Goal: Task Accomplishment & Management: Use online tool/utility

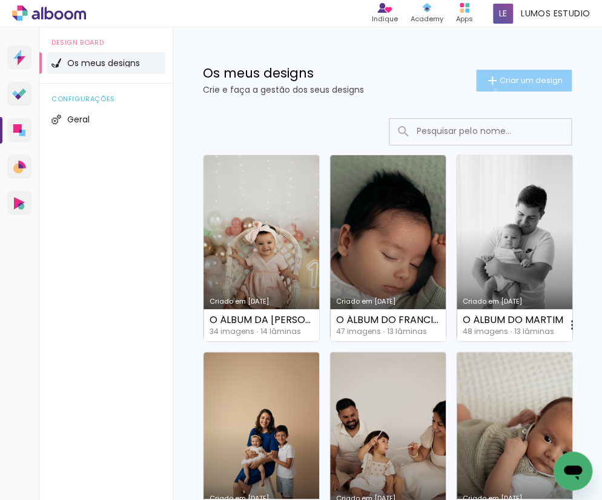
click at [493, 90] on paper-button "Criar um design" at bounding box center [524, 81] width 96 height 22
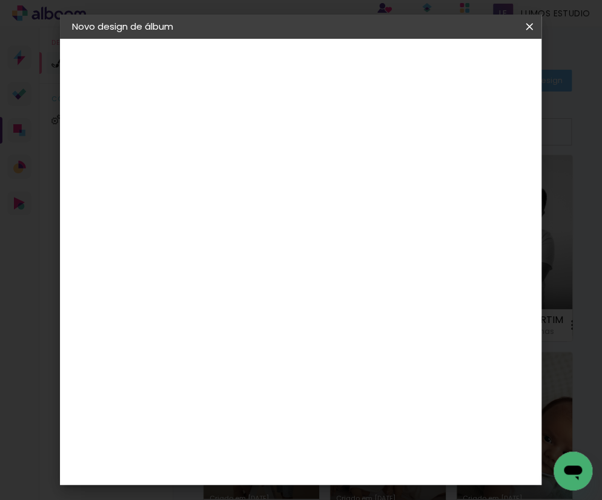
click at [270, 153] on input at bounding box center [270, 162] width 0 height 19
type input "O ÁLBUM DA [PERSON_NAME]"
type paper-input "O ÁLBUM DA [PERSON_NAME]"
click at [0, 0] on slot "Avançar" at bounding box center [0, 0] width 0 height 0
click at [301, 279] on paper-item "DreambooksPro" at bounding box center [289, 274] width 106 height 27
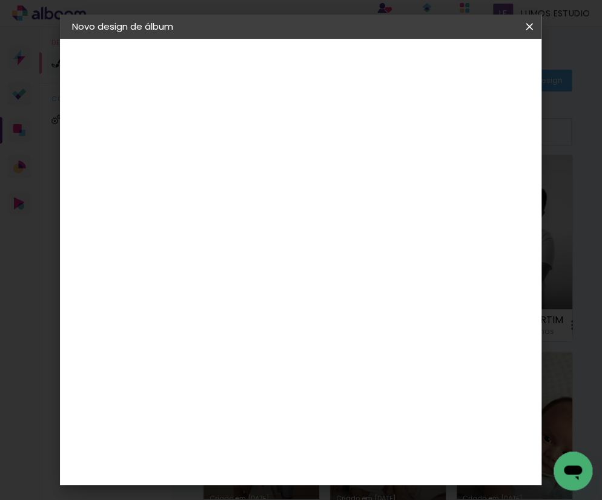
click at [448, 69] on paper-button "Avançar" at bounding box center [418, 64] width 59 height 21
click at [336, 210] on paper-input-container "Linha" at bounding box center [301, 211] width 70 height 31
click at [370, 205] on paper-item "Álbum" at bounding box center [387, 201] width 242 height 24
type input "Álbum"
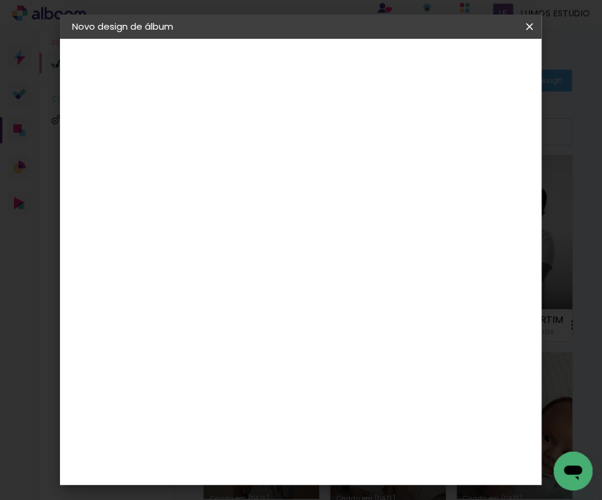
drag, startPoint x: 333, startPoint y: 404, endPoint x: 362, endPoint y: 347, distance: 64.5
click at [333, 461] on span "20 × 20" at bounding box center [324, 473] width 56 height 25
click at [0, 0] on slot "Avançar" at bounding box center [0, 0] width 0 height 0
click at [462, 67] on span "Iniciar design" at bounding box center [449, 68] width 28 height 17
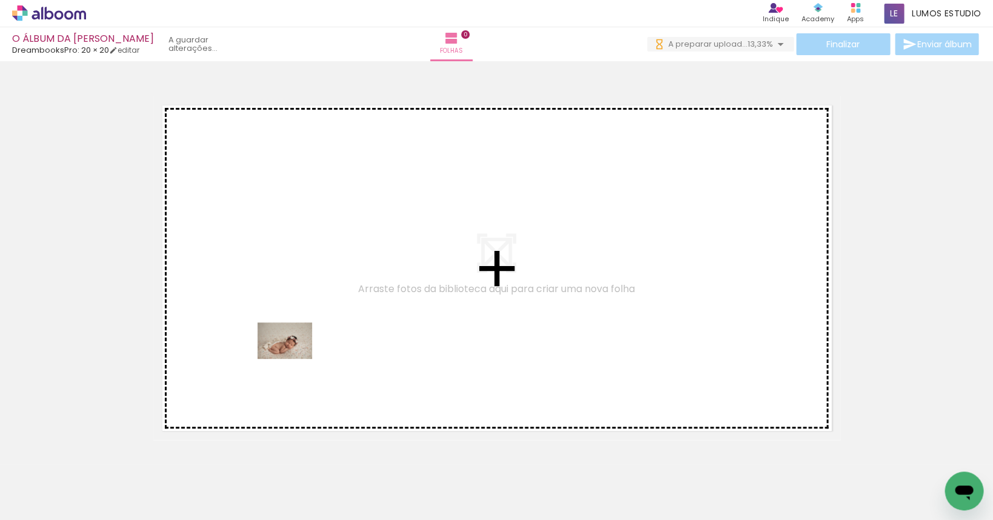
drag, startPoint x: 204, startPoint y: 494, endPoint x: 324, endPoint y: 305, distance: 224.0
click at [324, 305] on quentale-workspace at bounding box center [496, 260] width 993 height 520
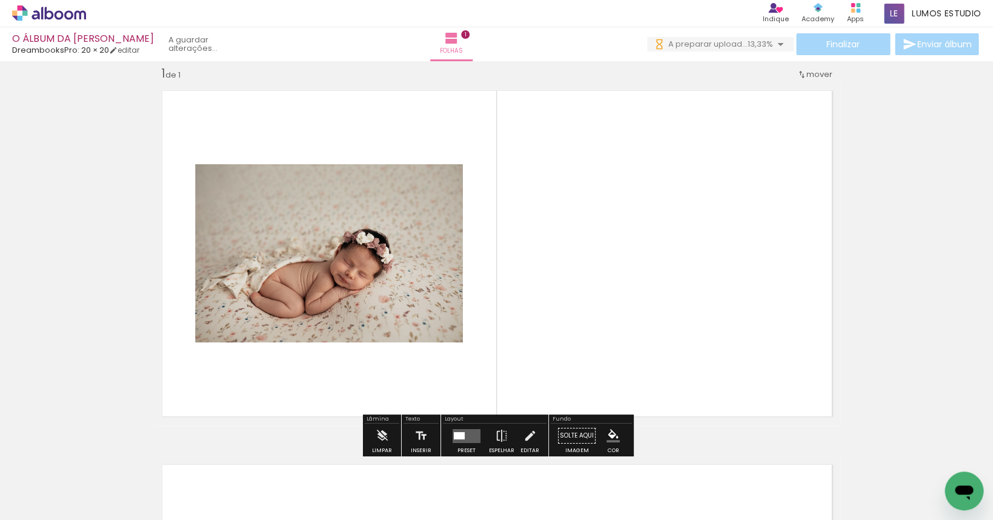
scroll to position [15, 0]
click at [466, 438] on quentale-layouter at bounding box center [467, 435] width 28 height 14
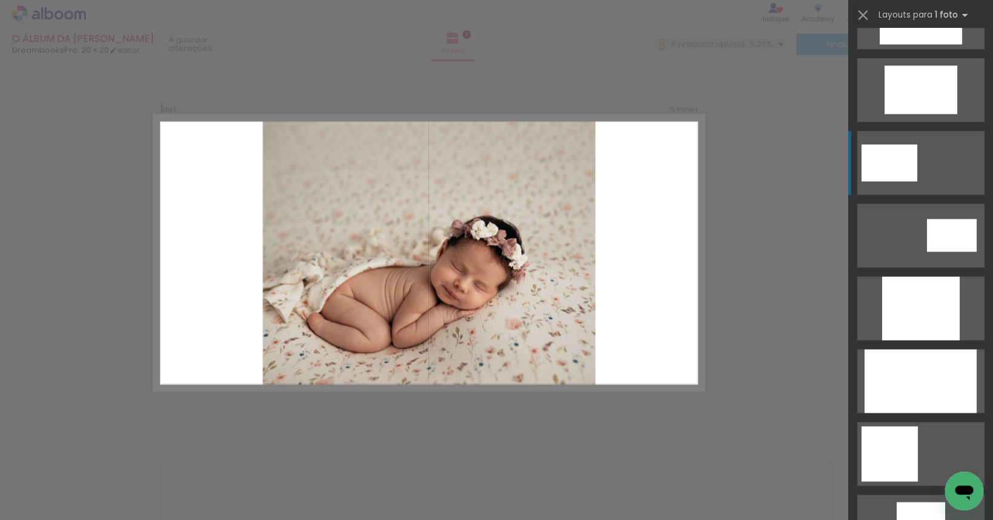
scroll to position [0, 0]
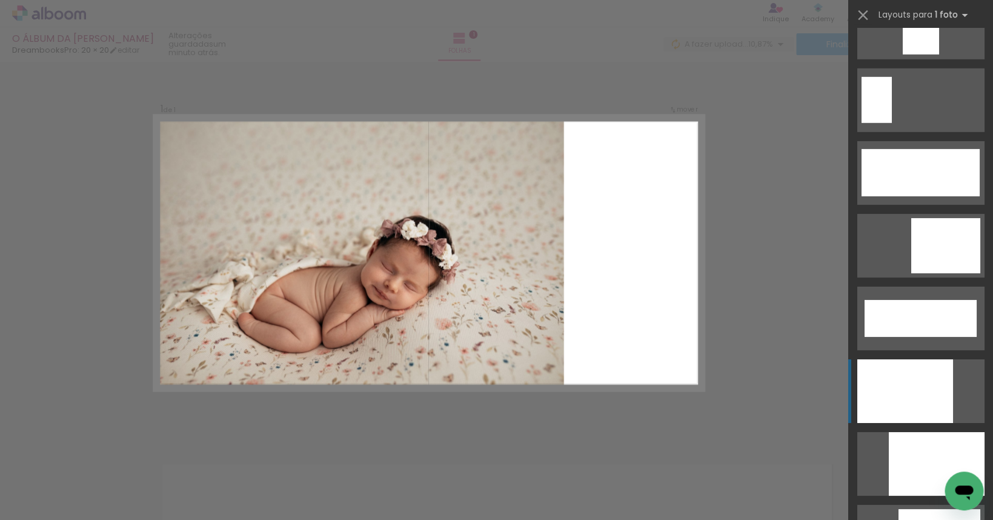
click at [602, 369] on div at bounding box center [905, 391] width 96 height 64
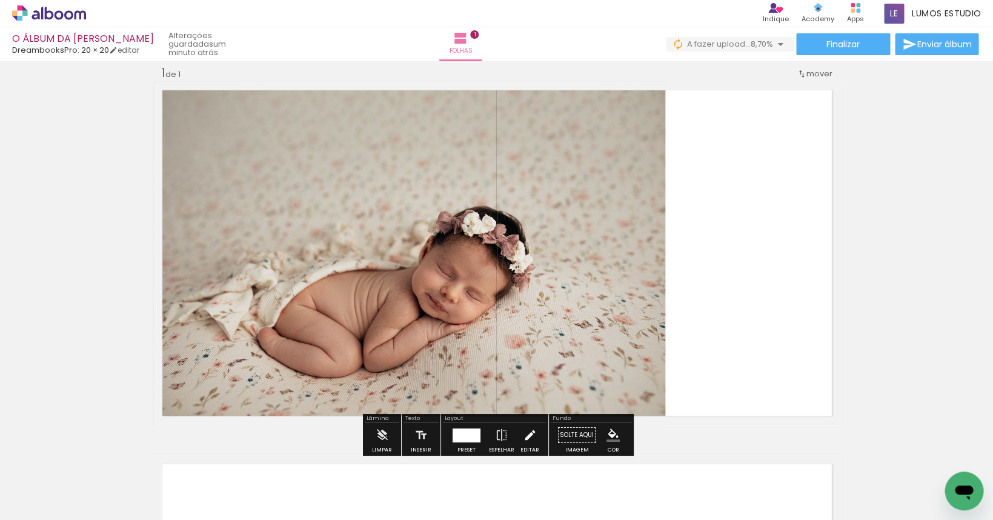
click at [524, 434] on iron-icon at bounding box center [529, 435] width 13 height 24
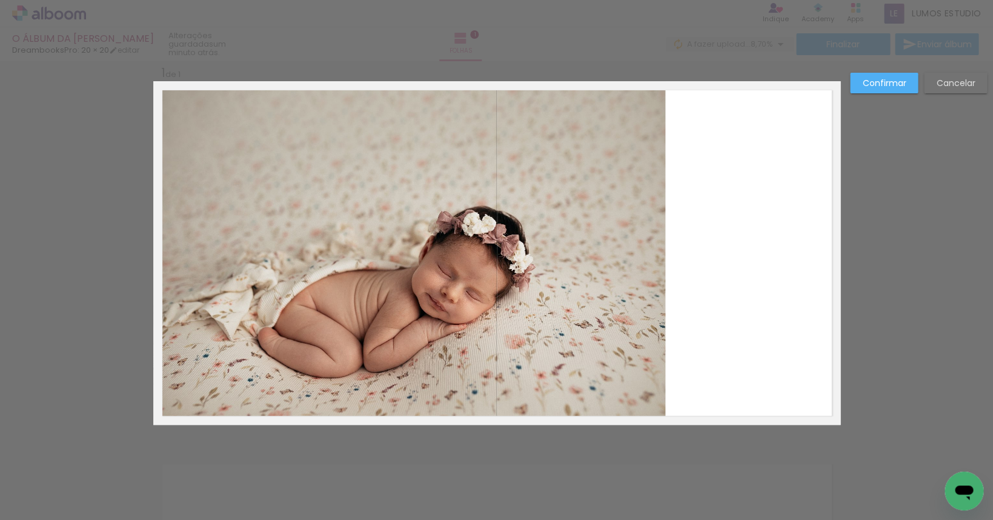
click at [527, 320] on quentale-photo at bounding box center [409, 253] width 512 height 344
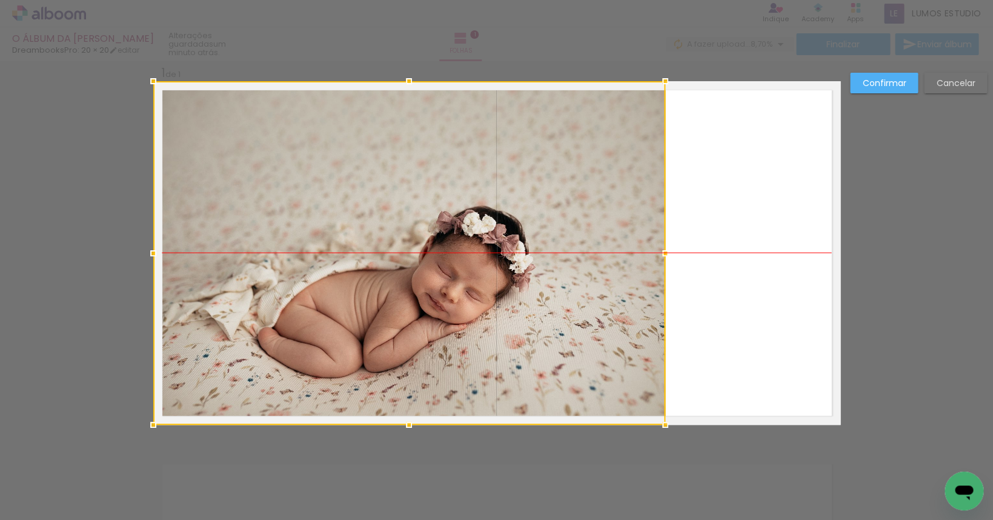
drag, startPoint x: 546, startPoint y: 308, endPoint x: 539, endPoint y: 308, distance: 6.7
click at [539, 308] on div at bounding box center [409, 253] width 512 height 344
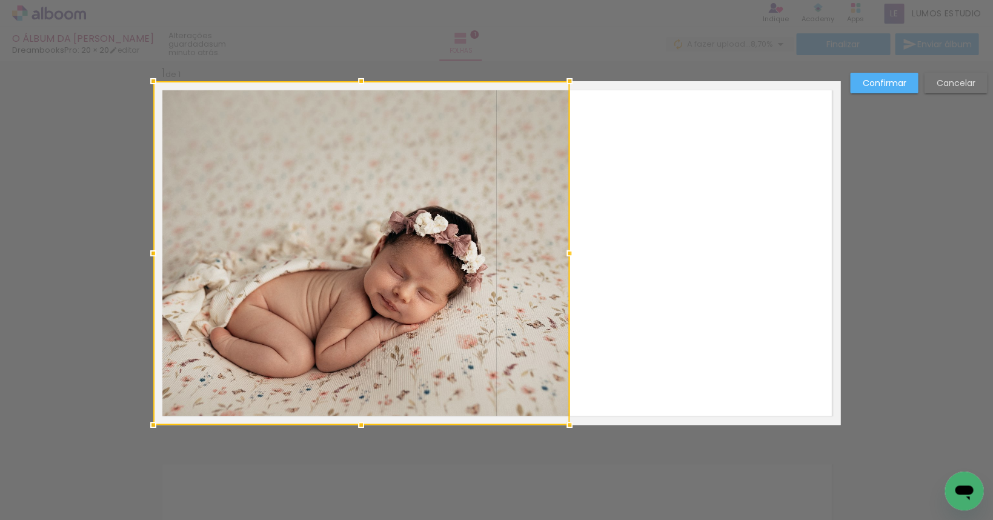
drag, startPoint x: 665, startPoint y: 253, endPoint x: 576, endPoint y: 268, distance: 90.4
click at [576, 268] on album-spread "1 de 1" at bounding box center [496, 253] width 687 height 344
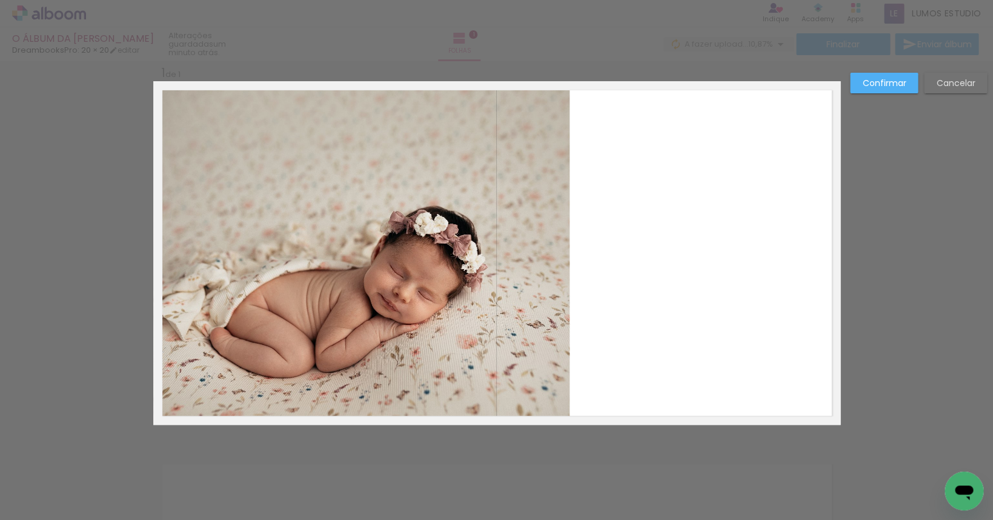
click at [0, 0] on slot "Confirmar" at bounding box center [0, 0] width 0 height 0
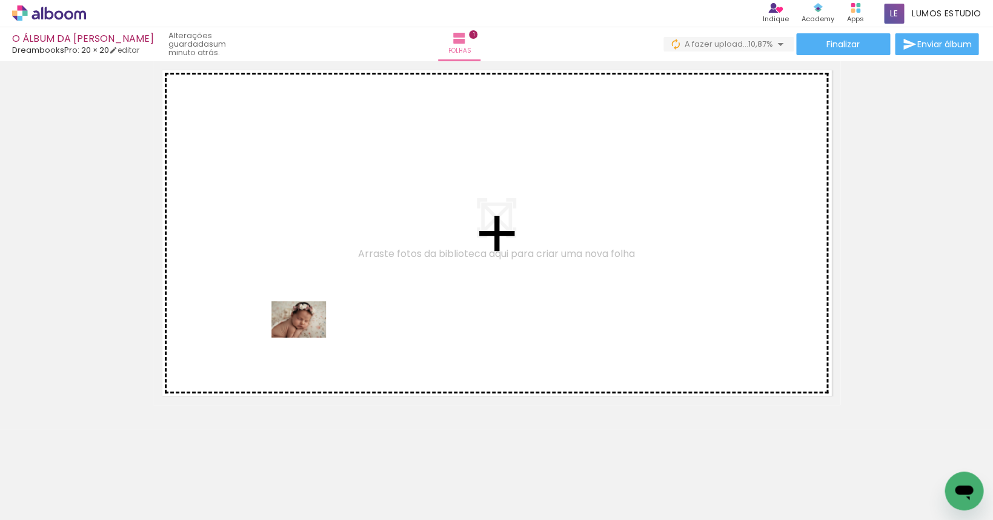
drag, startPoint x: 261, startPoint y: 481, endPoint x: 318, endPoint y: 301, distance: 188.6
click at [318, 301] on quentale-workspace at bounding box center [496, 260] width 993 height 520
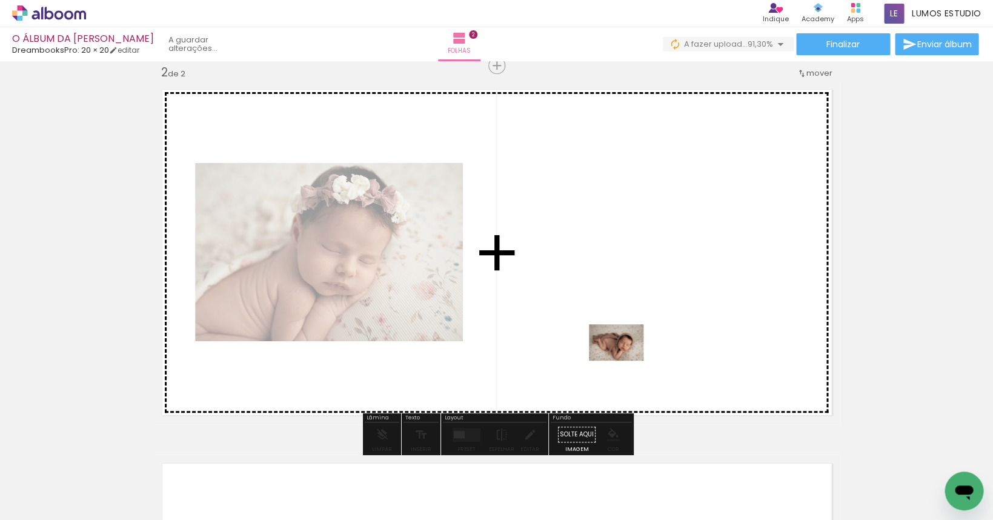
drag, startPoint x: 322, startPoint y: 484, endPoint x: 625, endPoint y: 344, distance: 333.5
click at [602, 344] on quentale-workspace at bounding box center [496, 260] width 993 height 520
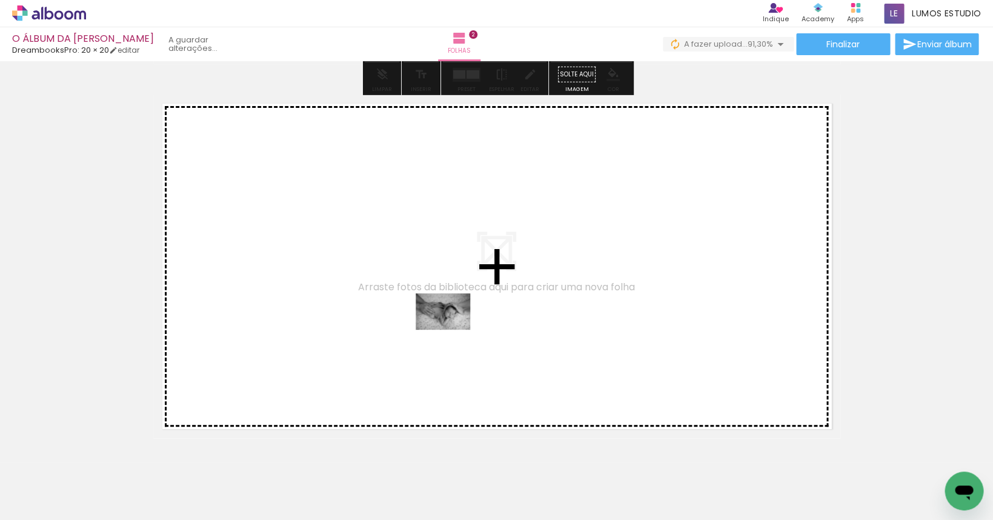
drag, startPoint x: 395, startPoint y: 473, endPoint x: 458, endPoint y: 324, distance: 162.1
click at [458, 324] on quentale-workspace at bounding box center [496, 260] width 993 height 520
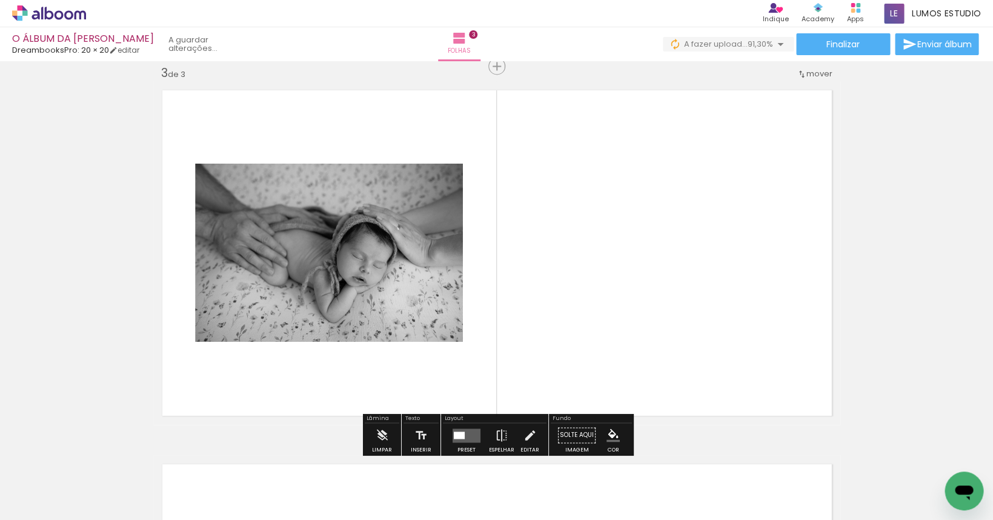
click at [456, 432] on div at bounding box center [459, 434] width 11 height 7
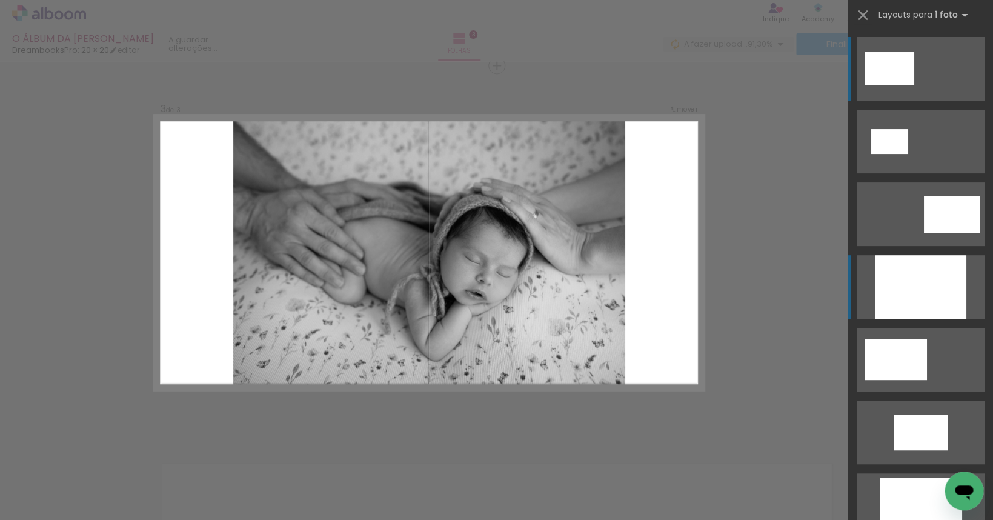
click at [602, 311] on div at bounding box center [921, 287] width 92 height 64
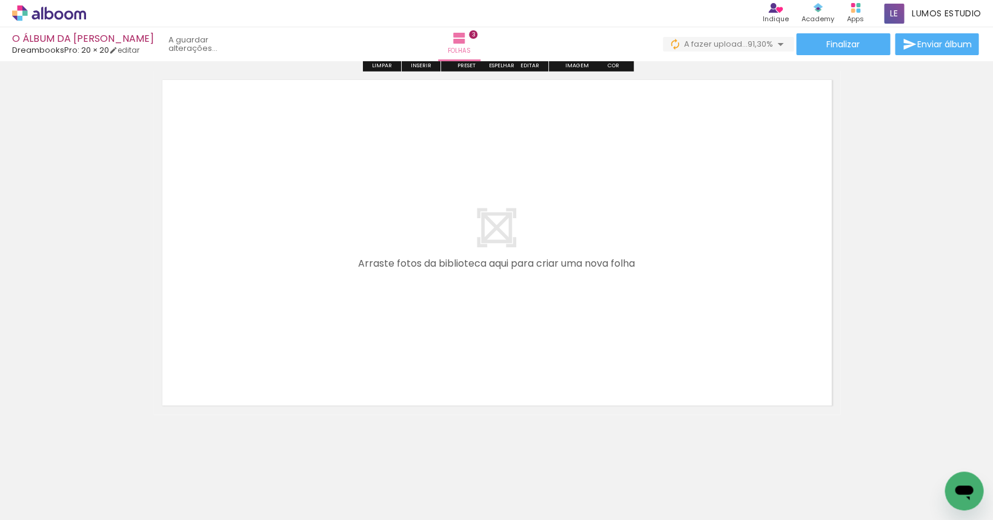
scroll to position [1161, 0]
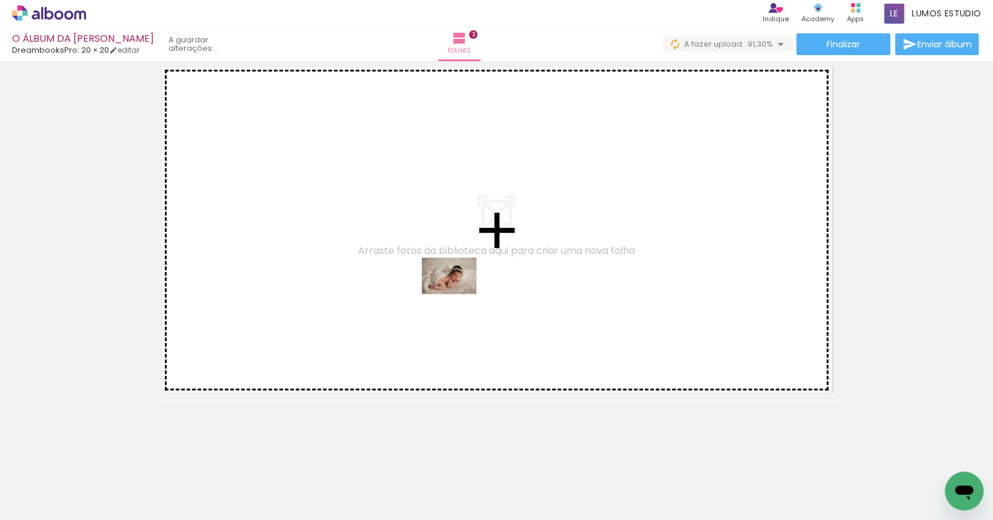
drag, startPoint x: 606, startPoint y: 490, endPoint x: 458, endPoint y: 293, distance: 246.3
click at [458, 293] on quentale-workspace at bounding box center [496, 260] width 993 height 520
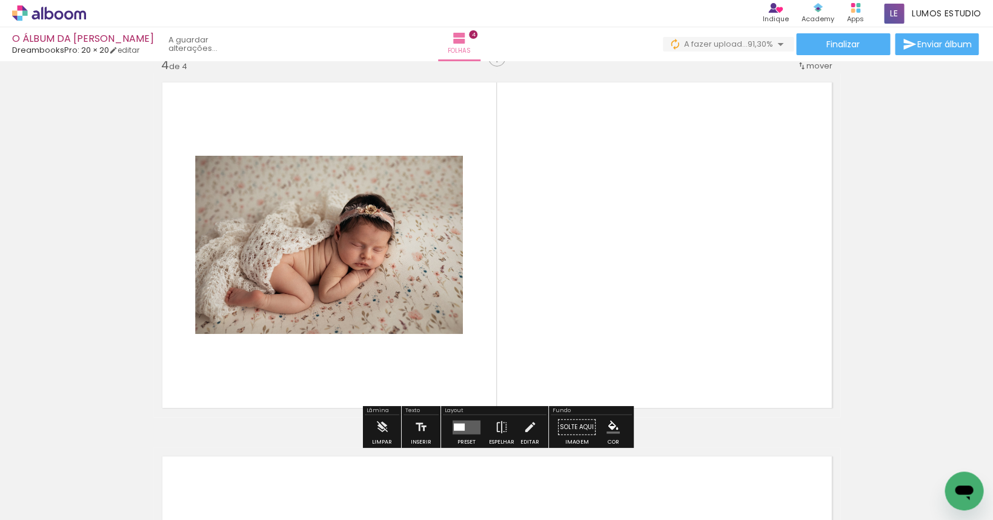
scroll to position [1138, 0]
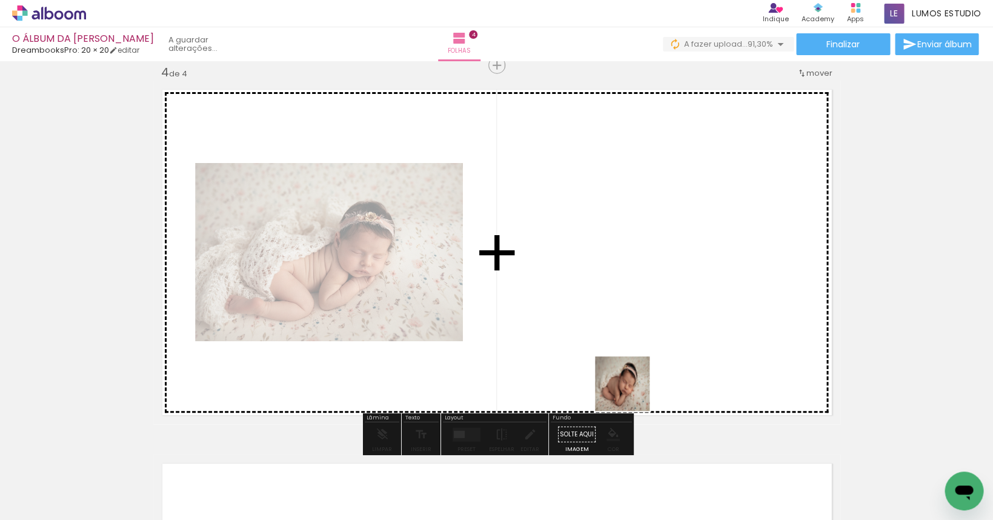
drag, startPoint x: 672, startPoint y: 481, endPoint x: 598, endPoint y: 319, distance: 177.9
click at [598, 319] on quentale-workspace at bounding box center [496, 260] width 993 height 520
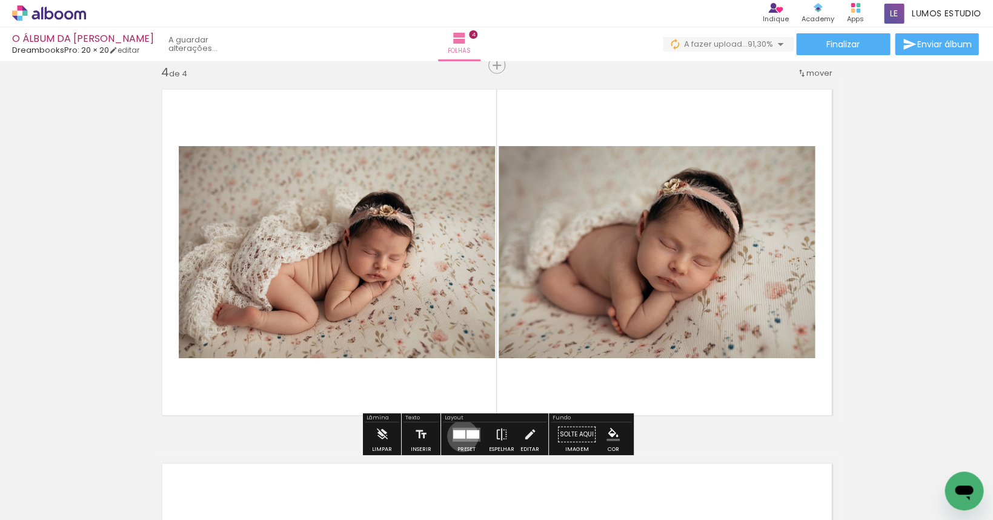
click at [460, 436] on div at bounding box center [459, 434] width 12 height 8
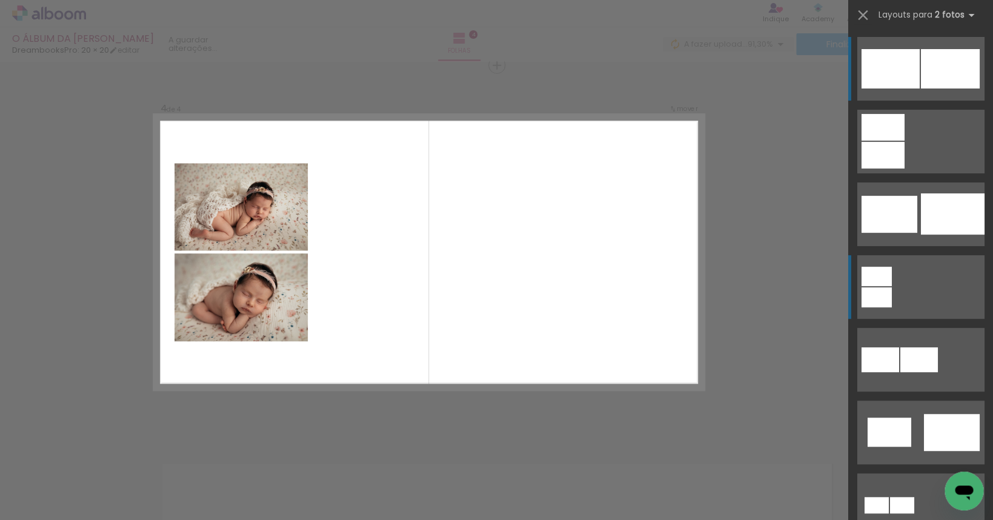
scroll to position [1137, 0]
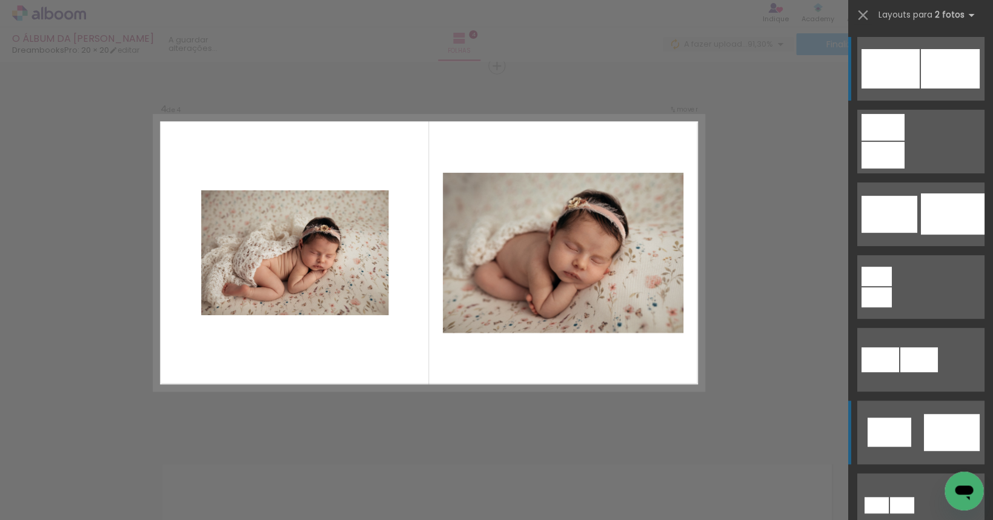
click at [602, 416] on div at bounding box center [952, 432] width 56 height 37
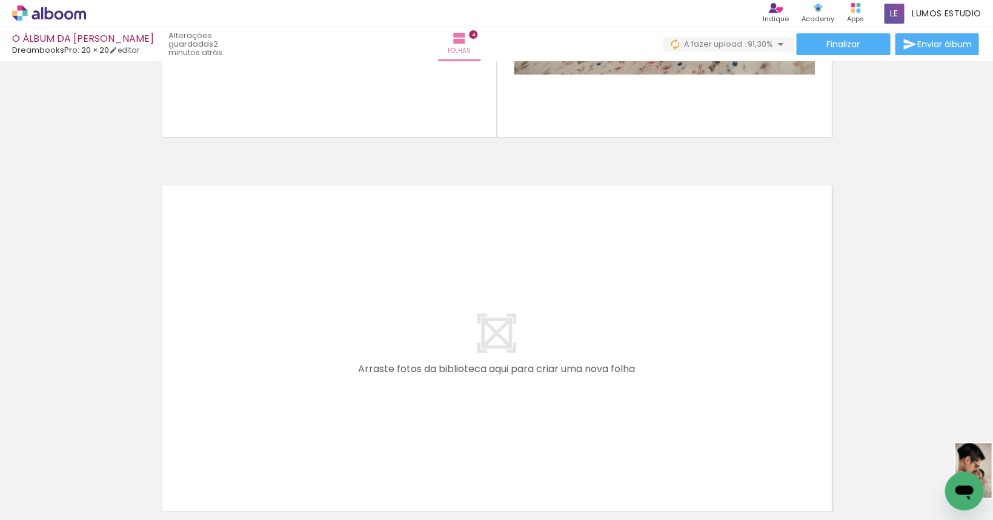
scroll to position [5, 366]
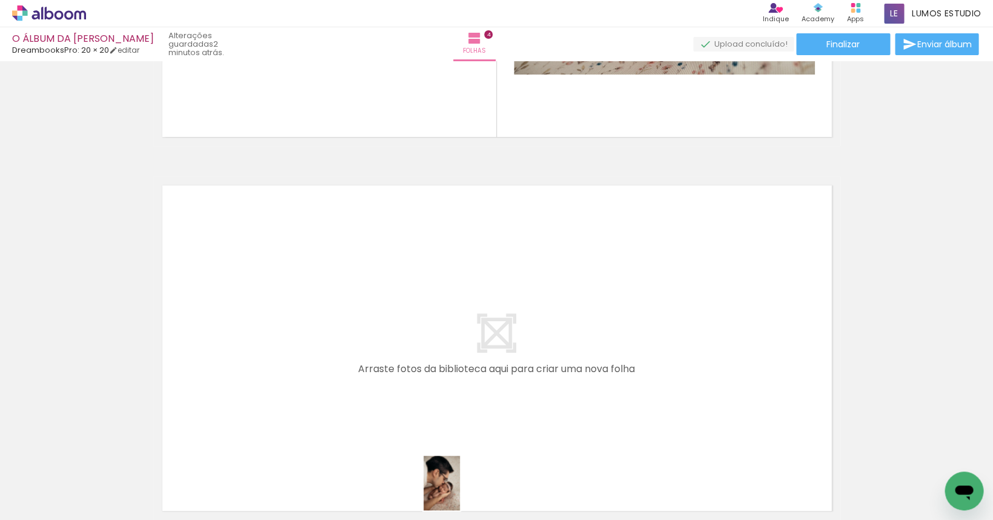
drag, startPoint x: 810, startPoint y: 490, endPoint x: 446, endPoint y: 490, distance: 363.7
click at [446, 490] on div at bounding box center [434, 479] width 40 height 60
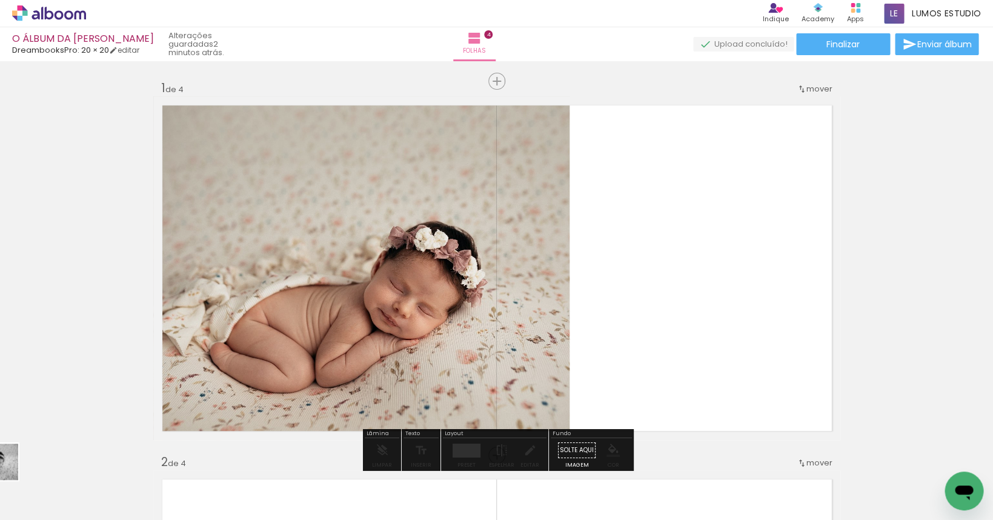
scroll to position [0, 0]
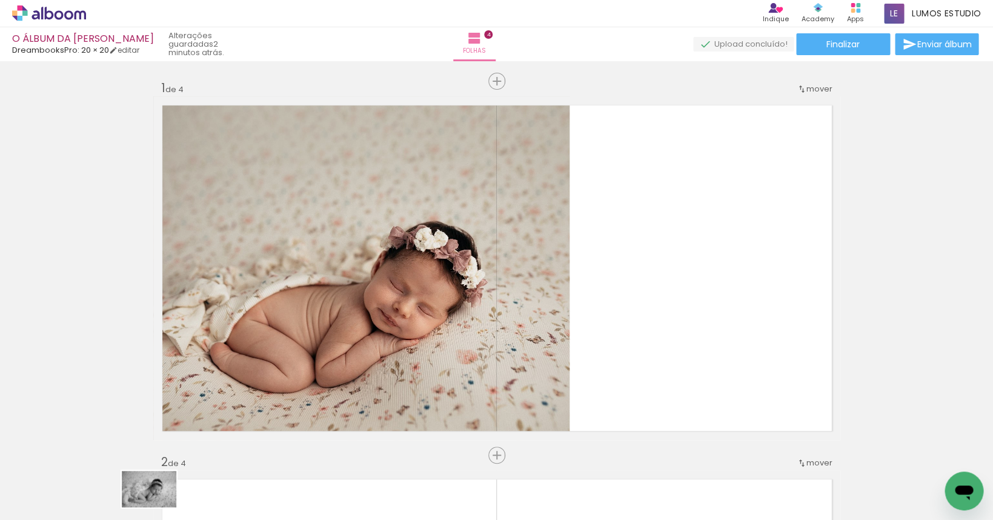
drag, startPoint x: 165, startPoint y: 481, endPoint x: 216, endPoint y: 499, distance: 54.3
click at [0, 0] on slot at bounding box center [0, 0] width 0 height 0
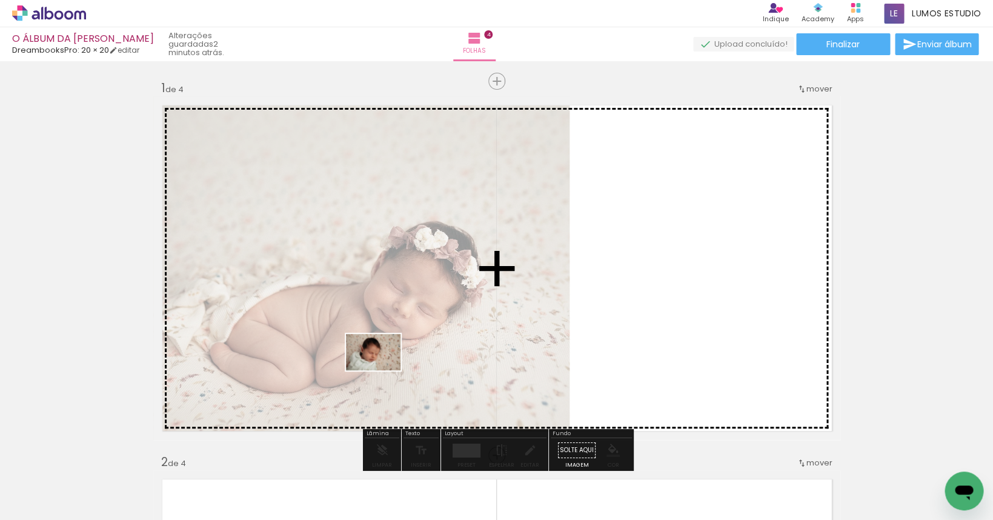
drag, startPoint x: 128, startPoint y: 485, endPoint x: 382, endPoint y: 370, distance: 278.9
click at [382, 370] on quentale-workspace at bounding box center [496, 260] width 993 height 520
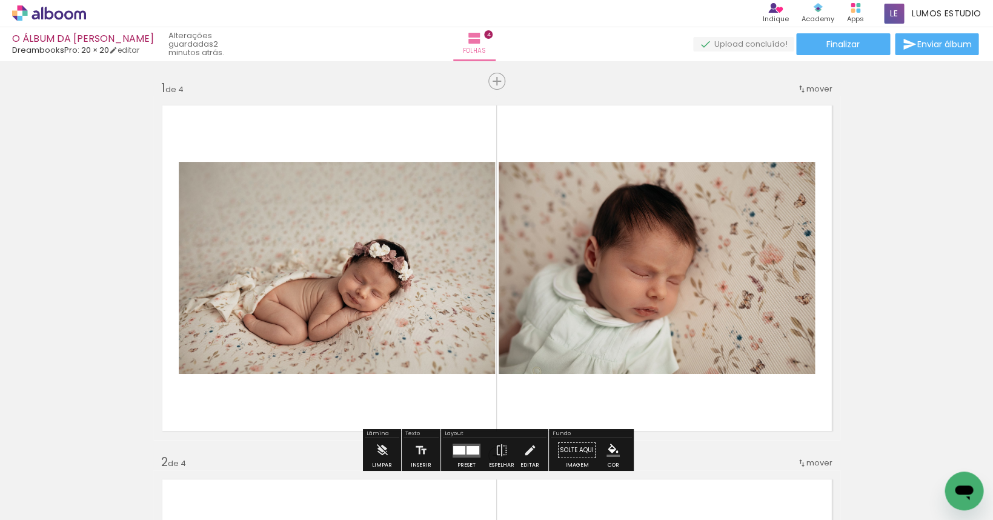
scroll to position [34, 0]
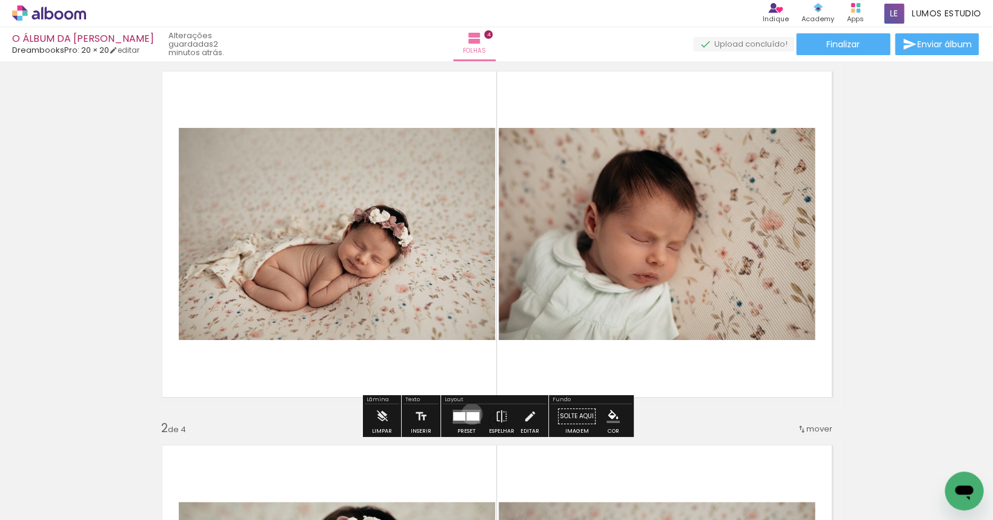
click at [469, 414] on div at bounding box center [473, 416] width 13 height 8
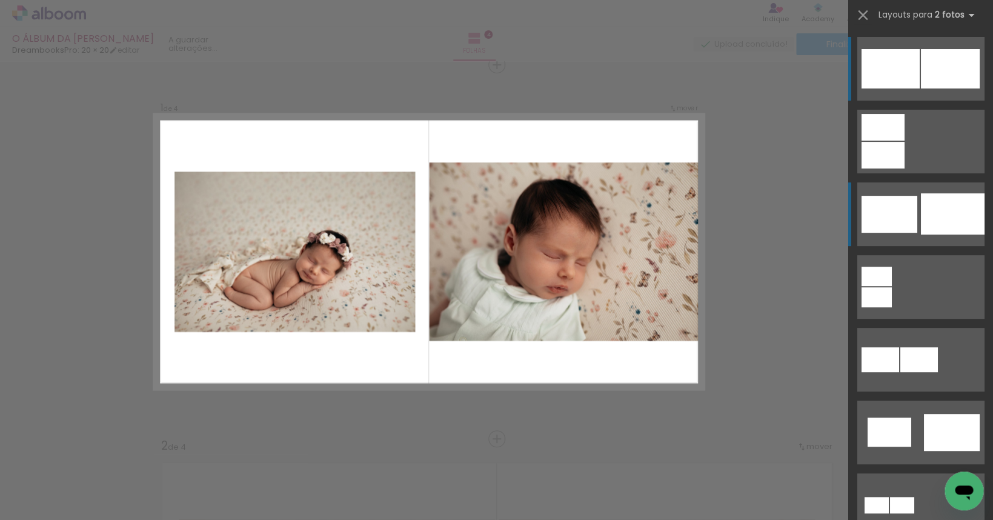
scroll to position [15, 0]
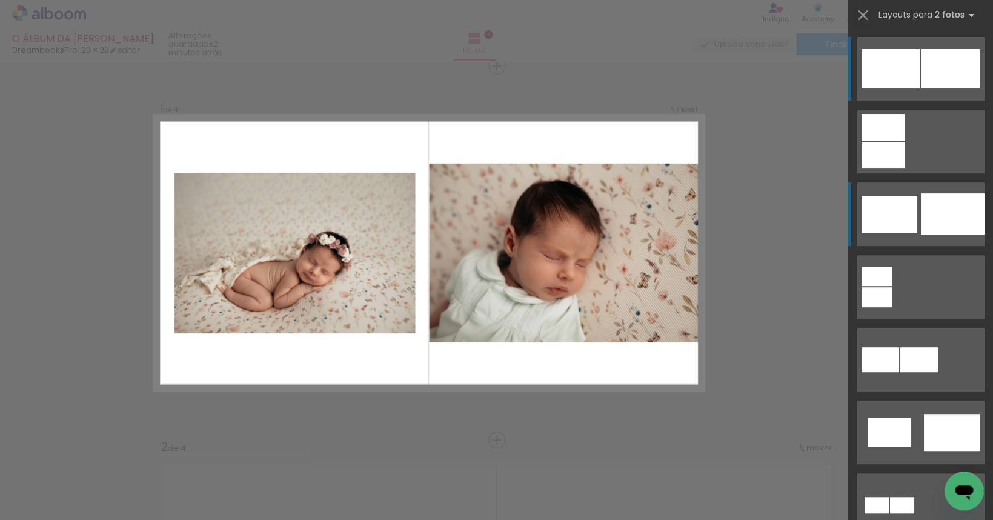
click at [602, 220] on div at bounding box center [953, 213] width 64 height 41
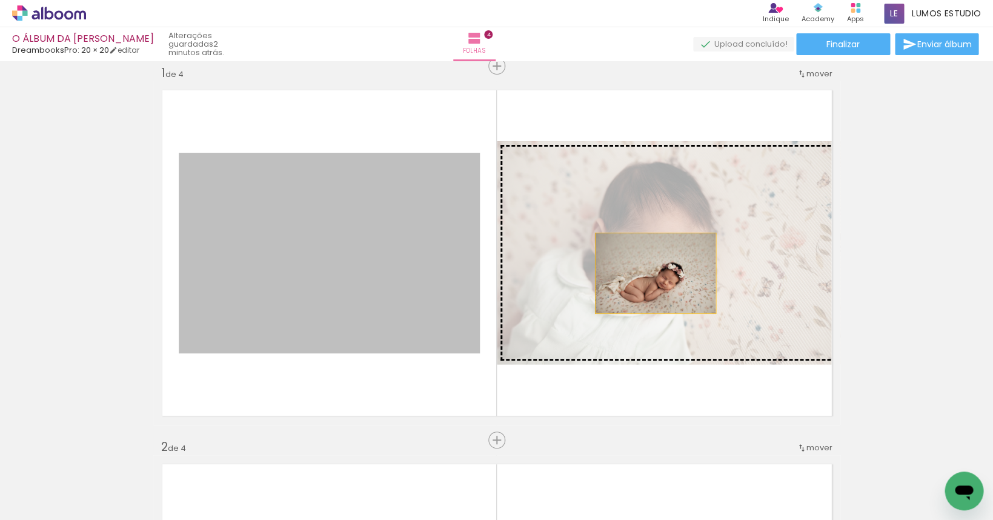
drag, startPoint x: 395, startPoint y: 301, endPoint x: 655, endPoint y: 273, distance: 262.1
click at [0, 0] on slot at bounding box center [0, 0] width 0 height 0
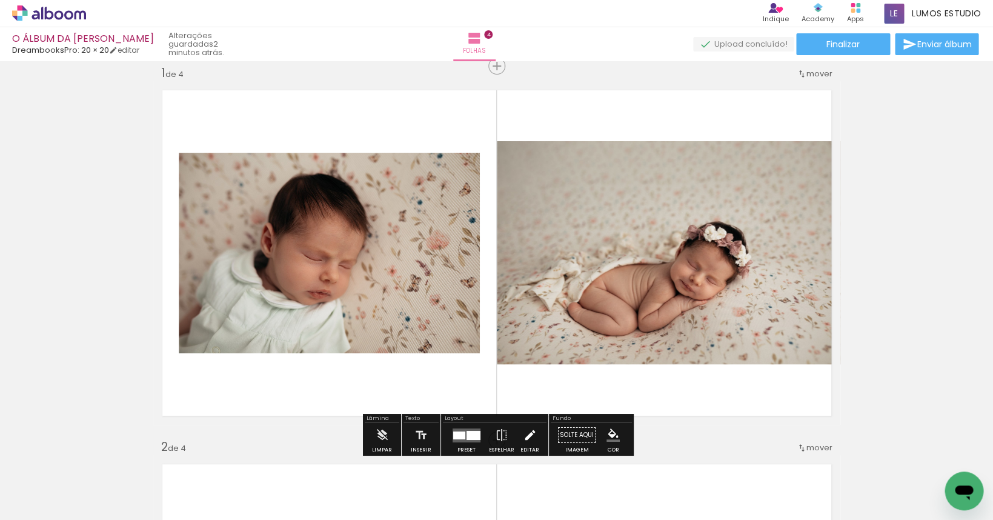
click at [524, 435] on iron-icon at bounding box center [529, 435] width 13 height 24
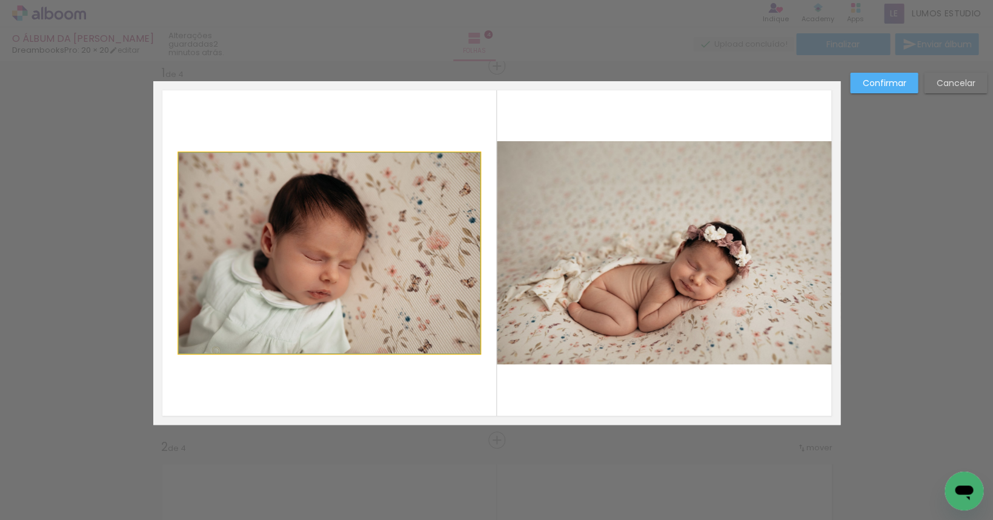
click at [402, 314] on quentale-photo at bounding box center [329, 253] width 301 height 201
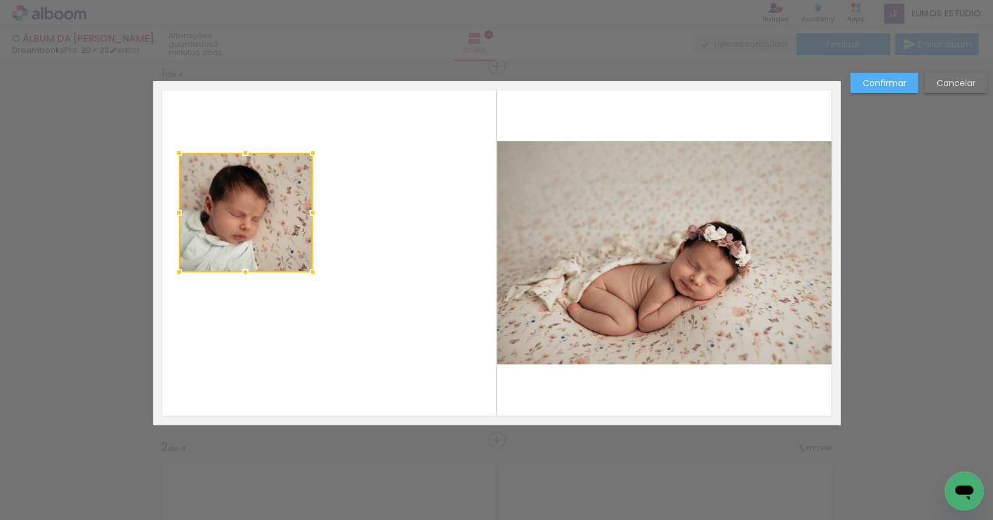
drag, startPoint x: 480, startPoint y: 355, endPoint x: 315, endPoint y: 275, distance: 184.1
click at [315, 275] on div at bounding box center [313, 272] width 24 height 24
click at [267, 226] on quentale-photo at bounding box center [247, 213] width 136 height 120
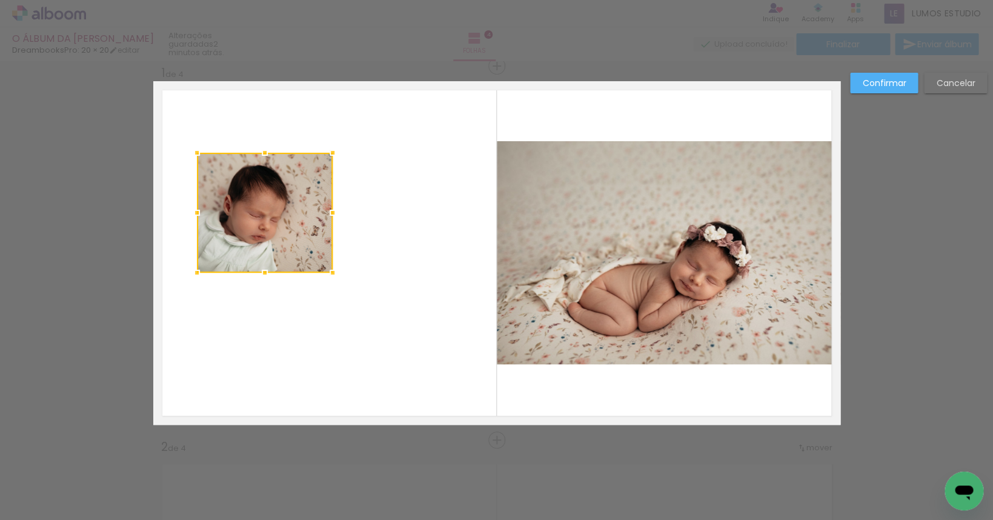
drag, startPoint x: 259, startPoint y: 218, endPoint x: 278, endPoint y: 218, distance: 18.2
click at [278, 218] on div at bounding box center [265, 213] width 136 height 120
click at [584, 218] on quentale-photo at bounding box center [669, 252] width 344 height 223
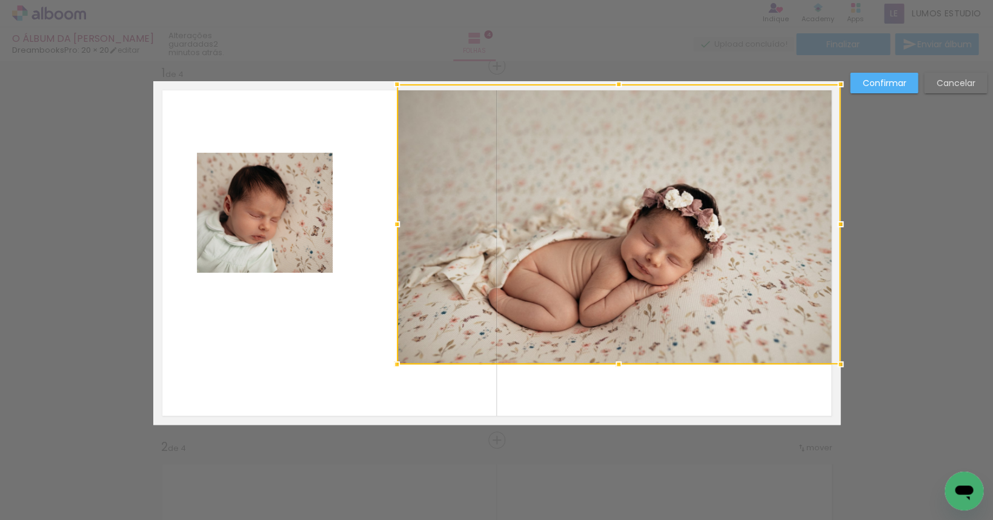
drag, startPoint x: 495, startPoint y: 138, endPoint x: 395, endPoint y: 88, distance: 111.7
click at [395, 88] on div at bounding box center [397, 84] width 24 height 24
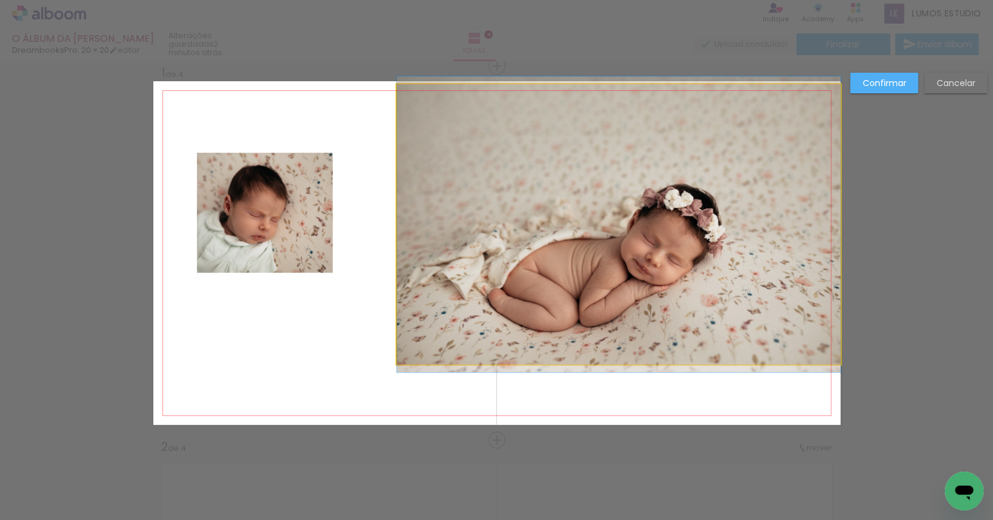
click at [402, 354] on quentale-photo at bounding box center [619, 224] width 444 height 280
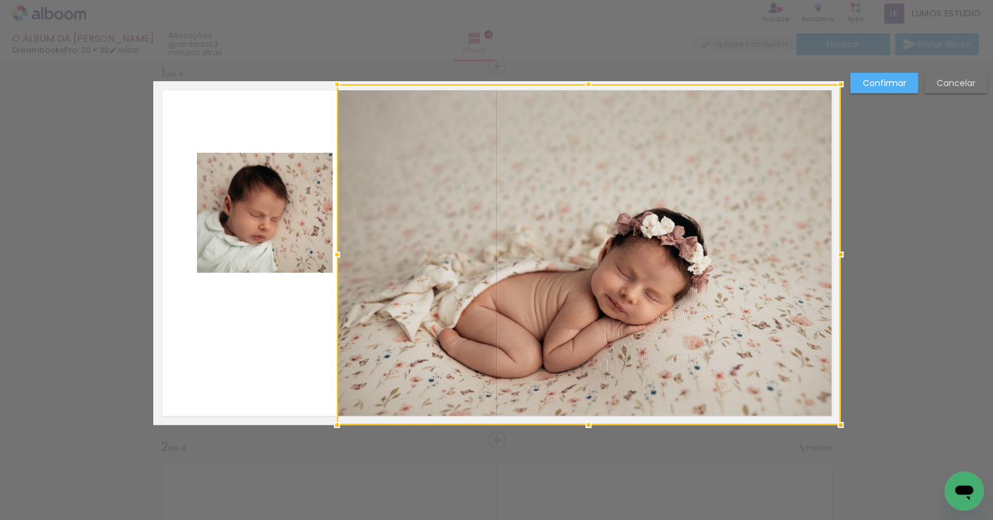
drag, startPoint x: 399, startPoint y: 362, endPoint x: 339, endPoint y: 415, distance: 80.3
click at [339, 415] on div at bounding box center [337, 425] width 24 height 24
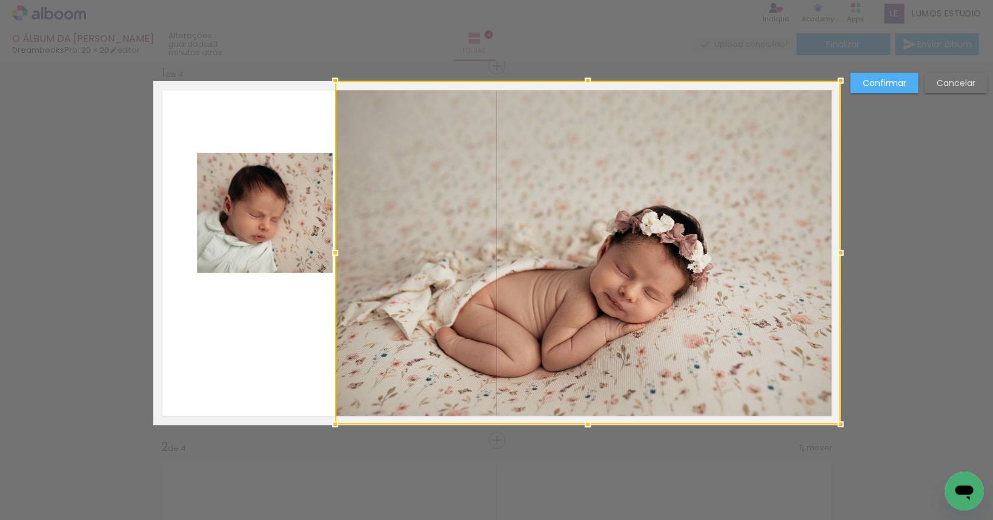
click at [338, 81] on div at bounding box center [335, 80] width 24 height 24
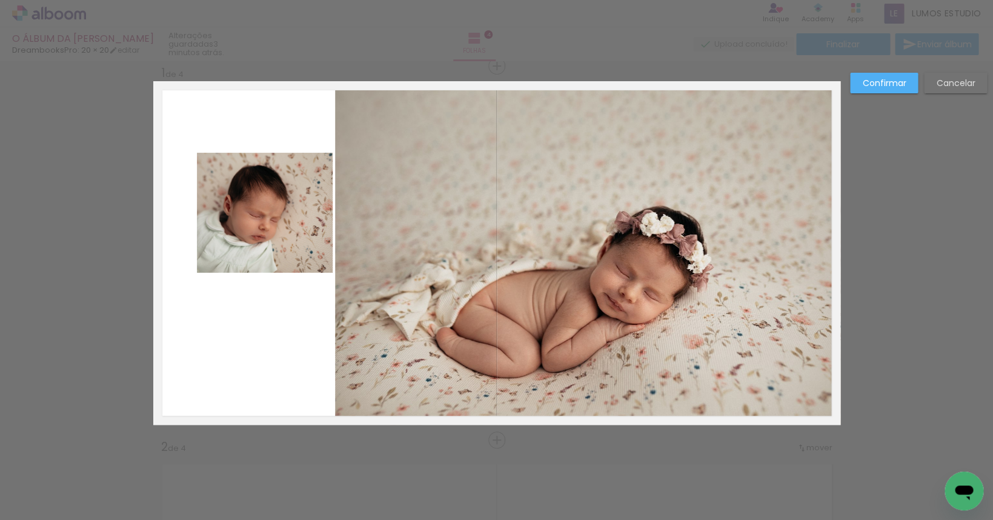
click at [0, 0] on slot "Confirmar" at bounding box center [0, 0] width 0 height 0
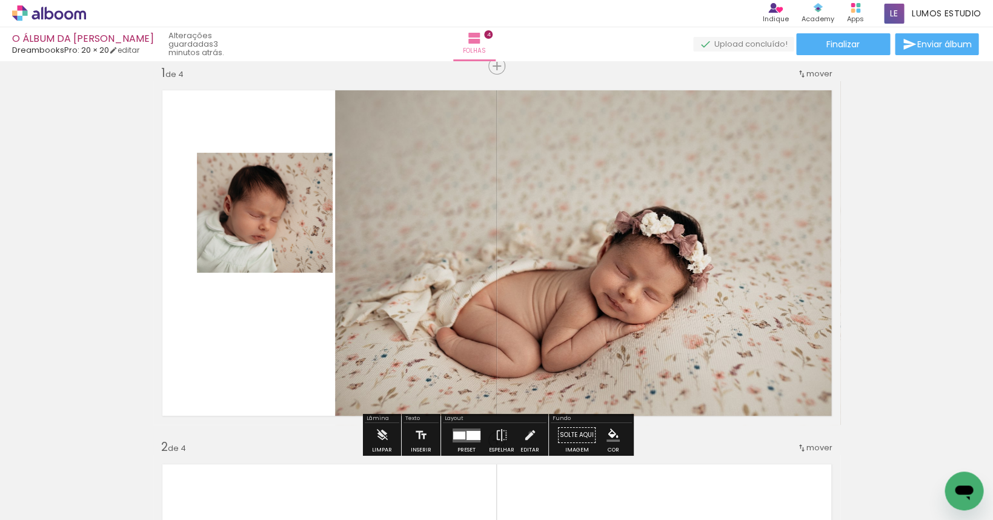
drag, startPoint x: 528, startPoint y: 433, endPoint x: 389, endPoint y: 359, distance: 157.6
click at [529, 433] on iron-icon at bounding box center [529, 435] width 13 height 24
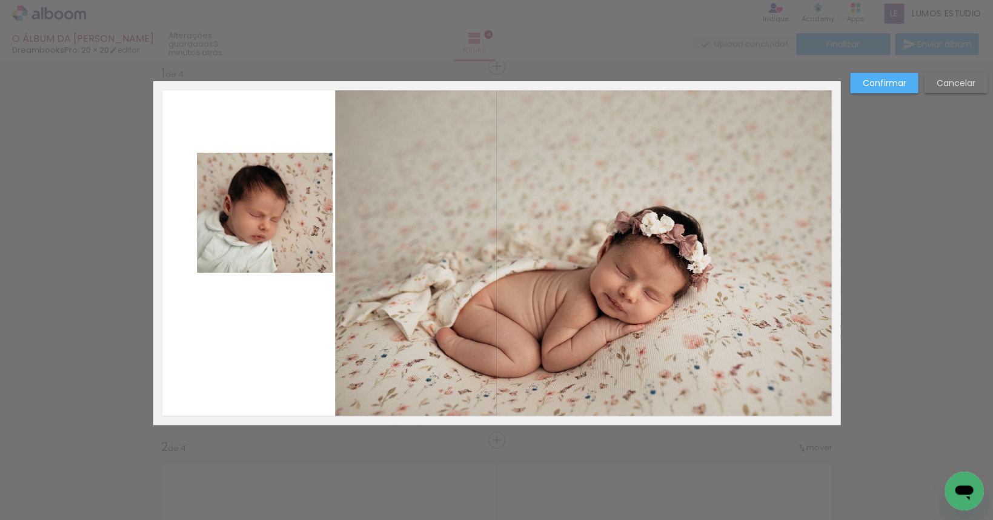
click at [296, 257] on quentale-photo at bounding box center [265, 213] width 136 height 120
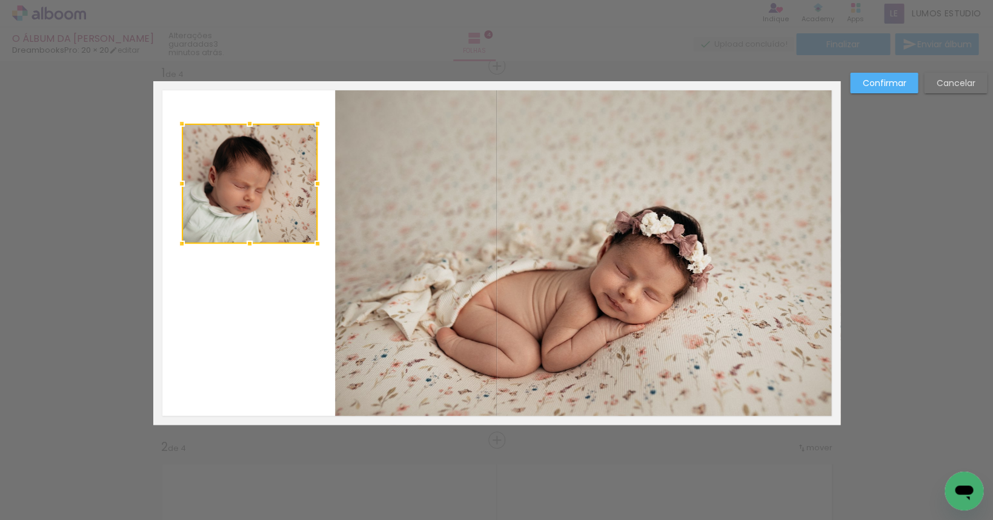
drag, startPoint x: 276, startPoint y: 216, endPoint x: 261, endPoint y: 187, distance: 32.5
click at [261, 187] on div at bounding box center [250, 184] width 136 height 120
click at [602, 73] on div "Confirmar Cancelar" at bounding box center [915, 88] width 143 height 30
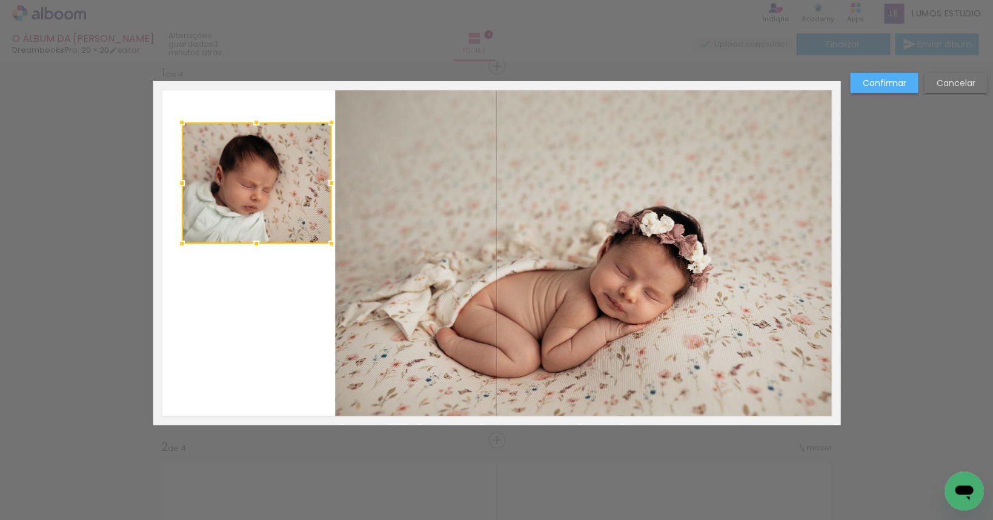
drag, startPoint x: 317, startPoint y: 121, endPoint x: 330, endPoint y: 120, distance: 12.8
click at [330, 120] on div at bounding box center [331, 122] width 24 height 24
click at [264, 170] on quentale-photo at bounding box center [257, 182] width 150 height 121
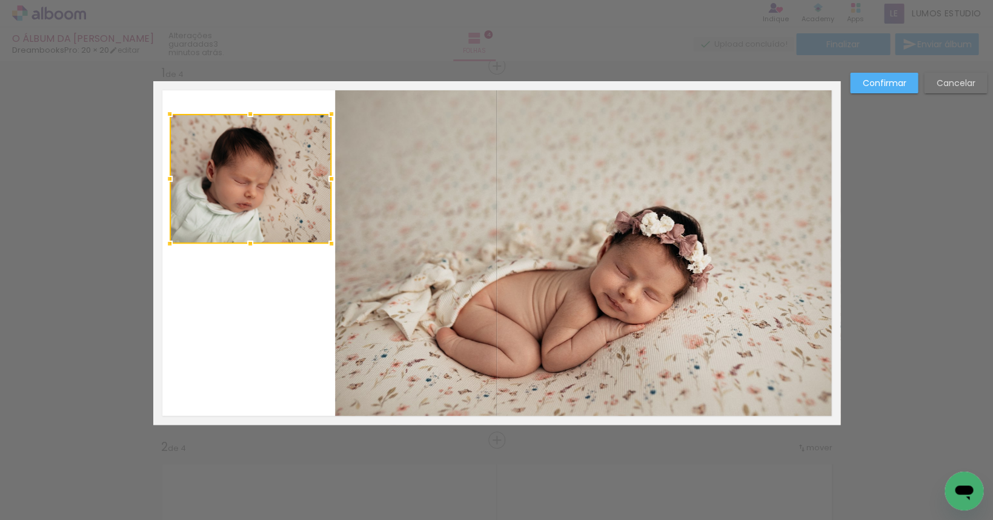
drag, startPoint x: 181, startPoint y: 122, endPoint x: 169, endPoint y: 114, distance: 14.8
click at [169, 114] on div at bounding box center [170, 114] width 24 height 24
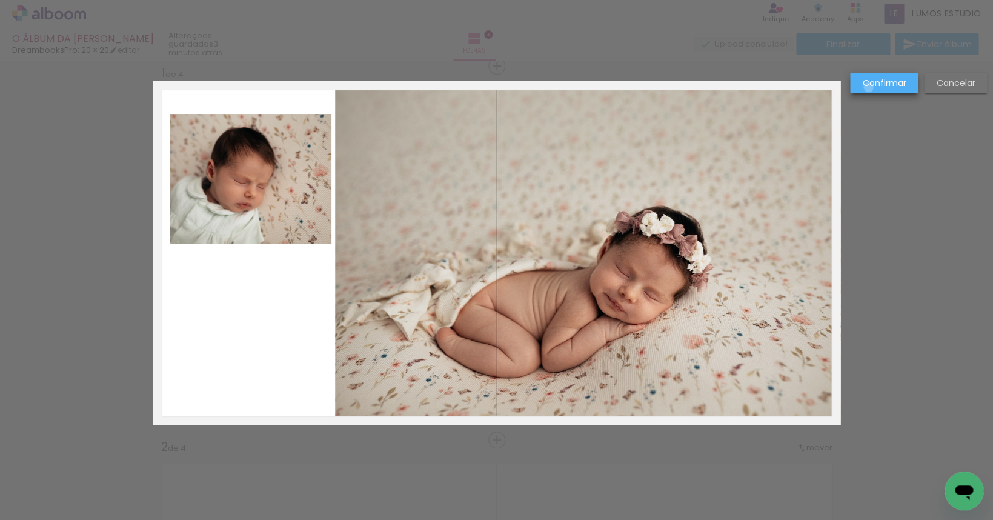
click at [0, 0] on slot "Confirmar" at bounding box center [0, 0] width 0 height 0
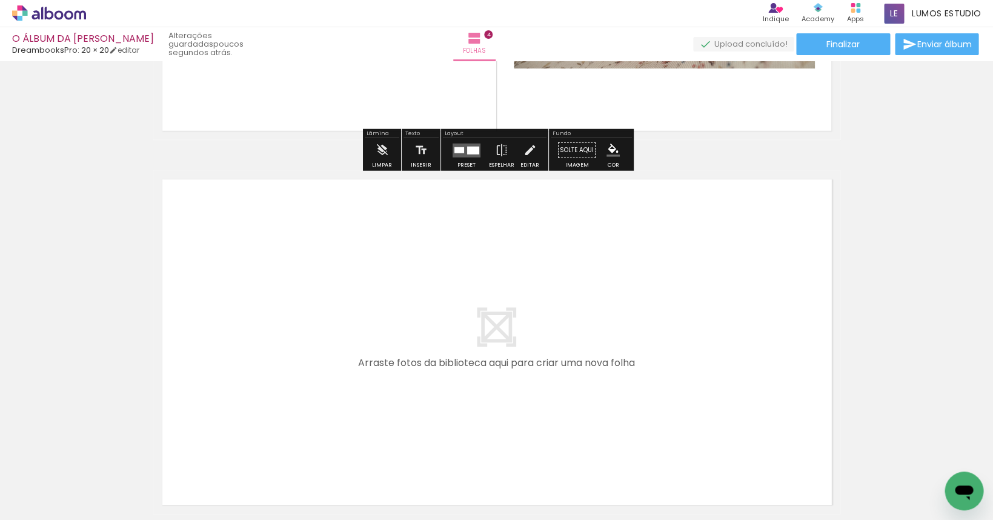
scroll to position [1535, 0]
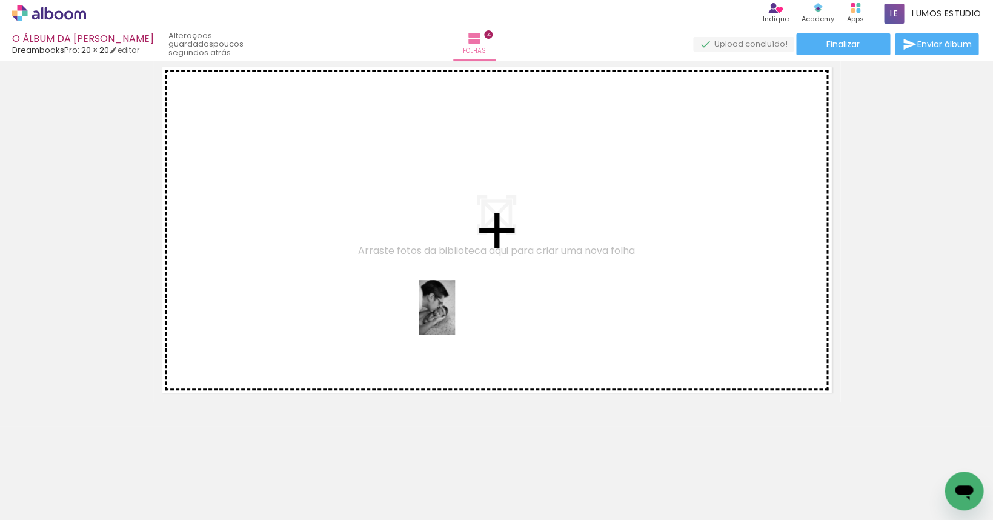
drag, startPoint x: 744, startPoint y: 496, endPoint x: 446, endPoint y: 304, distance: 354.2
click at [446, 304] on quentale-workspace at bounding box center [496, 260] width 993 height 520
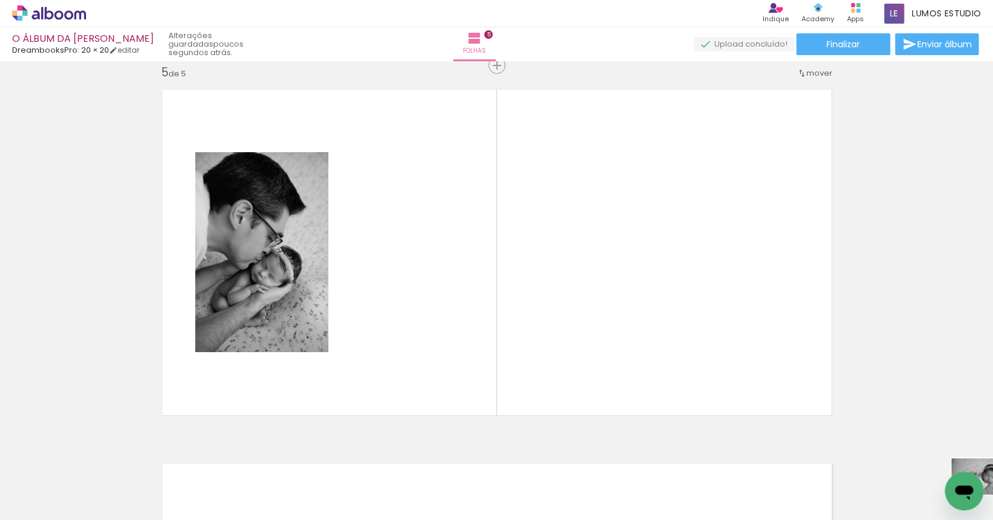
scroll to position [0, 461]
drag, startPoint x: 881, startPoint y: 485, endPoint x: 390, endPoint y: 500, distance: 490.6
click at [390, 499] on div at bounding box center [408, 479] width 60 height 40
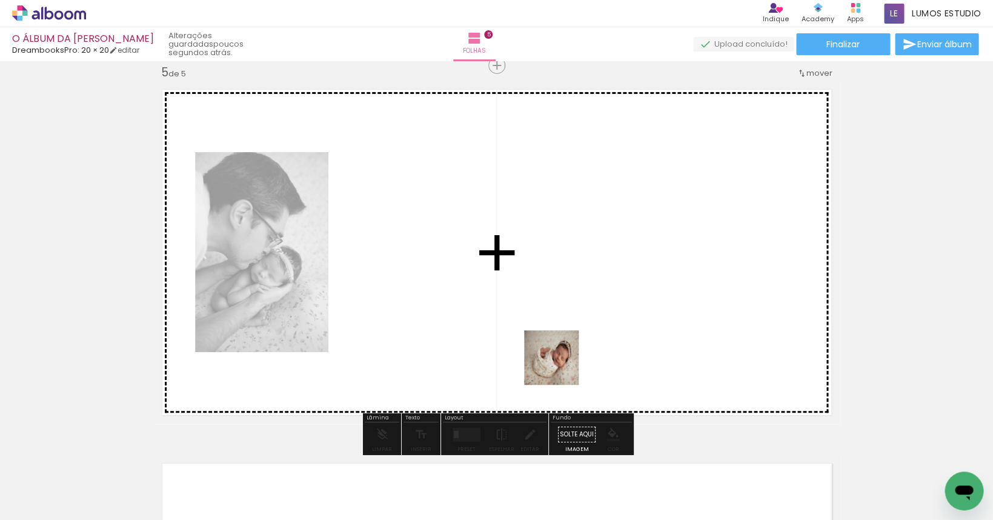
drag, startPoint x: 555, startPoint y: 478, endPoint x: 582, endPoint y: 298, distance: 181.4
click at [582, 298] on quentale-workspace at bounding box center [496, 260] width 993 height 520
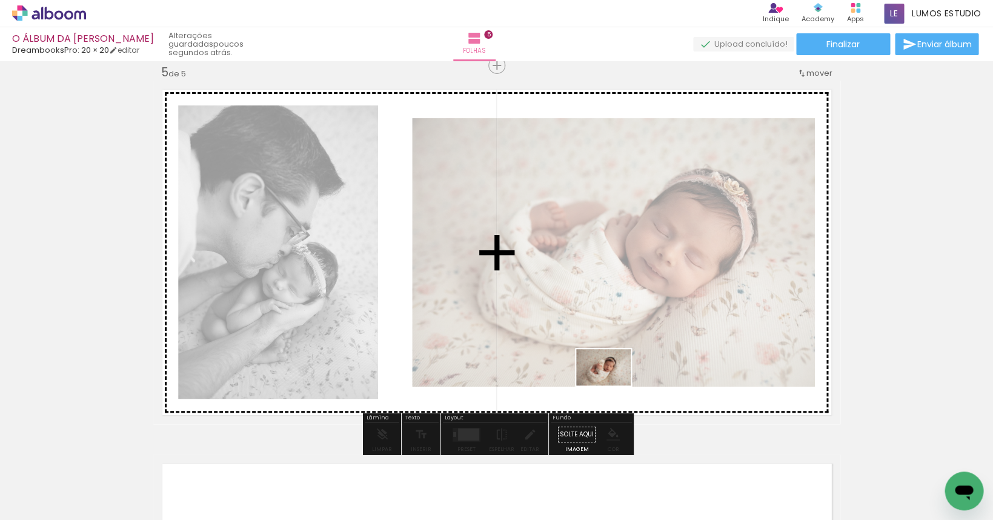
drag, startPoint x: 604, startPoint y: 484, endPoint x: 613, endPoint y: 382, distance: 101.6
click at [602, 382] on quentale-workspace at bounding box center [496, 260] width 993 height 520
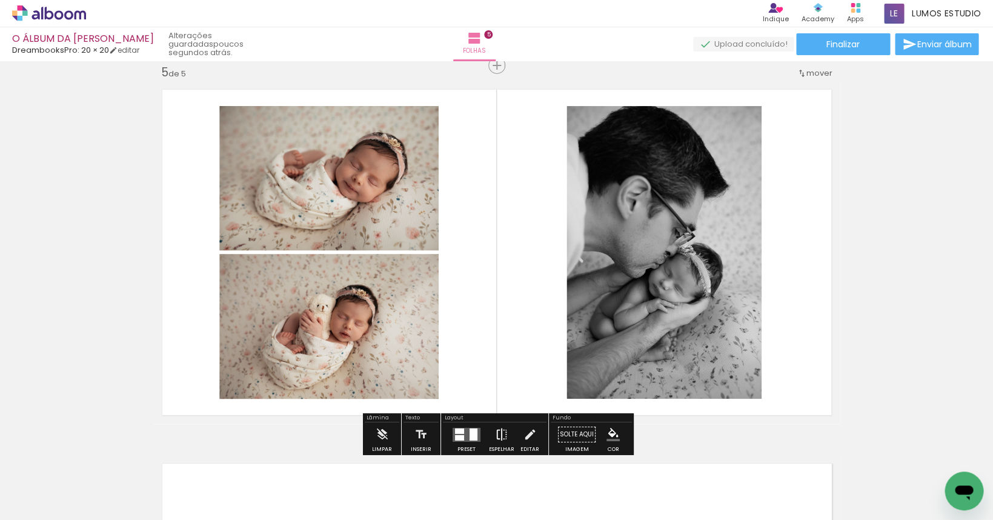
click at [499, 434] on iron-icon at bounding box center [501, 434] width 13 height 24
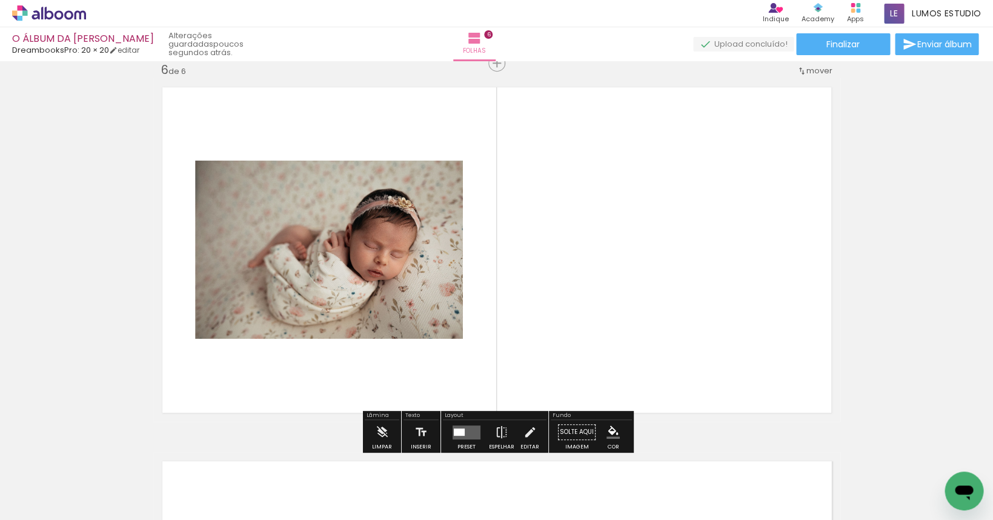
scroll to position [1885, 0]
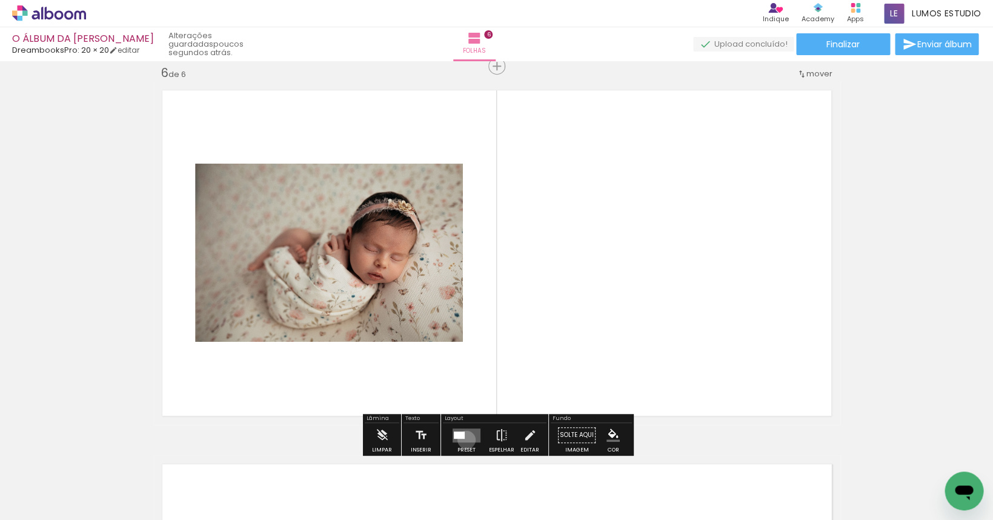
drag, startPoint x: 464, startPoint y: 440, endPoint x: 613, endPoint y: 355, distance: 172.1
click at [464, 440] on quentale-layouter at bounding box center [467, 435] width 28 height 14
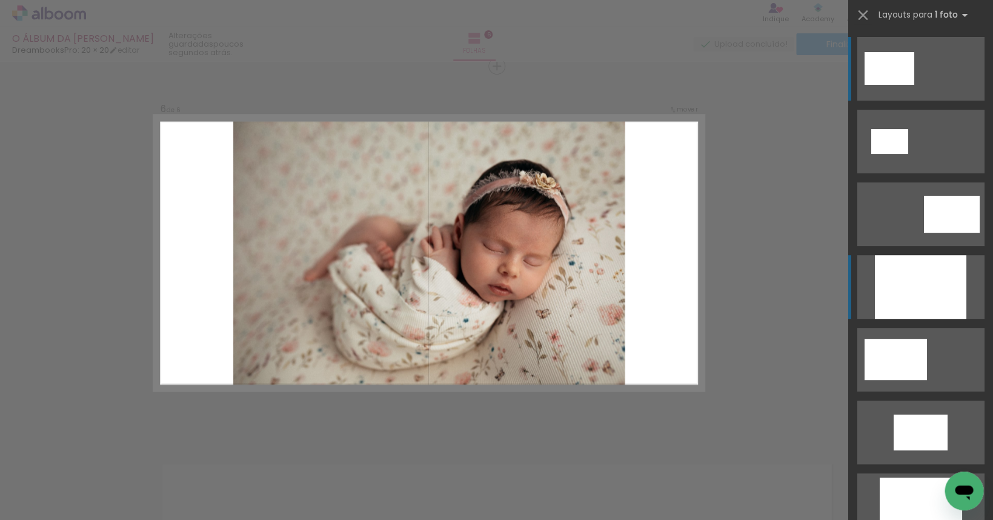
scroll to position [1886, 0]
click at [602, 281] on div at bounding box center [921, 287] width 92 height 64
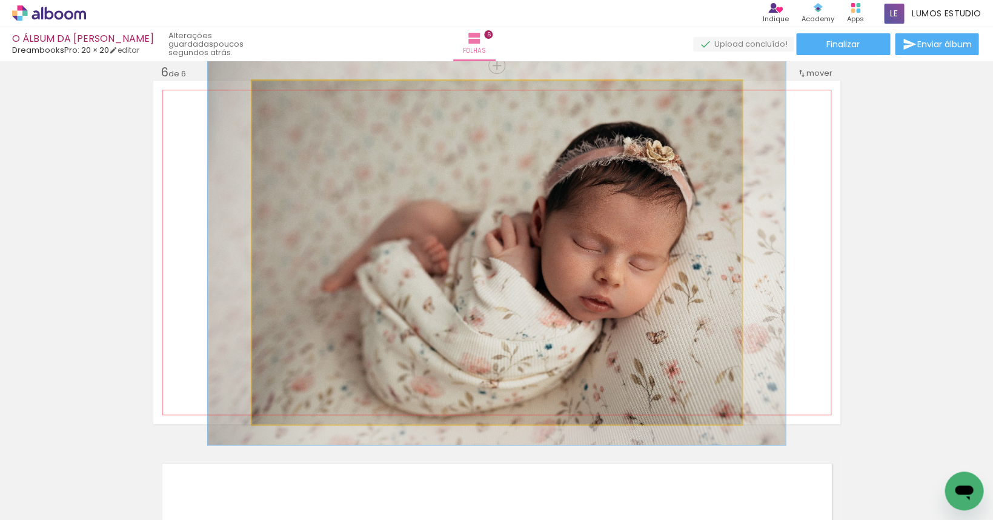
click at [284, 95] on div at bounding box center [285, 93] width 11 height 11
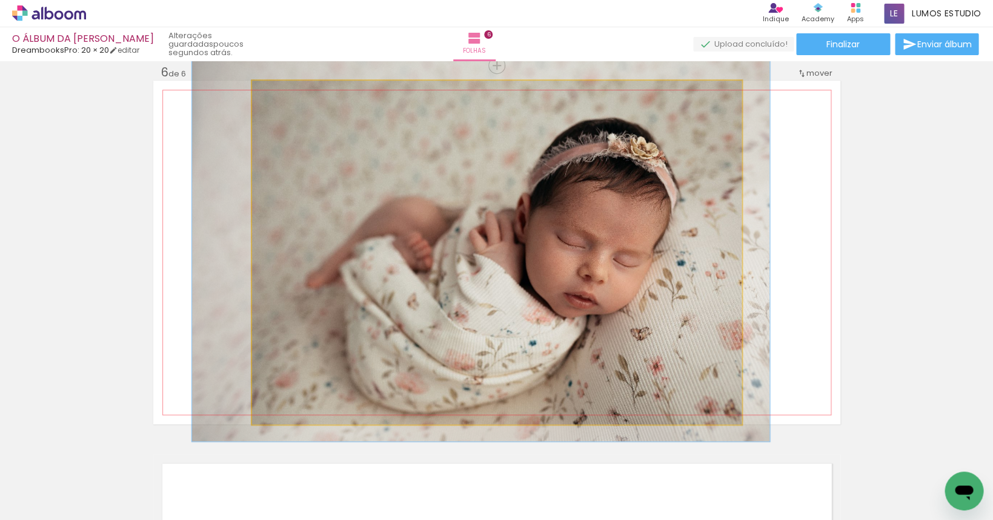
drag, startPoint x: 387, startPoint y: 218, endPoint x: 371, endPoint y: 215, distance: 16.2
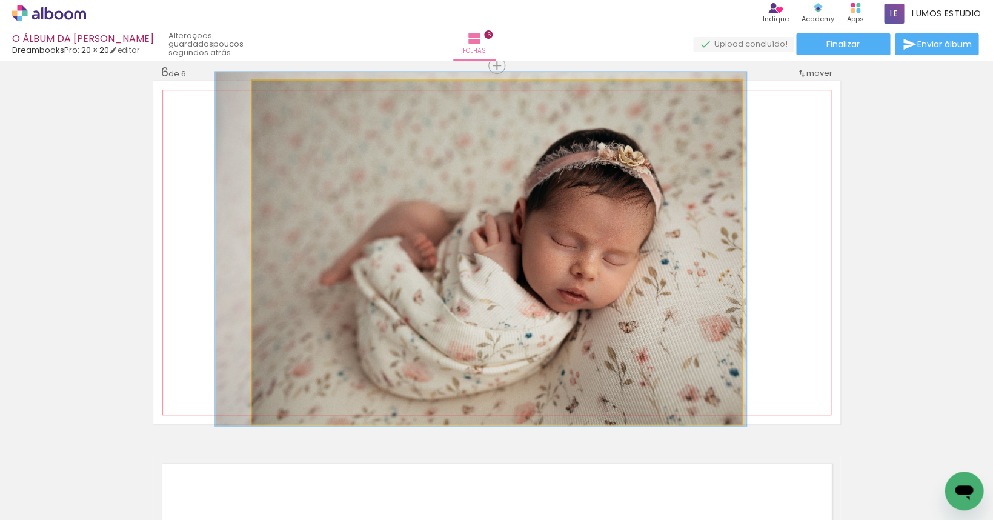
click at [282, 93] on div at bounding box center [281, 93] width 11 height 11
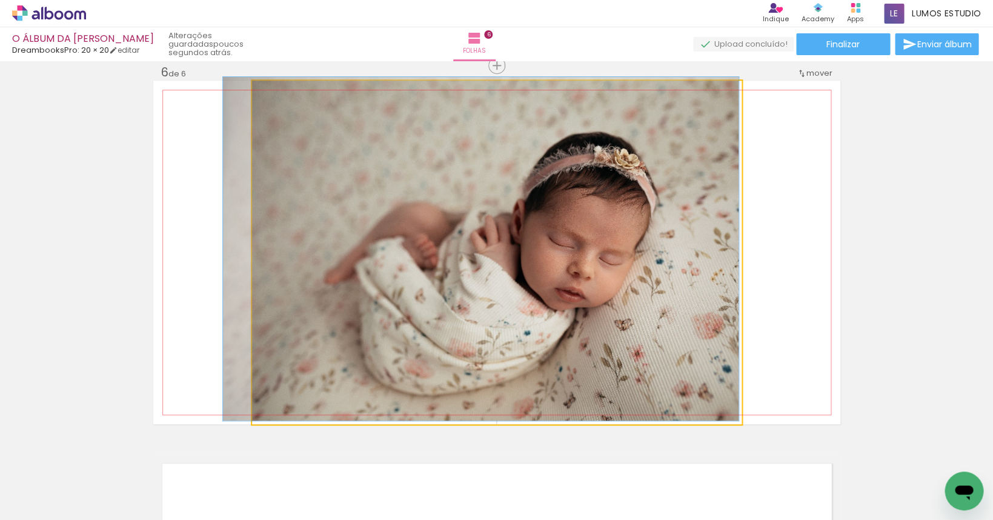
drag, startPoint x: 282, startPoint y: 93, endPoint x: 274, endPoint y: 94, distance: 7.9
type paper-slider "100"
click at [274, 94] on div at bounding box center [279, 93] width 19 height 19
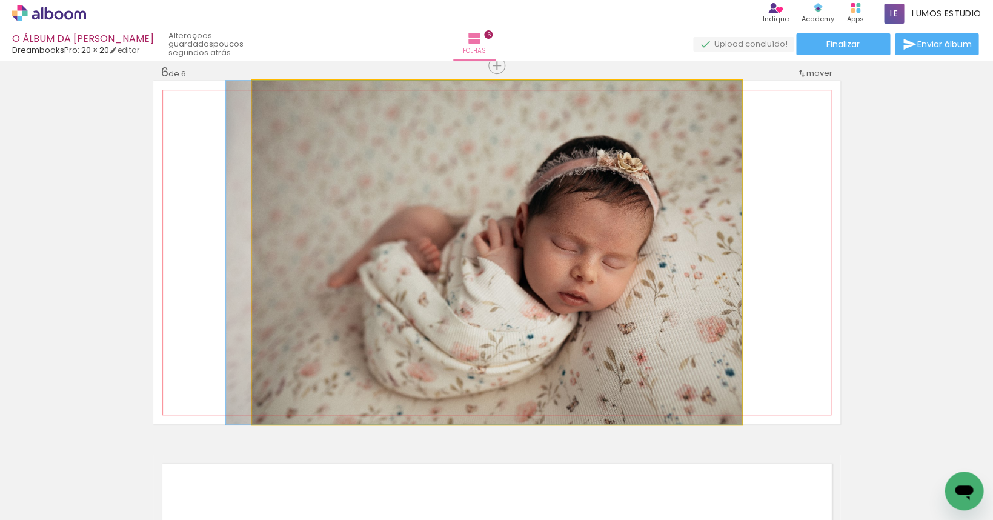
drag, startPoint x: 419, startPoint y: 218, endPoint x: 390, endPoint y: 187, distance: 42.9
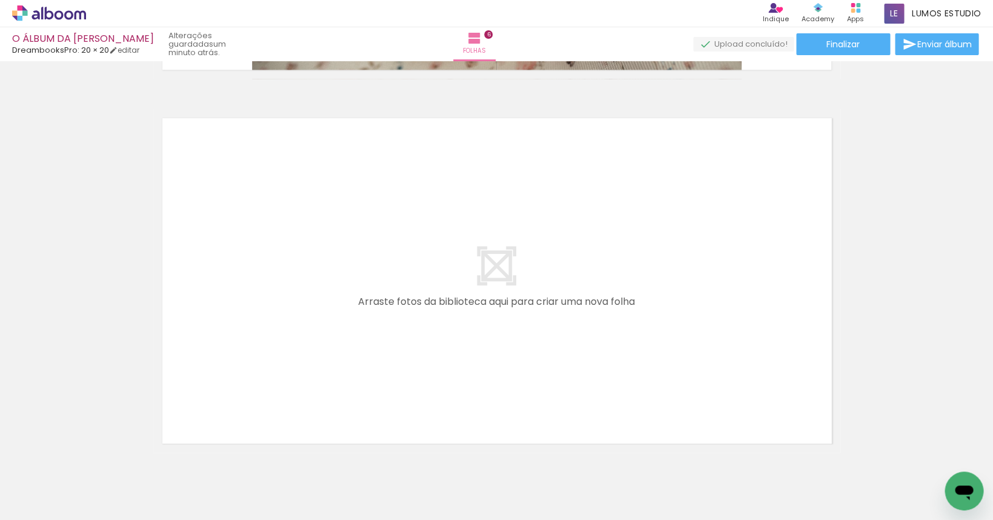
scroll to position [2283, 0]
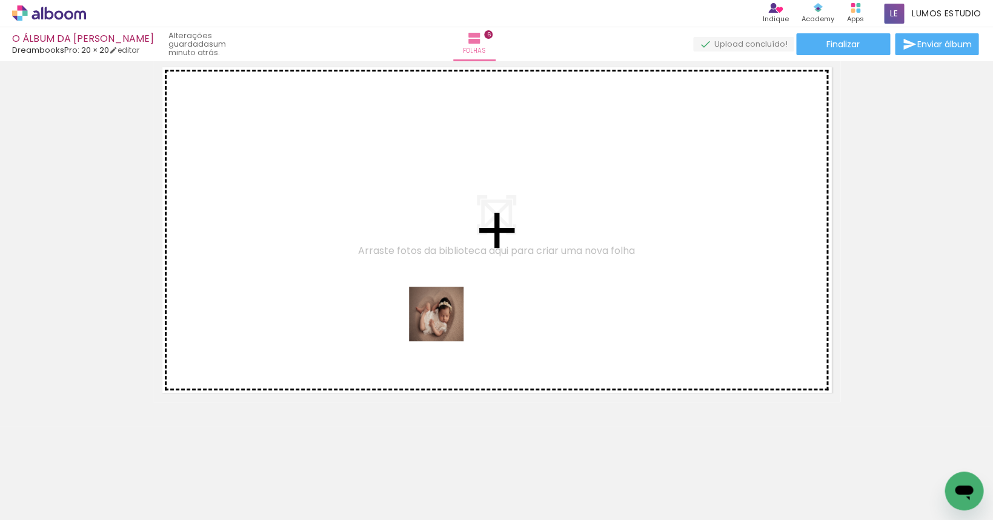
drag, startPoint x: 681, startPoint y: 482, endPoint x: 436, endPoint y: 316, distance: 296.2
click at [436, 316] on quentale-workspace at bounding box center [496, 260] width 993 height 520
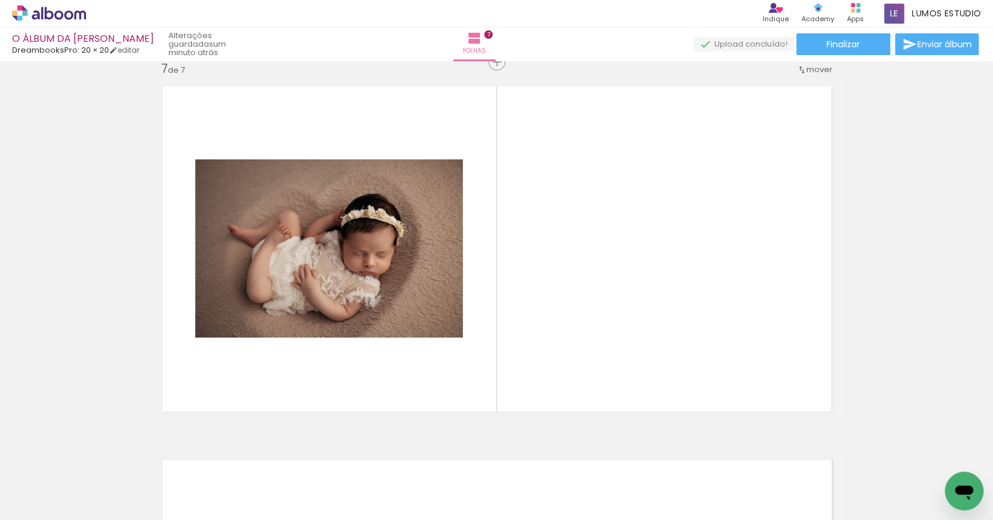
scroll to position [2260, 0]
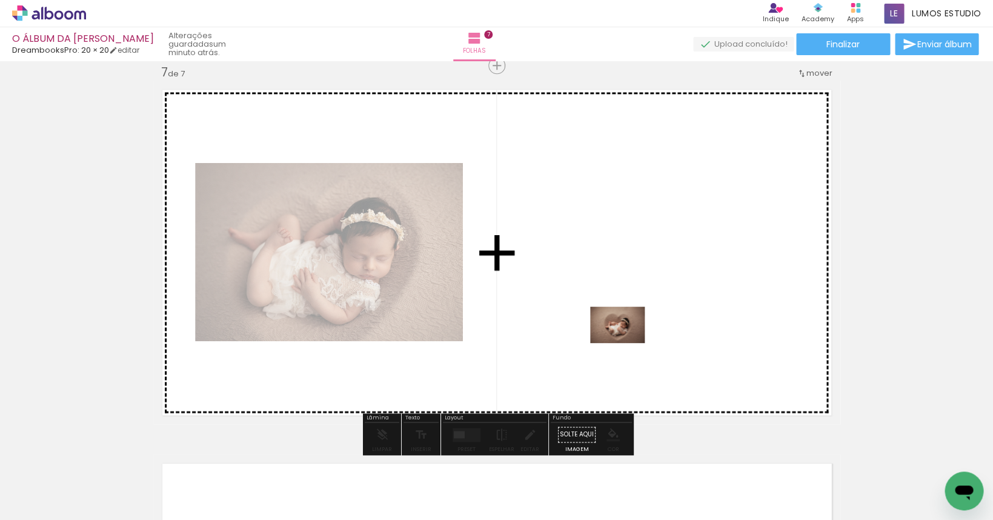
drag, startPoint x: 777, startPoint y: 447, endPoint x: 627, endPoint y: 342, distance: 183.3
click at [602, 342] on quentale-workspace at bounding box center [496, 260] width 993 height 520
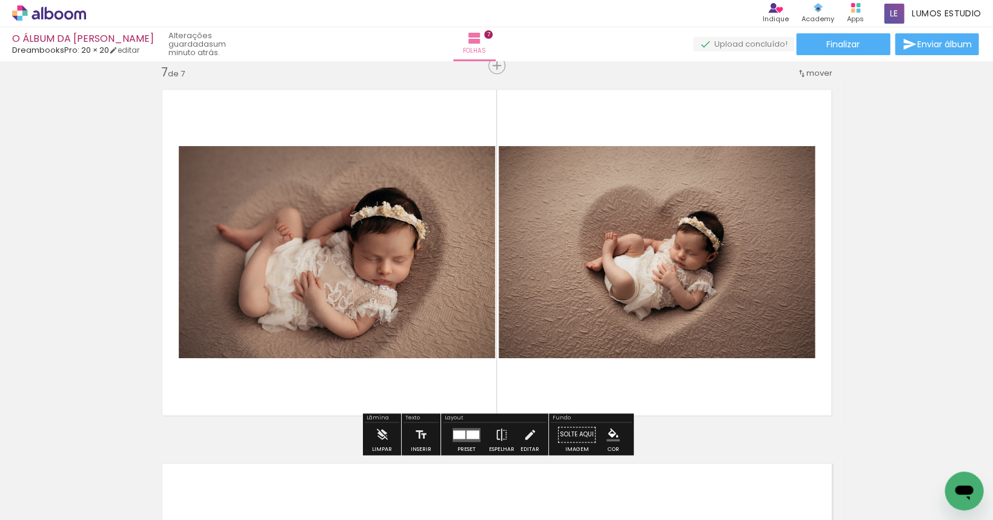
click at [467, 433] on div at bounding box center [473, 434] width 13 height 8
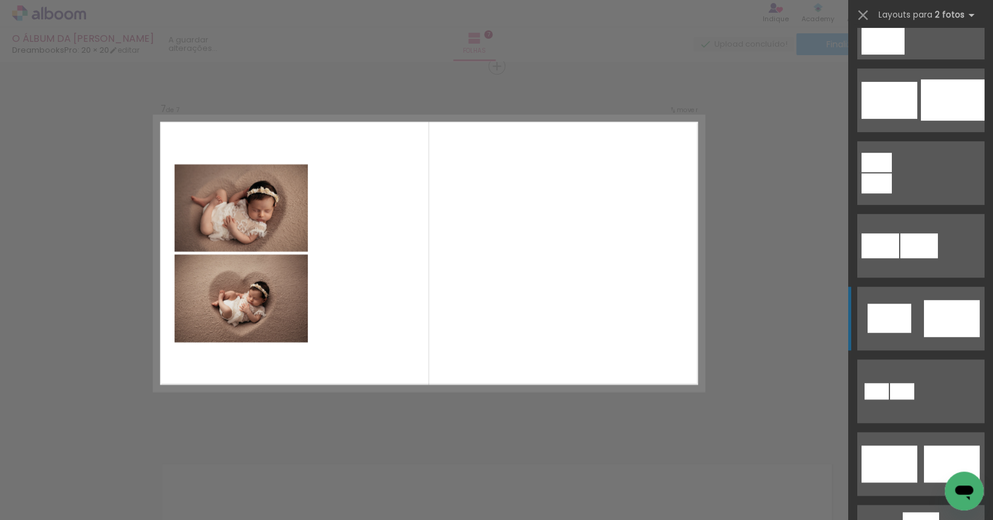
scroll to position [213, 0]
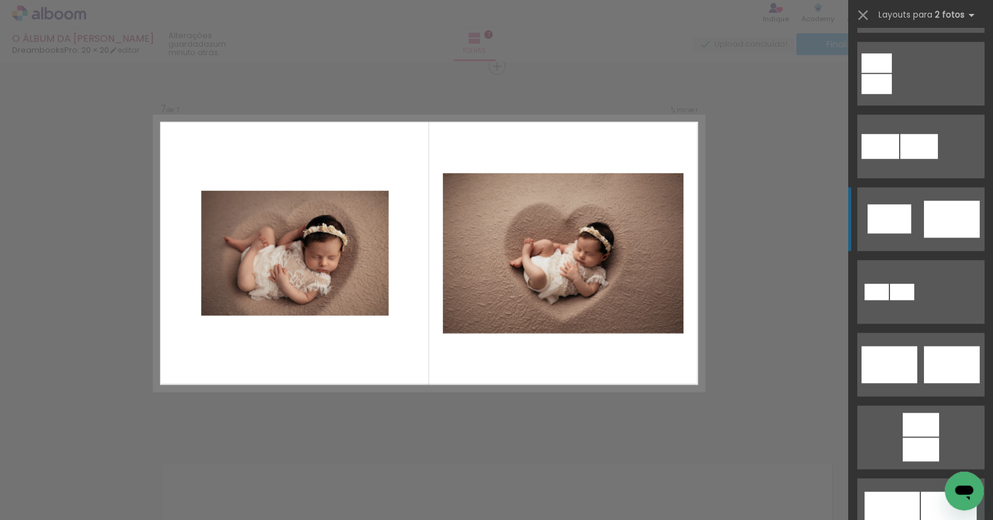
click at [602, 228] on div at bounding box center [952, 219] width 56 height 37
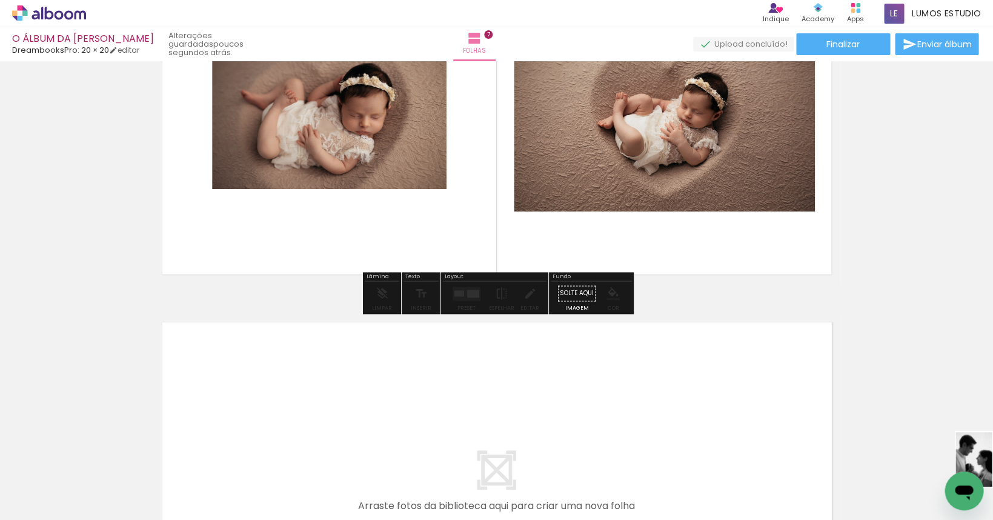
scroll to position [0, 535]
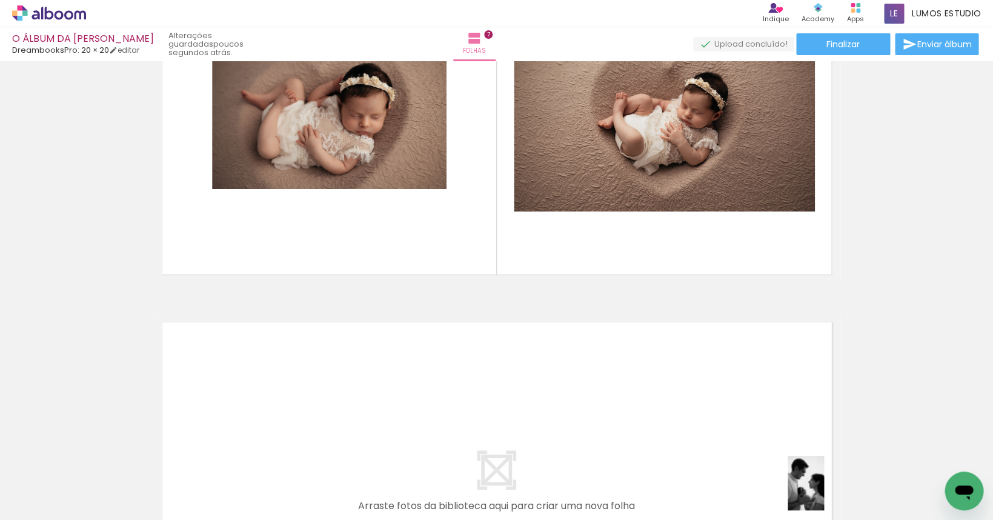
drag, startPoint x: 893, startPoint y: 476, endPoint x: 841, endPoint y: 490, distance: 54.1
click at [602, 493] on div at bounding box center [808, 479] width 36 height 55
drag, startPoint x: 936, startPoint y: 470, endPoint x: 677, endPoint y: 498, distance: 260.2
click at [602, 498] on div at bounding box center [673, 479] width 40 height 60
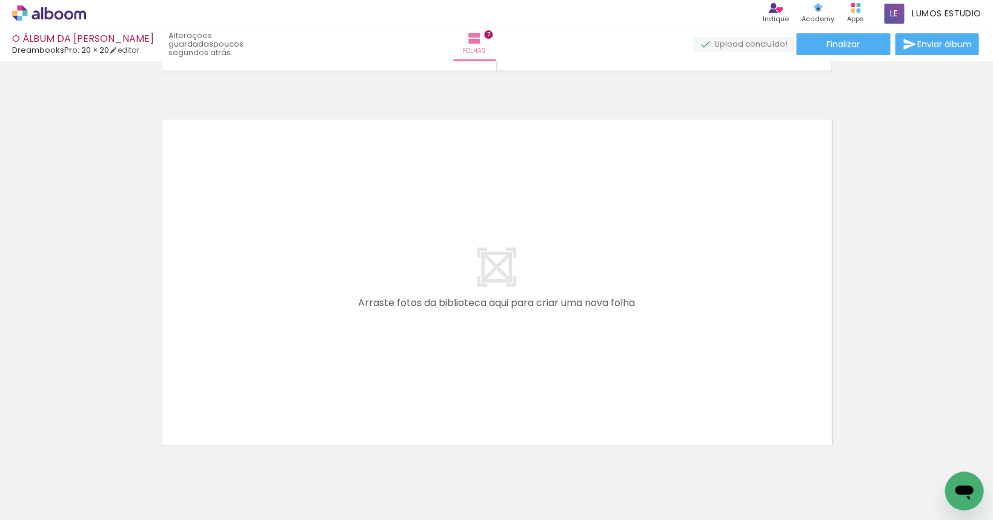
scroll to position [2657, 0]
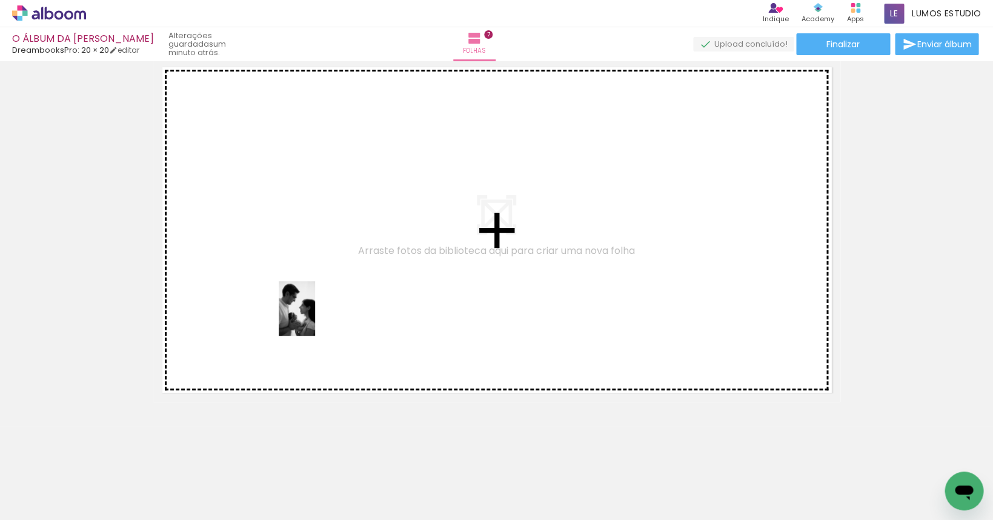
drag, startPoint x: 538, startPoint y: 486, endPoint x: 315, endPoint y: 318, distance: 279.5
click at [315, 318] on quentale-workspace at bounding box center [496, 260] width 993 height 520
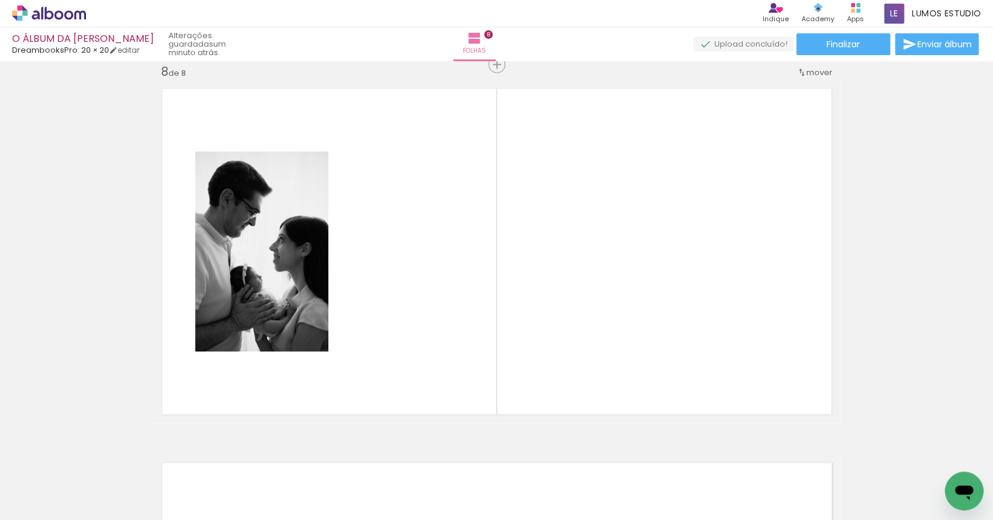
scroll to position [2634, 0]
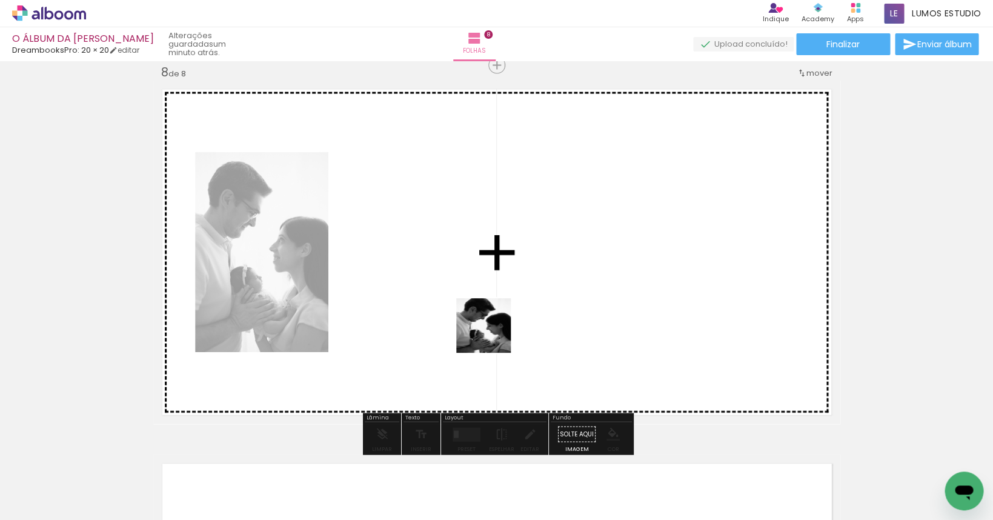
drag, startPoint x: 674, startPoint y: 479, endPoint x: 485, endPoint y: 330, distance: 241.2
click at [485, 330] on quentale-workspace at bounding box center [496, 260] width 993 height 520
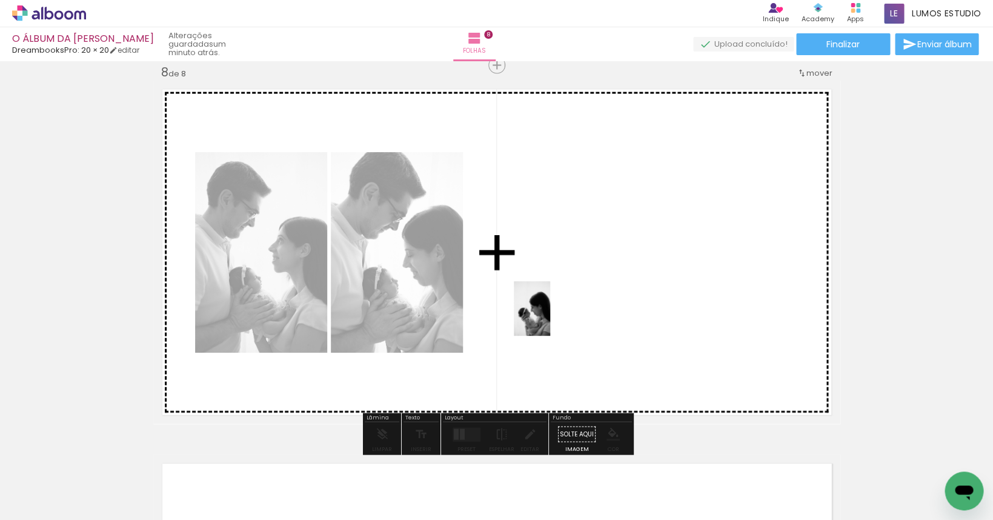
drag, startPoint x: 805, startPoint y: 470, endPoint x: 550, endPoint y: 318, distance: 296.9
click at [550, 318] on quentale-workspace at bounding box center [496, 260] width 993 height 520
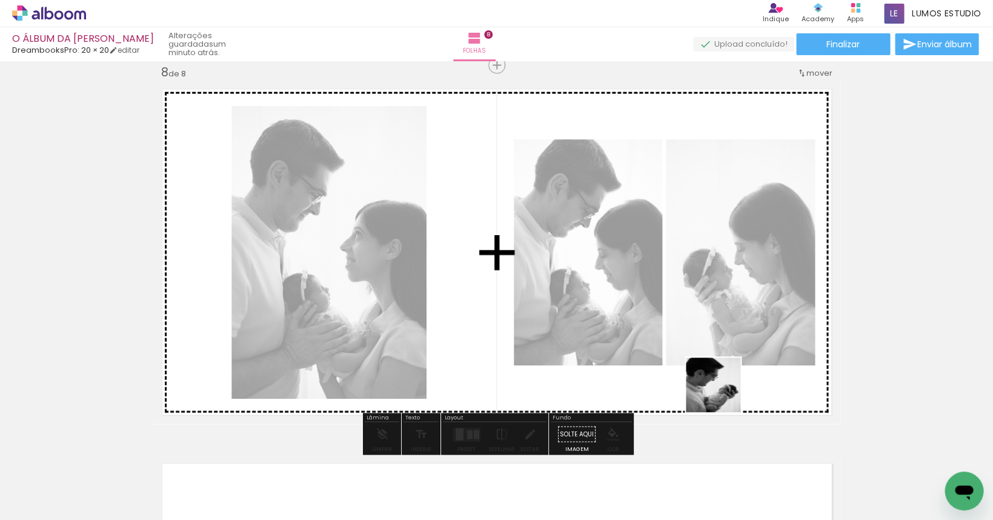
drag, startPoint x: 946, startPoint y: 465, endPoint x: 714, endPoint y: 389, distance: 243.8
click at [602, 389] on quentale-workspace at bounding box center [496, 260] width 993 height 520
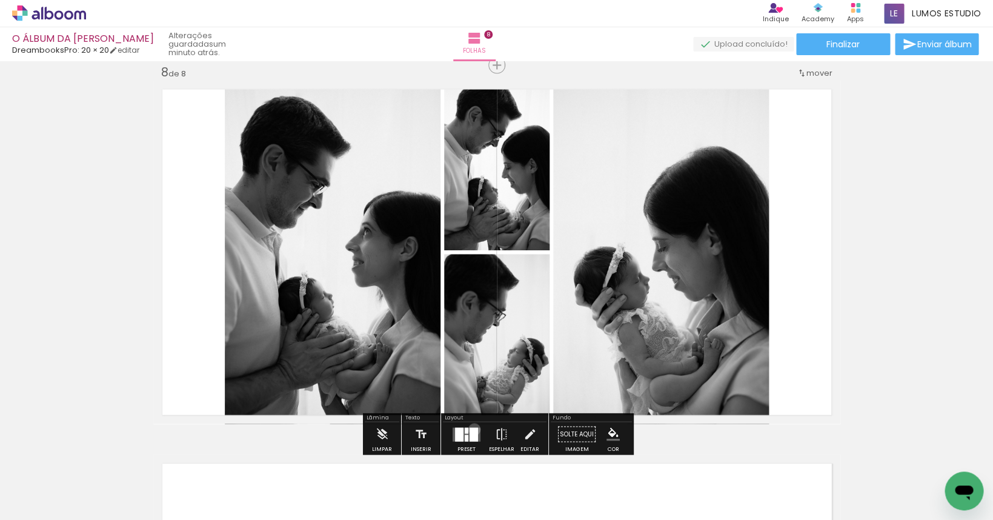
click at [472, 430] on div at bounding box center [474, 434] width 8 height 14
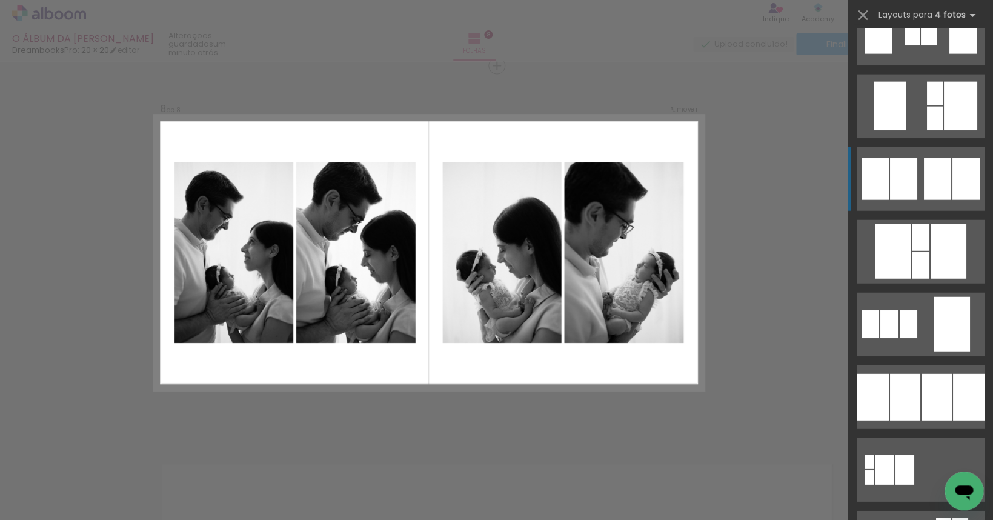
scroll to position [1076, 0]
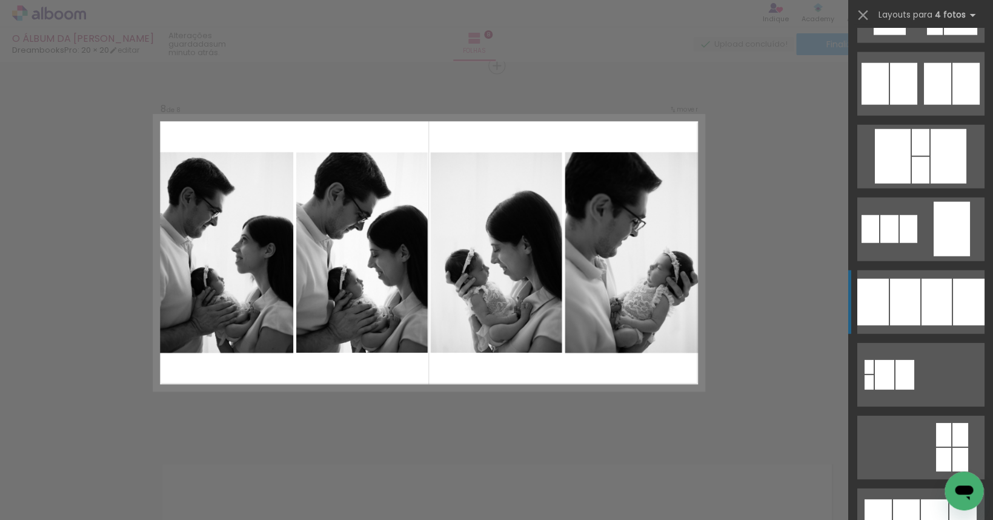
click at [602, 308] on quentale-layouter at bounding box center [920, 302] width 127 height 64
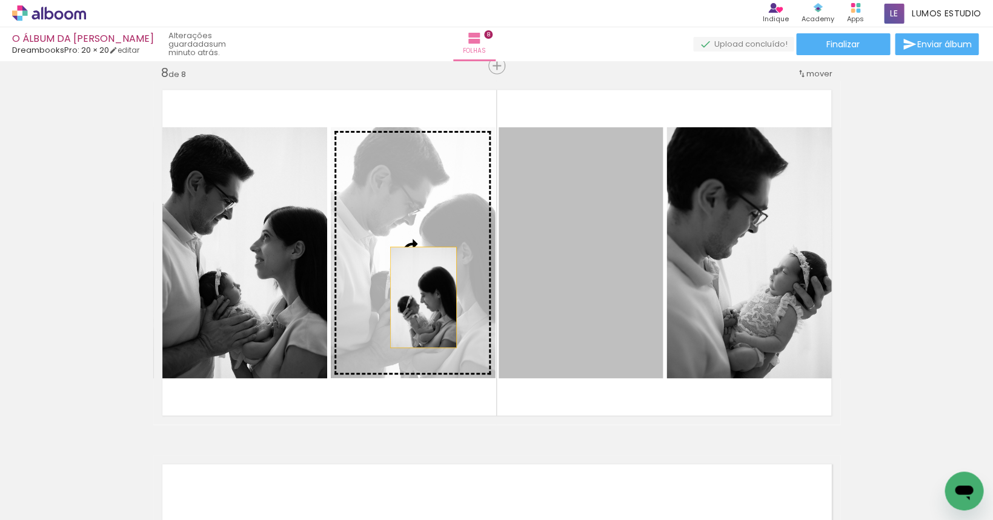
drag, startPoint x: 582, startPoint y: 285, endPoint x: 401, endPoint y: 295, distance: 180.9
click at [0, 0] on slot at bounding box center [0, 0] width 0 height 0
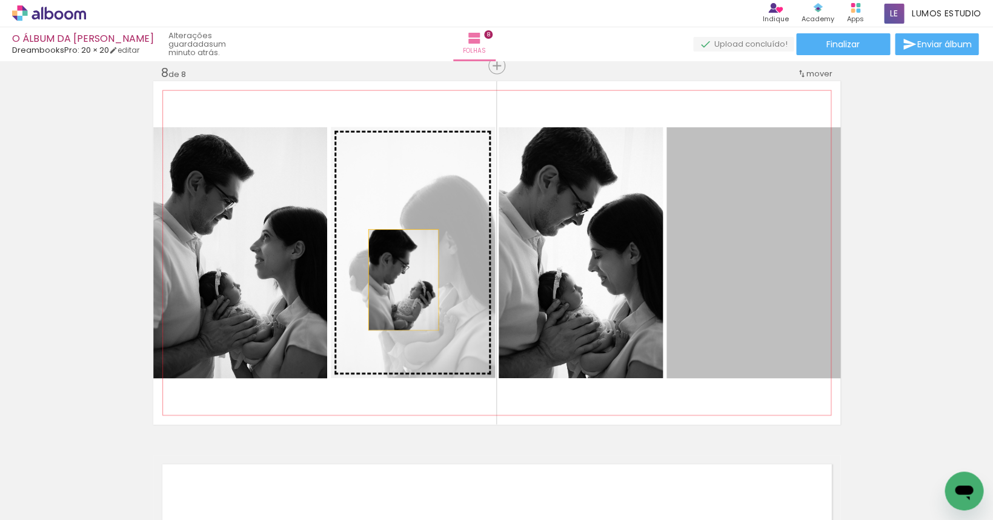
drag, startPoint x: 773, startPoint y: 302, endPoint x: 403, endPoint y: 280, distance: 371.0
click at [0, 0] on slot at bounding box center [0, 0] width 0 height 0
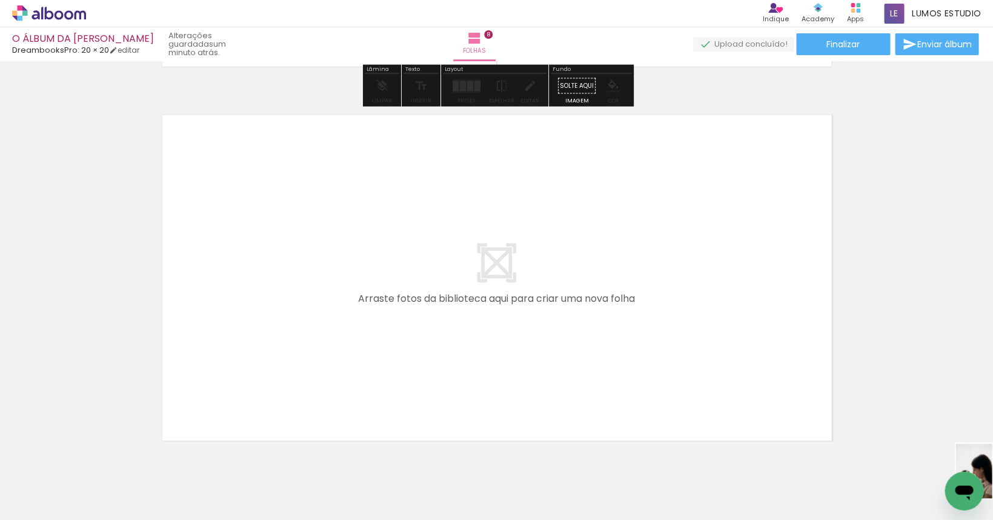
scroll to position [0, 870]
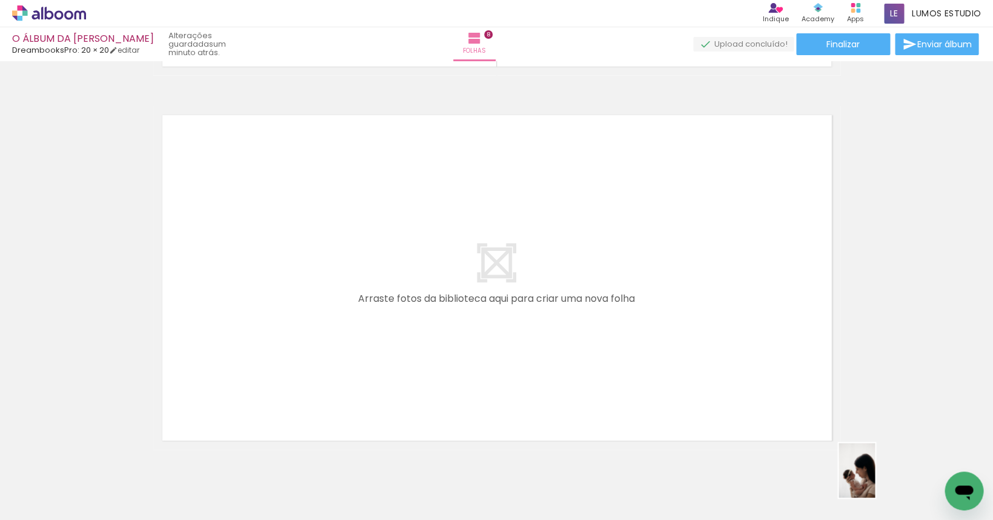
drag, startPoint x: 886, startPoint y: 478, endPoint x: 870, endPoint y: 479, distance: 15.9
click at [0, 0] on slot at bounding box center [0, 0] width 0 height 0
drag, startPoint x: 953, startPoint y: 466, endPoint x: 150, endPoint y: 495, distance: 804.3
click at [149, 495] on div at bounding box center [137, 479] width 40 height 60
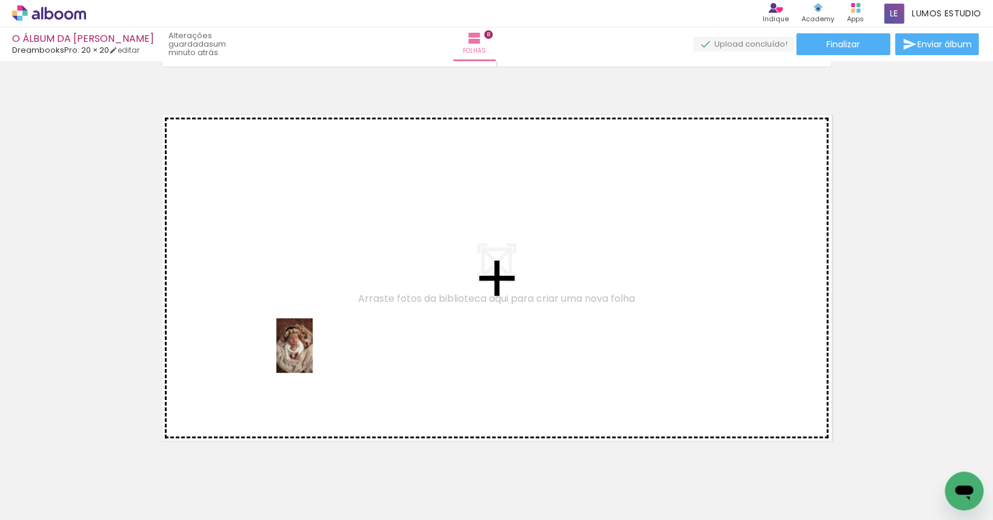
drag, startPoint x: 218, startPoint y: 495, endPoint x: 313, endPoint y: 355, distance: 169.0
click at [313, 355] on quentale-workspace at bounding box center [496, 260] width 993 height 520
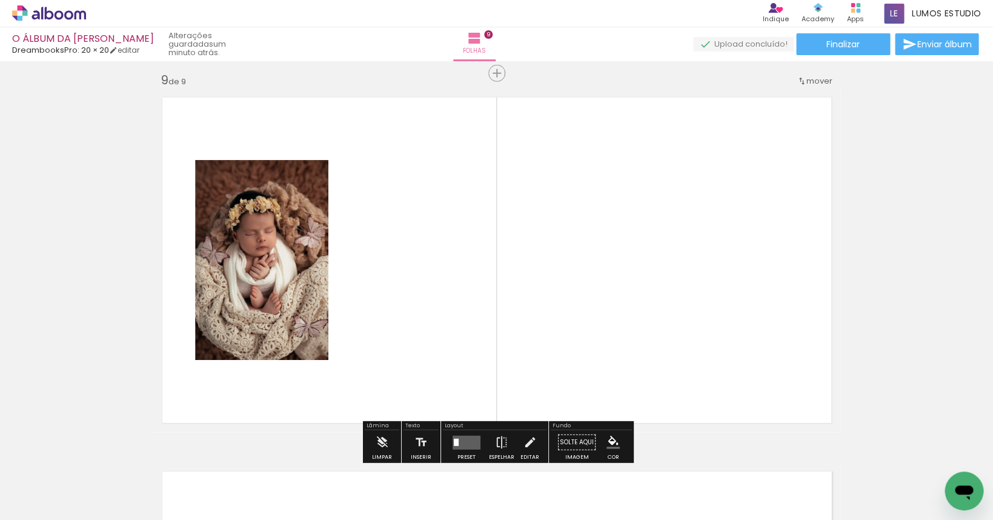
scroll to position [3007, 0]
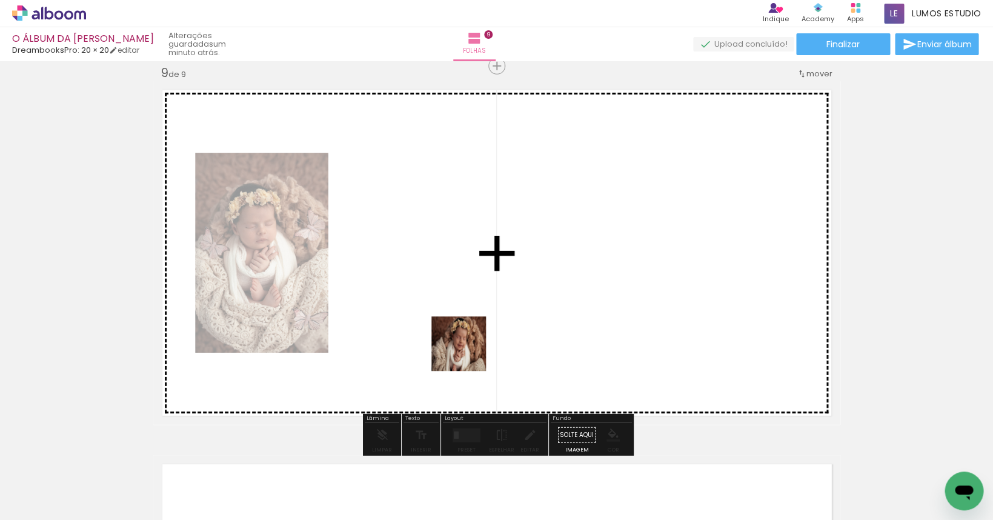
drag, startPoint x: 344, startPoint y: 486, endPoint x: 470, endPoint y: 317, distance: 210.9
click at [470, 317] on quentale-workspace at bounding box center [496, 260] width 993 height 520
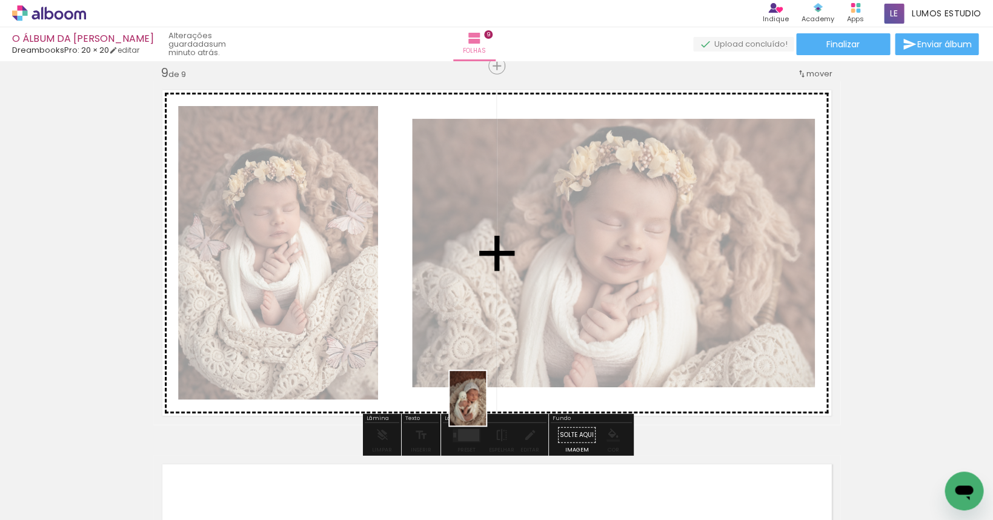
drag, startPoint x: 420, startPoint y: 490, endPoint x: 521, endPoint y: 390, distance: 142.3
click at [521, 390] on quentale-workspace at bounding box center [496, 260] width 993 height 520
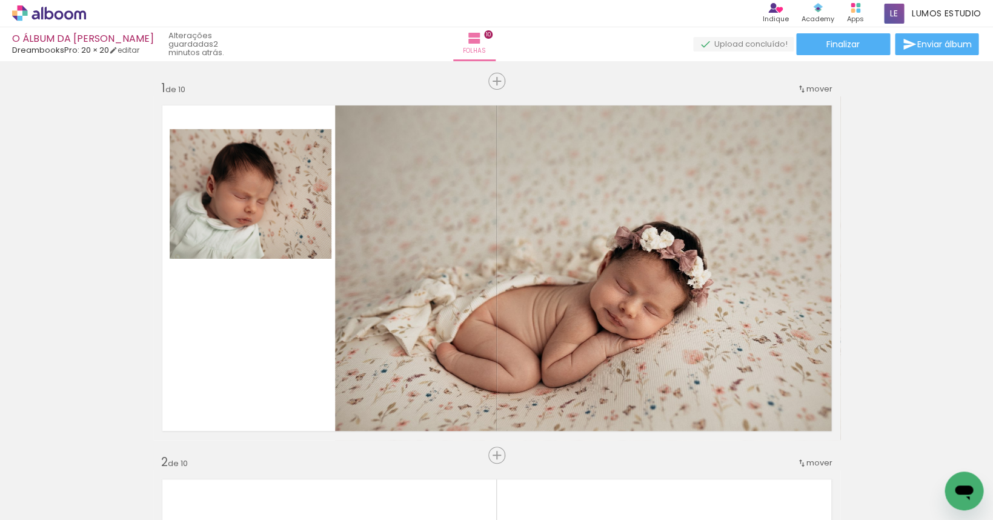
scroll to position [0, 1681]
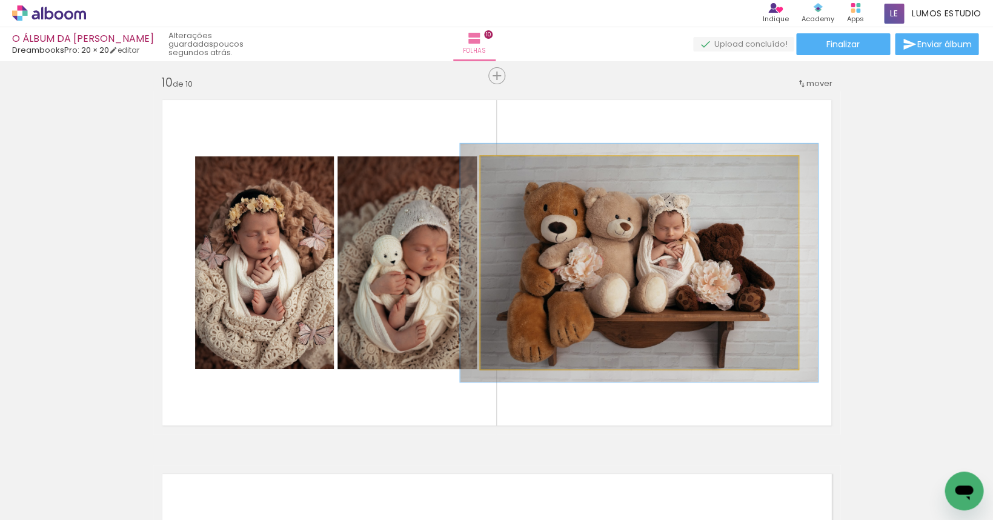
type paper-slider "112"
click at [515, 172] on div at bounding box center [514, 169] width 11 height 11
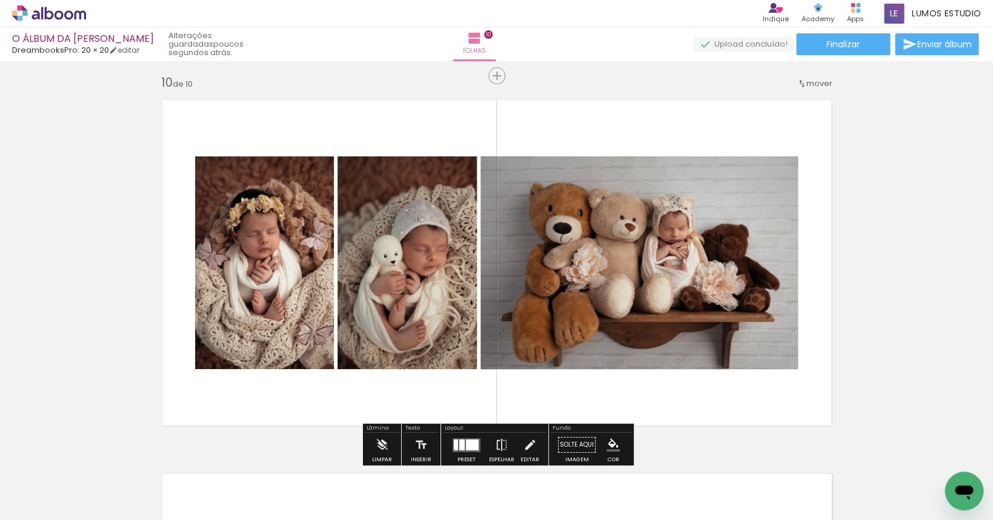
click at [466, 440] on div at bounding box center [472, 444] width 13 height 11
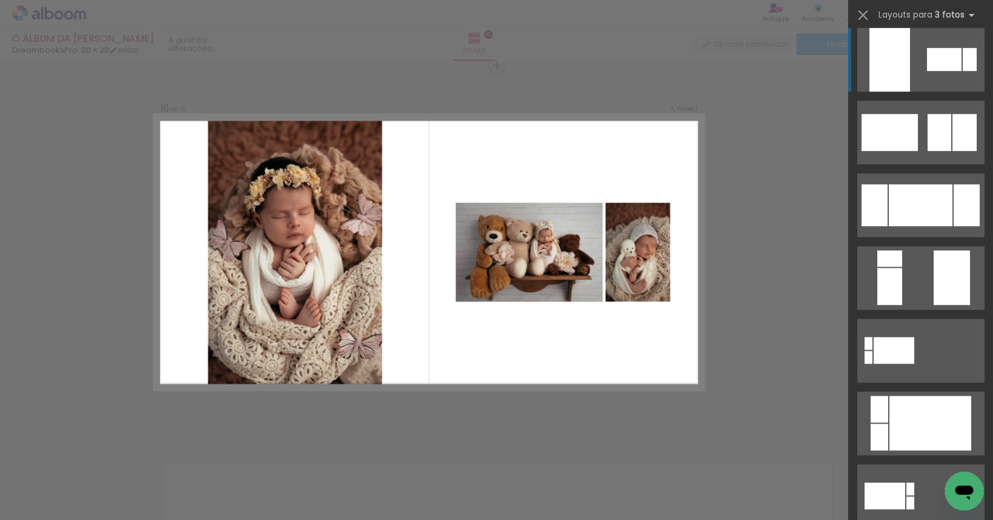
scroll to position [187, 0]
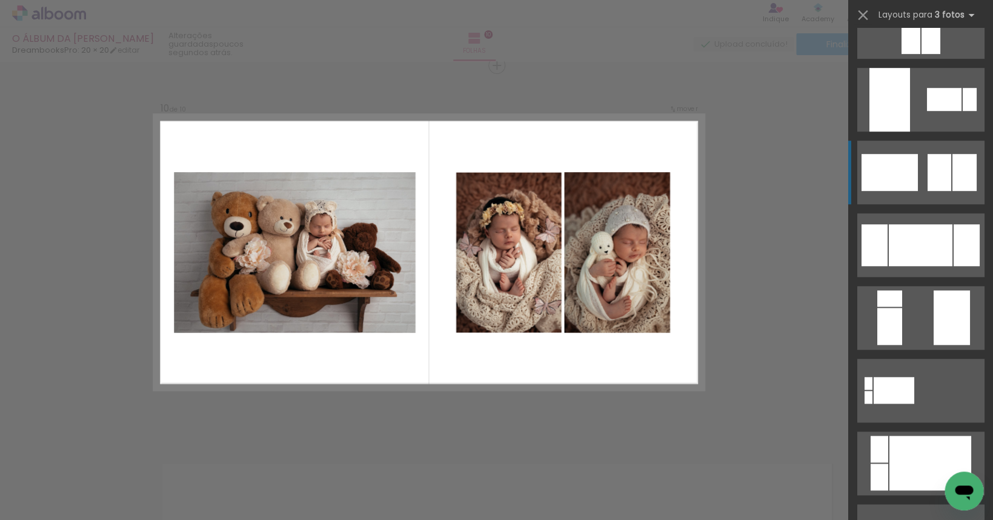
click at [927, 166] on div at bounding box center [939, 172] width 24 height 37
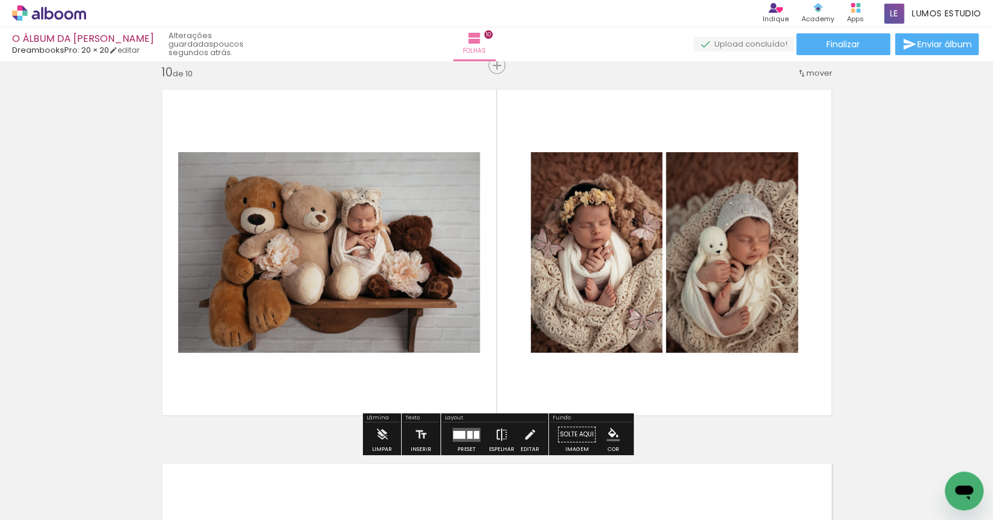
click at [499, 435] on iron-icon at bounding box center [501, 434] width 13 height 24
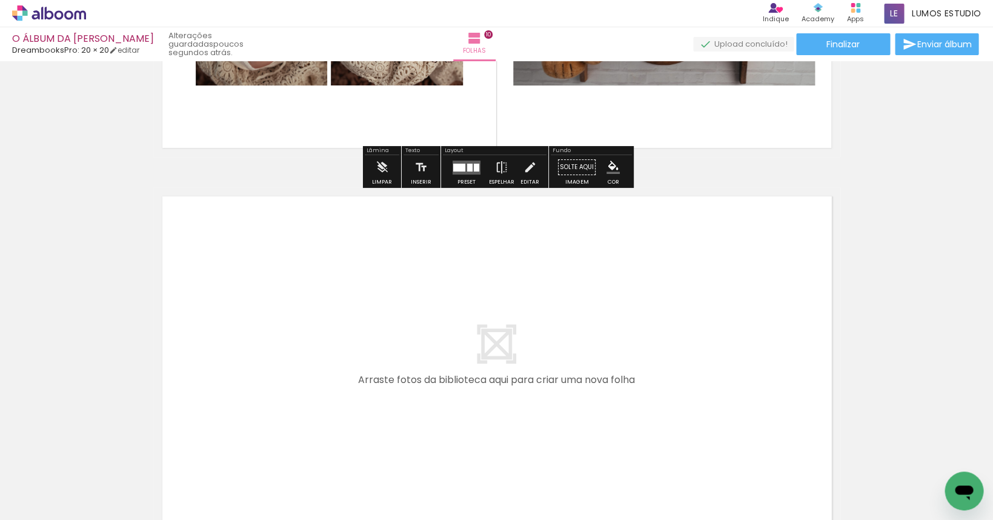
scroll to position [3779, 0]
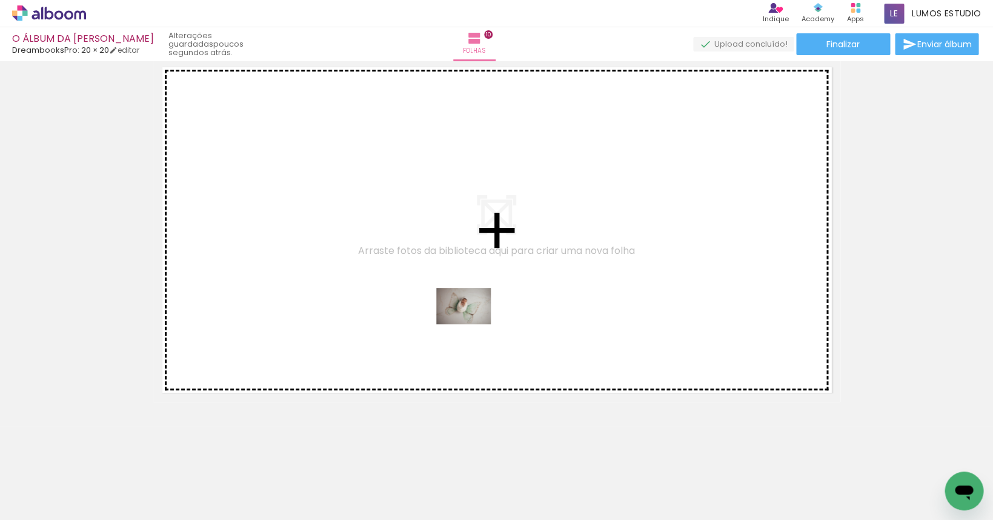
drag, startPoint x: 489, startPoint y: 481, endPoint x: 473, endPoint y: 323, distance: 158.3
click at [473, 323] on quentale-workspace at bounding box center [496, 260] width 993 height 520
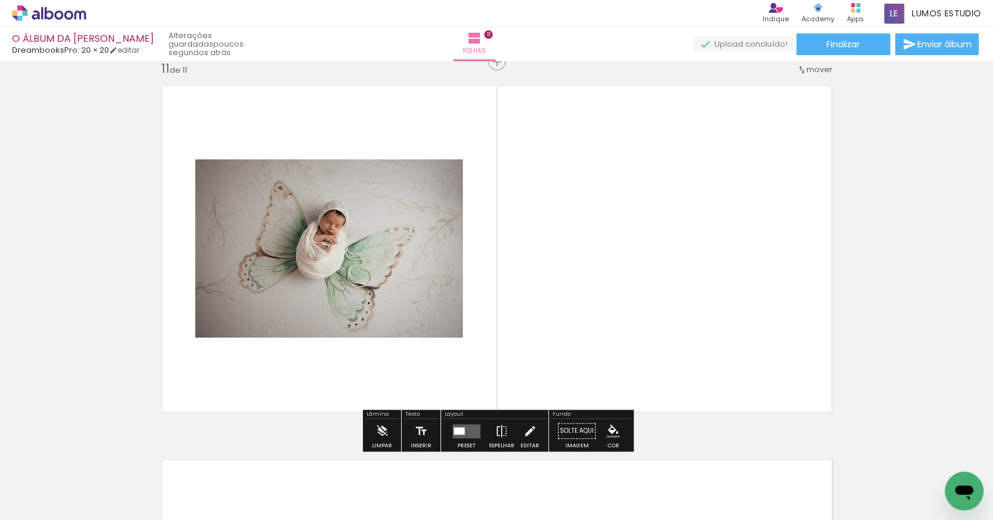
scroll to position [3756, 0]
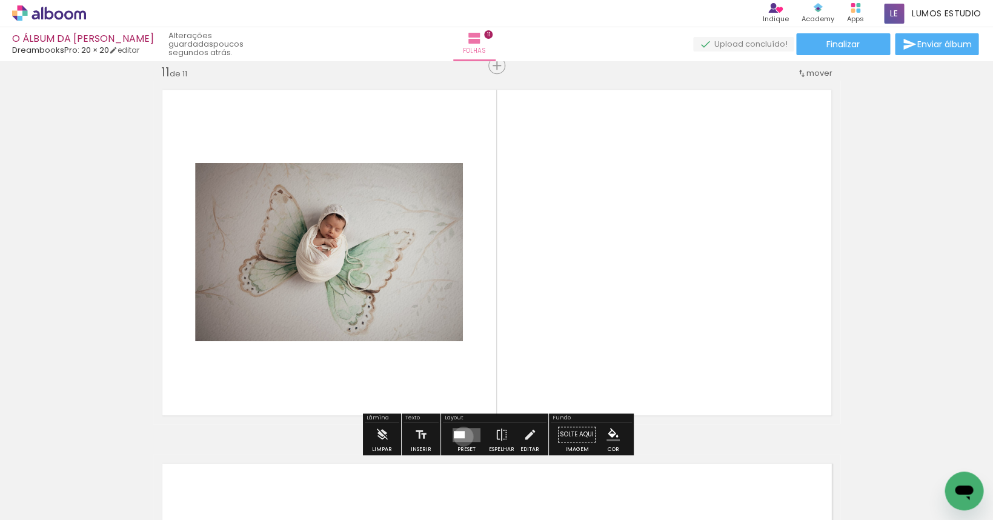
click at [461, 436] on div at bounding box center [459, 433] width 11 height 7
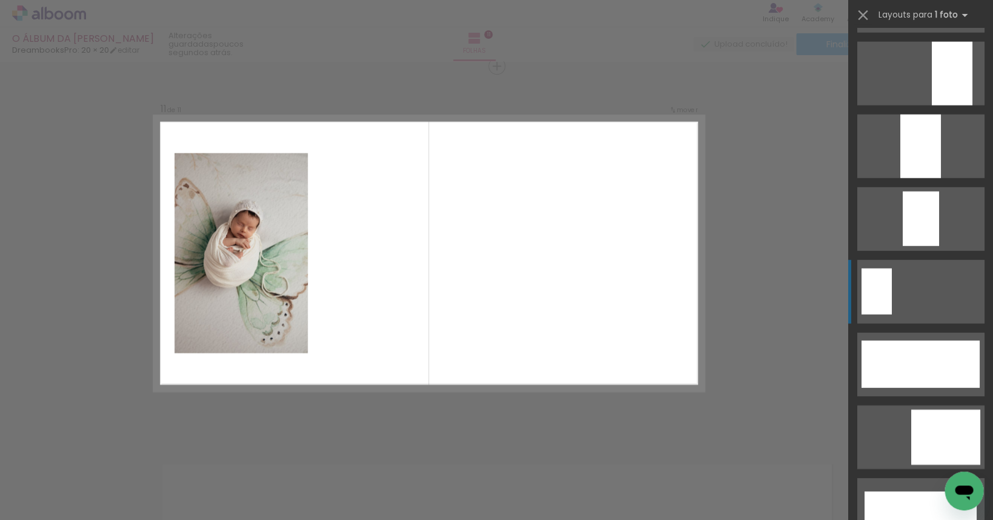
scroll to position [2977, 0]
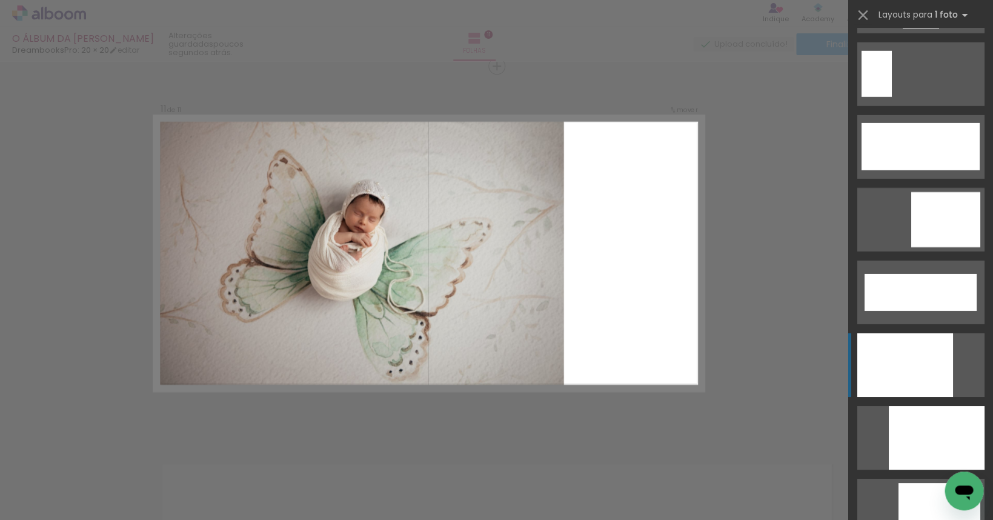
click at [900, 369] on div at bounding box center [905, 365] width 96 height 64
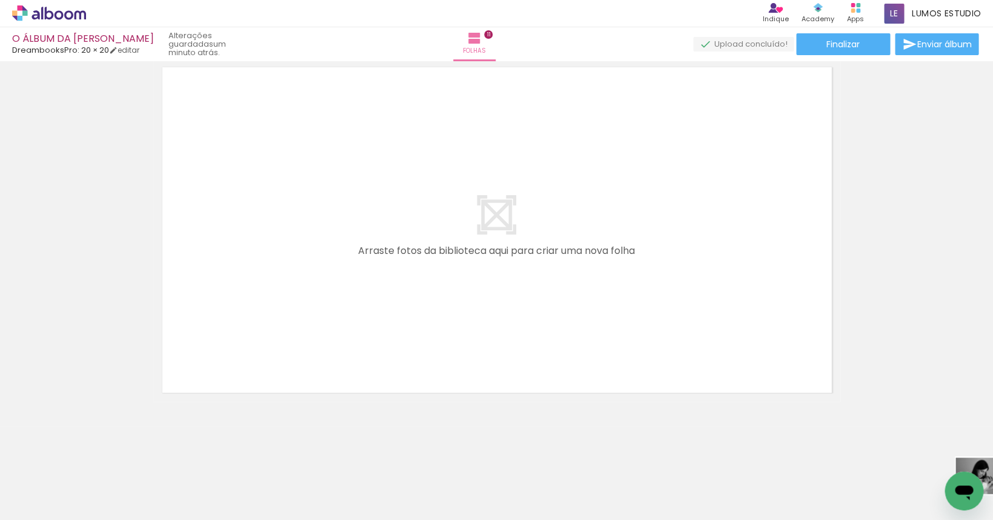
scroll to position [0, 1755]
drag, startPoint x: 900, startPoint y: 486, endPoint x: 897, endPoint y: 499, distance: 14.3
click at [0, 0] on slot at bounding box center [0, 0] width 0 height 0
drag, startPoint x: 870, startPoint y: 490, endPoint x: 684, endPoint y: 513, distance: 188.0
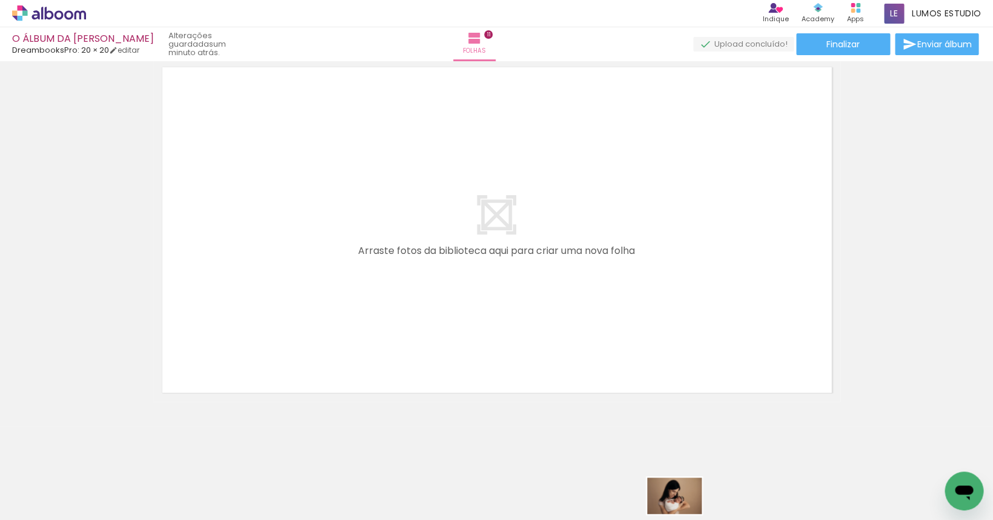
click at [0, 0] on slot at bounding box center [0, 0] width 0 height 0
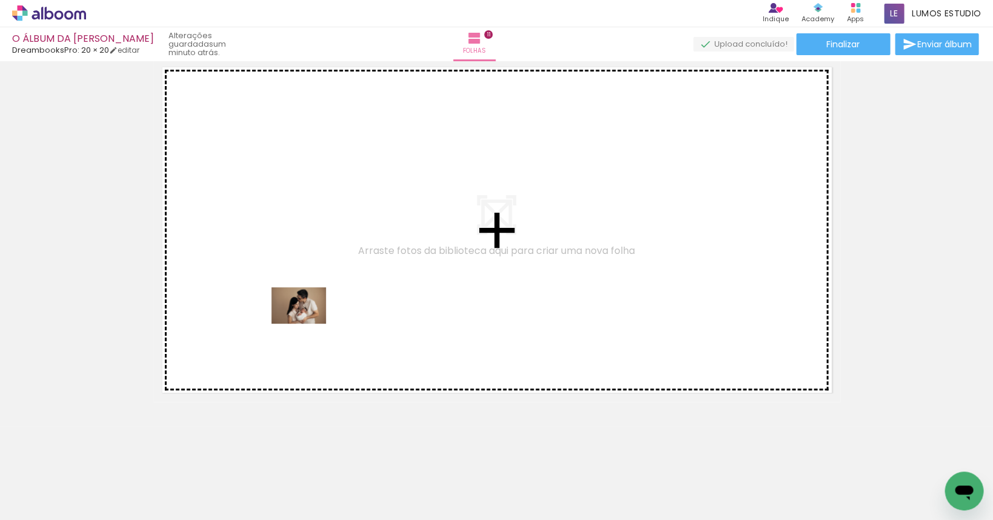
drag, startPoint x: 265, startPoint y: 490, endPoint x: 308, endPoint y: 324, distance: 171.6
click at [308, 324] on quentale-workspace at bounding box center [496, 260] width 993 height 520
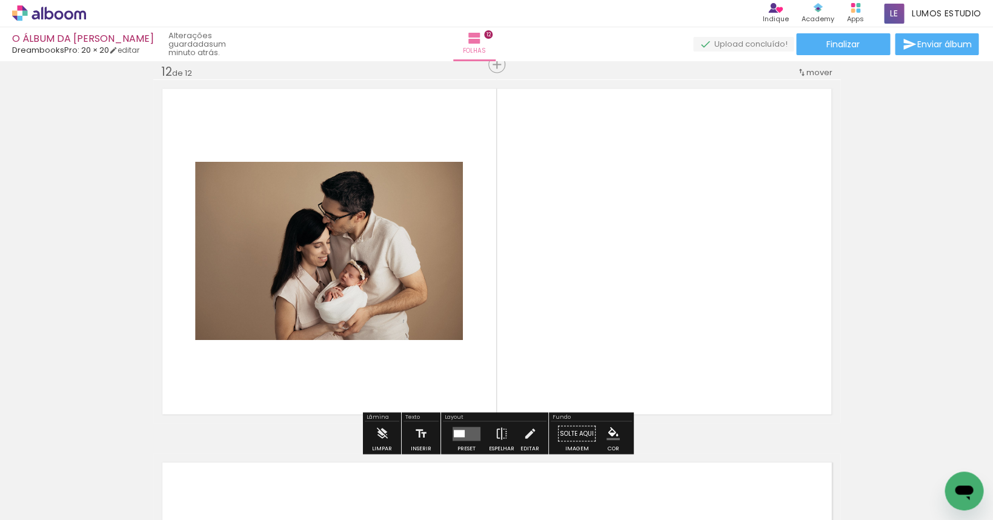
scroll to position [4130, 0]
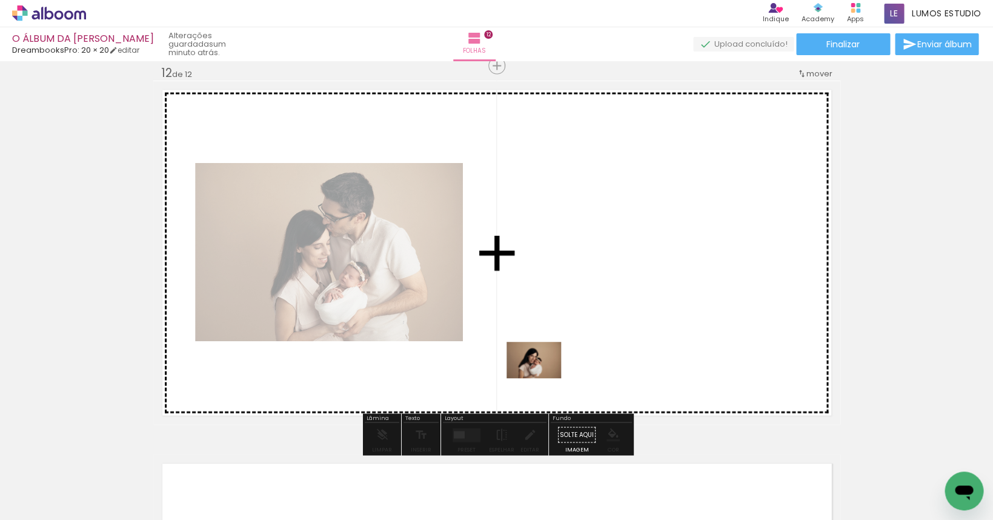
drag, startPoint x: 414, startPoint y: 472, endPoint x: 543, endPoint y: 378, distance: 159.7
click at [543, 378] on quentale-workspace at bounding box center [496, 260] width 993 height 520
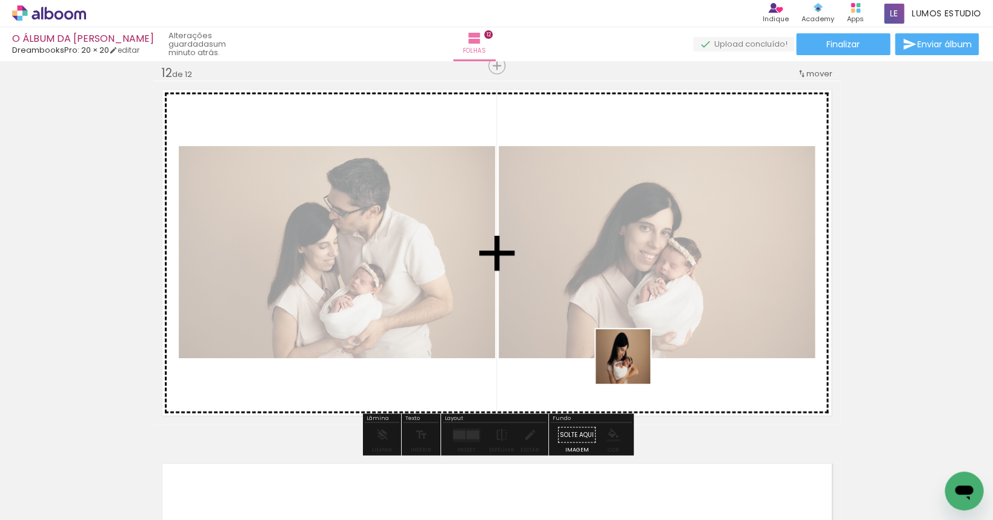
drag, startPoint x: 542, startPoint y: 471, endPoint x: 633, endPoint y: 364, distance: 140.6
click at [633, 364] on quentale-workspace at bounding box center [496, 260] width 993 height 520
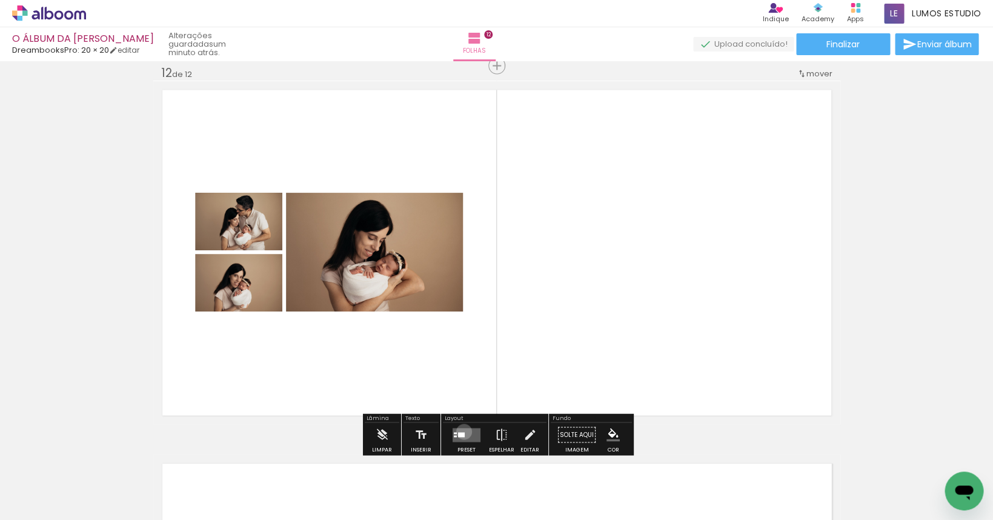
click at [461, 432] on quentale-layouter at bounding box center [467, 434] width 28 height 14
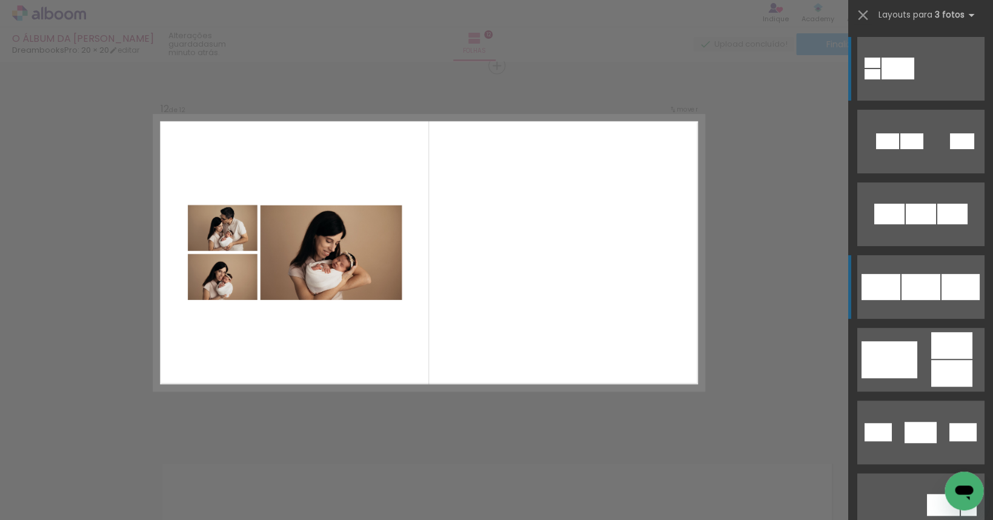
scroll to position [4129, 0]
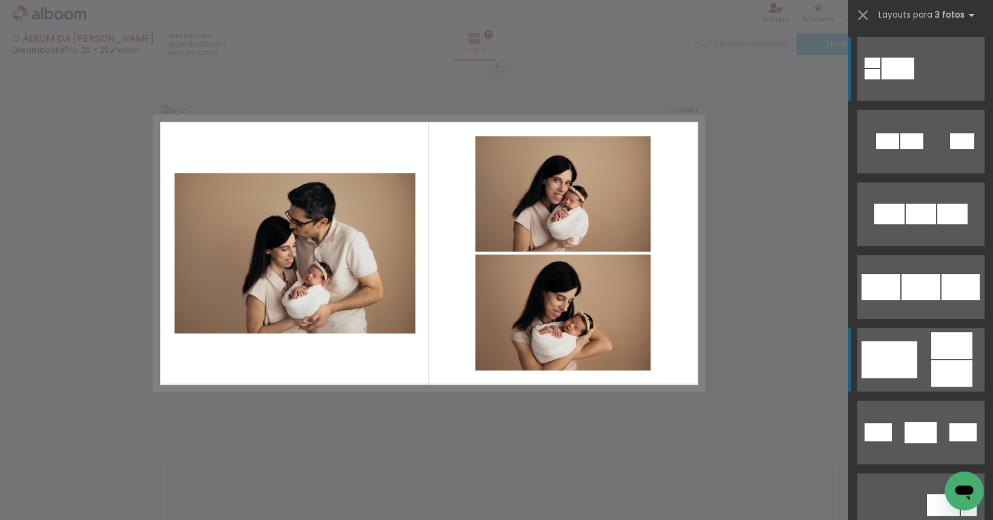
click at [906, 361] on div at bounding box center [889, 359] width 56 height 37
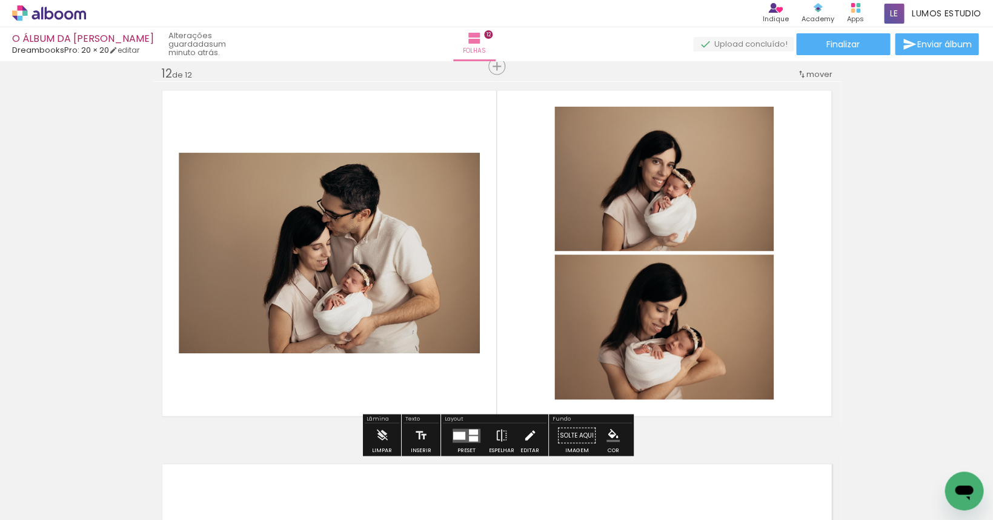
click at [526, 431] on iron-icon at bounding box center [529, 435] width 13 height 24
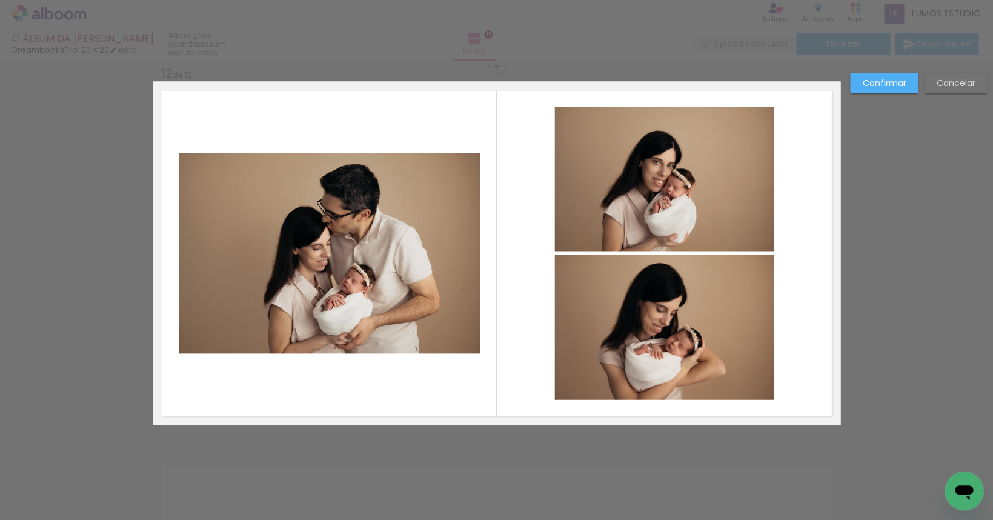
click at [296, 284] on quentale-photo at bounding box center [329, 253] width 301 height 201
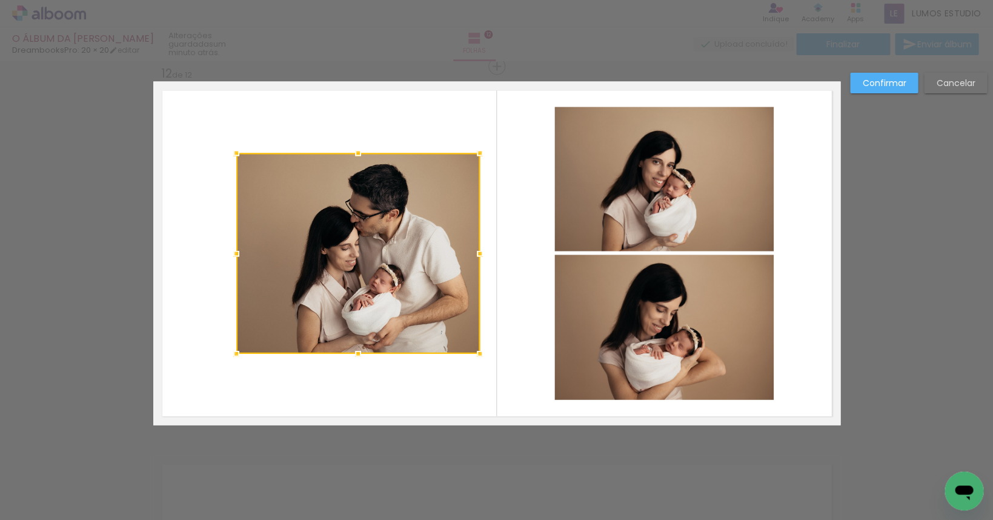
drag, startPoint x: 181, startPoint y: 255, endPoint x: 238, endPoint y: 262, distance: 57.5
click at [238, 262] on div at bounding box center [236, 253] width 24 height 24
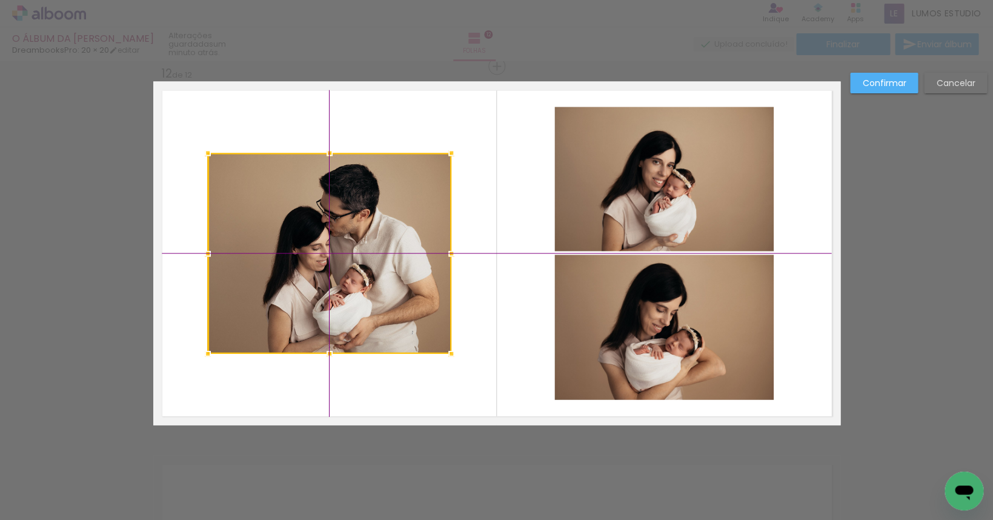
drag, startPoint x: 394, startPoint y: 251, endPoint x: 367, endPoint y: 252, distance: 27.3
click at [367, 252] on div at bounding box center [330, 253] width 244 height 201
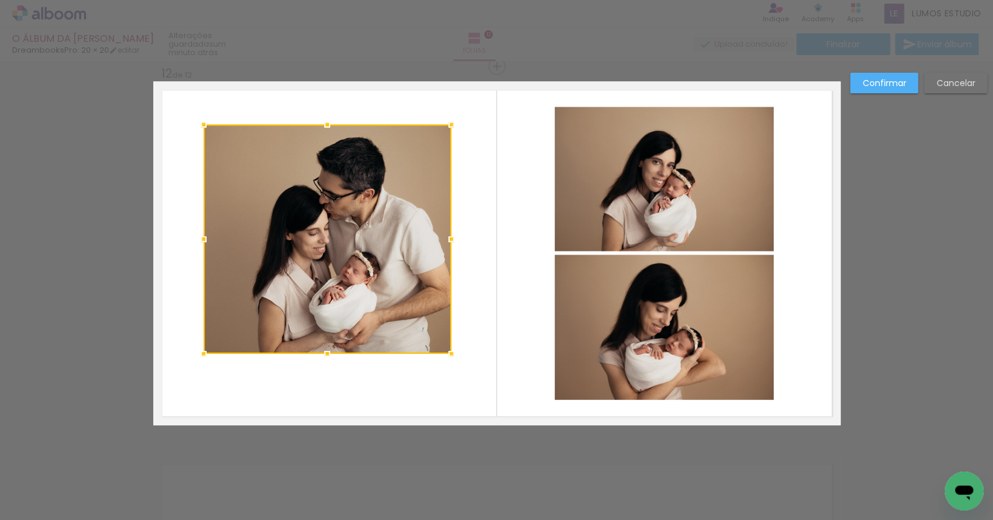
drag, startPoint x: 210, startPoint y: 153, endPoint x: 205, endPoint y: 124, distance: 29.5
click at [205, 124] on div at bounding box center [204, 124] width 24 height 24
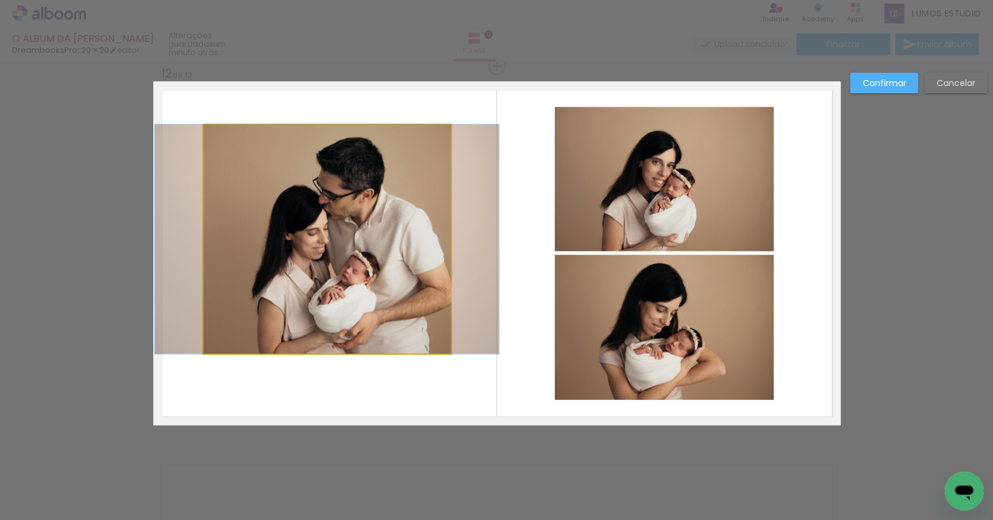
drag, startPoint x: 310, startPoint y: 209, endPoint x: 310, endPoint y: 216, distance: 7.9
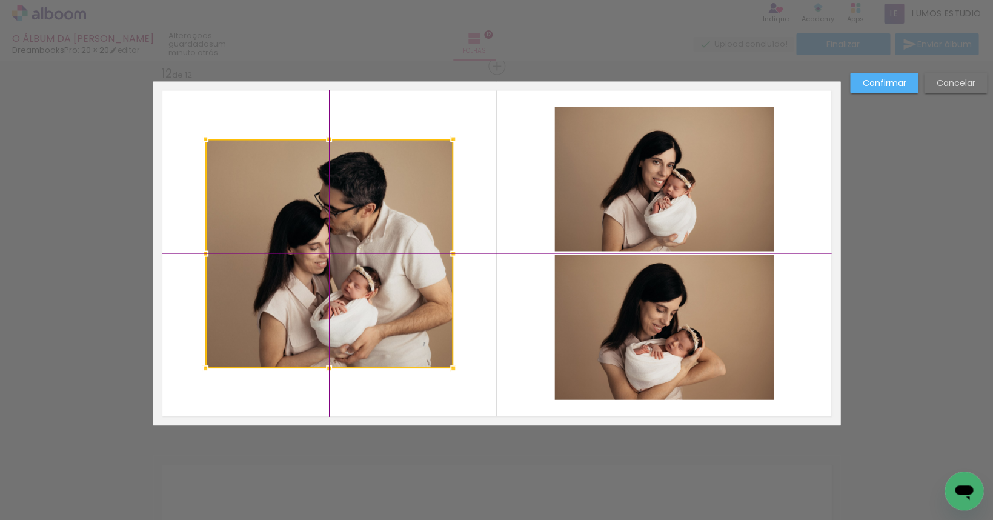
drag, startPoint x: 354, startPoint y: 214, endPoint x: 356, endPoint y: 228, distance: 14.2
click at [356, 228] on div at bounding box center [329, 253] width 248 height 229
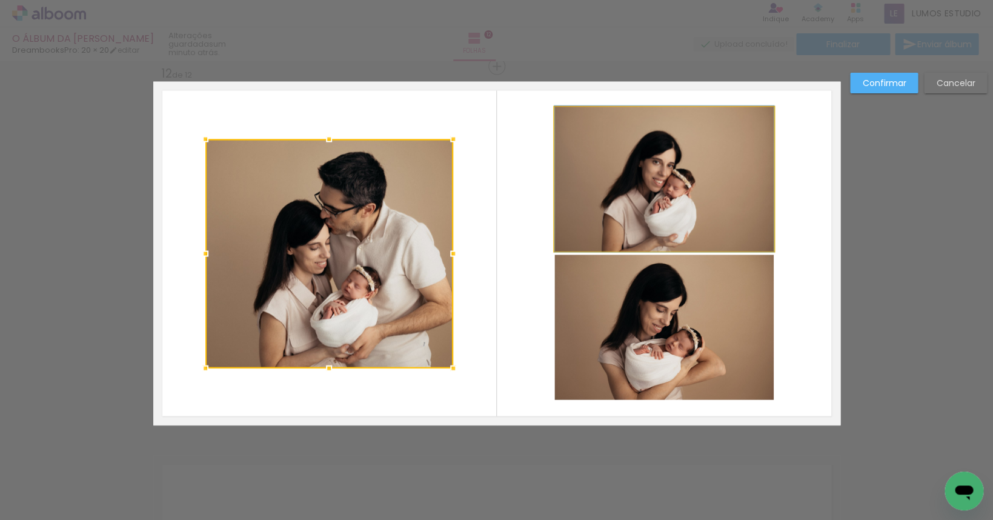
click at [672, 184] on quentale-photo at bounding box center [664, 179] width 219 height 144
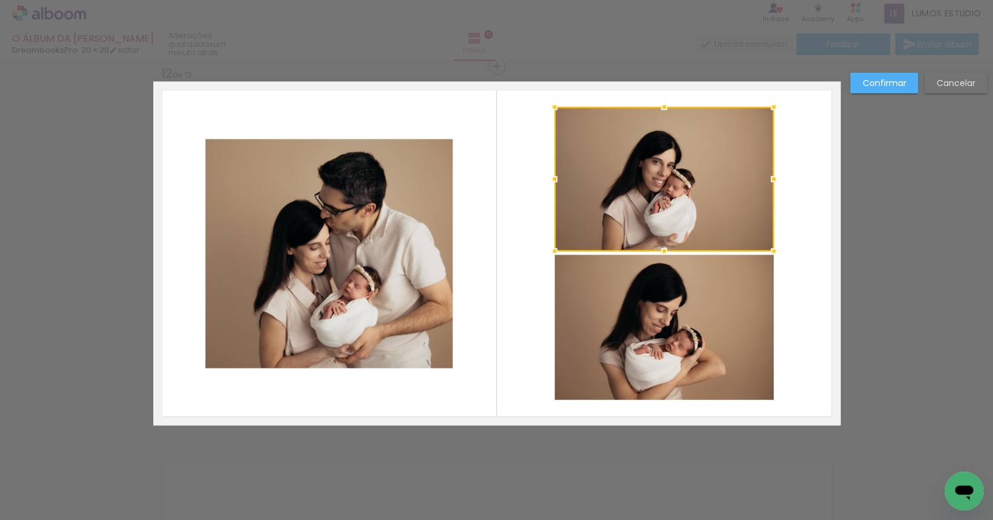
click at [663, 292] on quentale-photo at bounding box center [664, 327] width 219 height 145
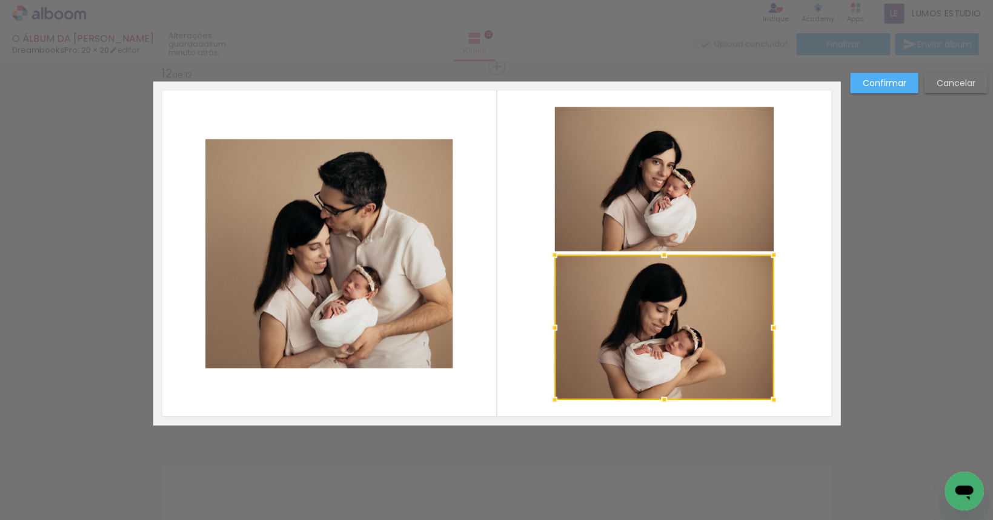
click at [613, 155] on quentale-photo at bounding box center [664, 179] width 219 height 144
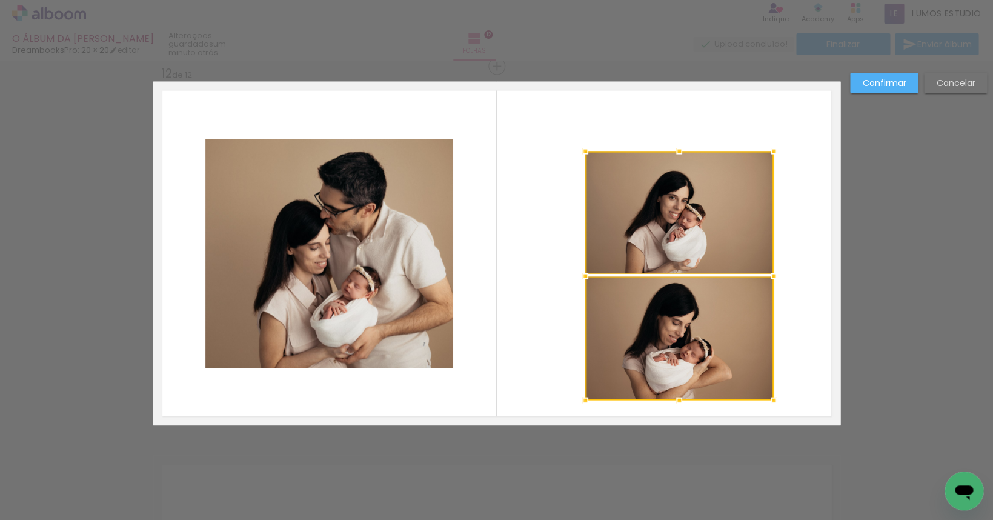
drag, startPoint x: 552, startPoint y: 107, endPoint x: 582, endPoint y: 150, distance: 52.6
click at [582, 150] on div at bounding box center [585, 151] width 24 height 24
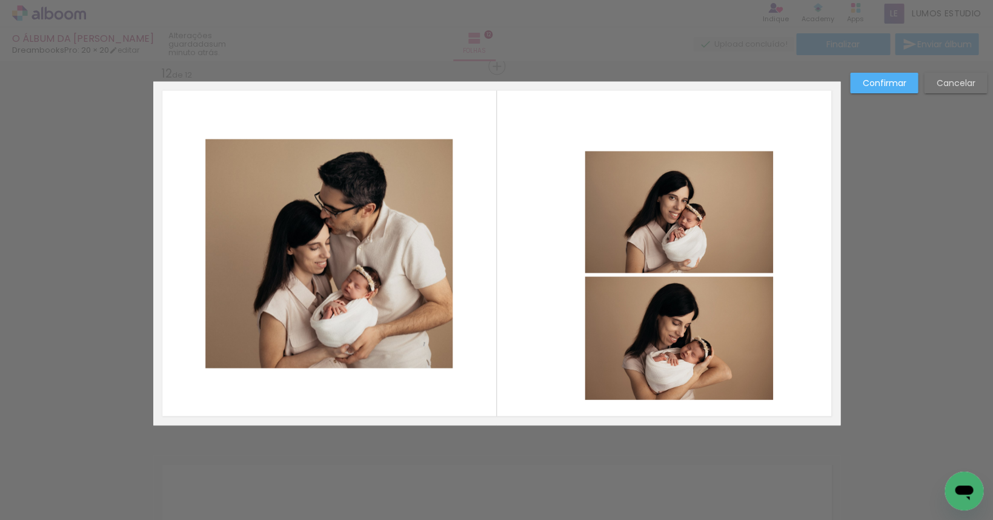
click at [627, 196] on quentale-photo at bounding box center [679, 212] width 189 height 122
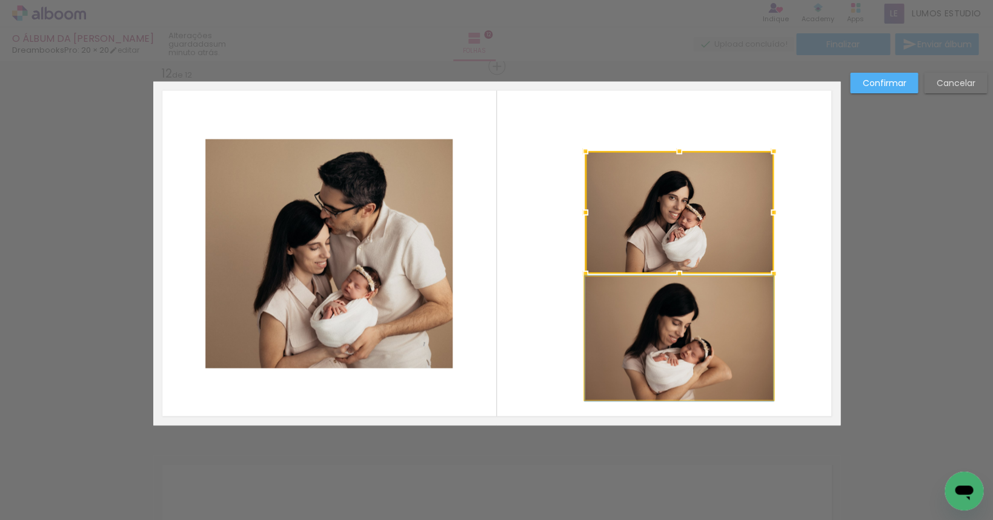
click at [626, 291] on quentale-photo at bounding box center [679, 337] width 189 height 123
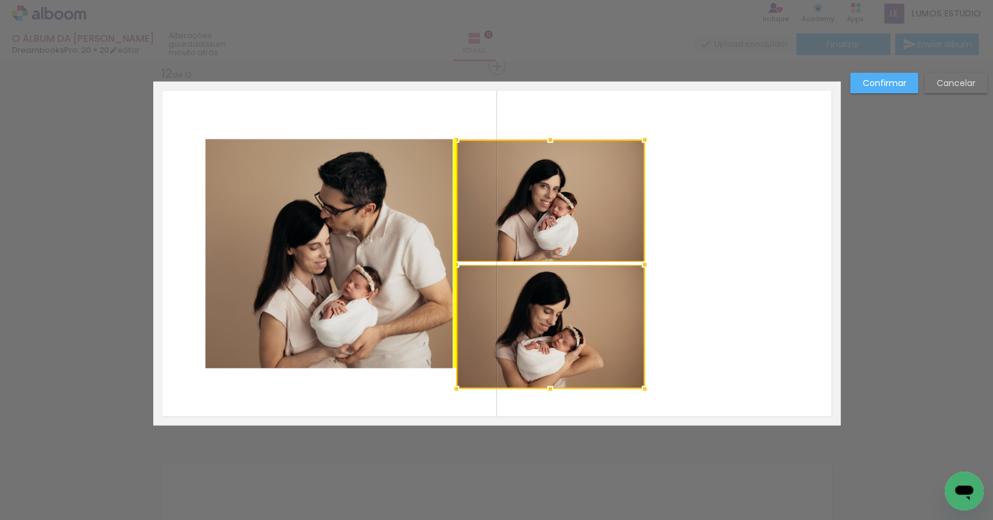
drag, startPoint x: 635, startPoint y: 235, endPoint x: 512, endPoint y: 223, distance: 123.6
click at [512, 223] on div at bounding box center [550, 263] width 189 height 249
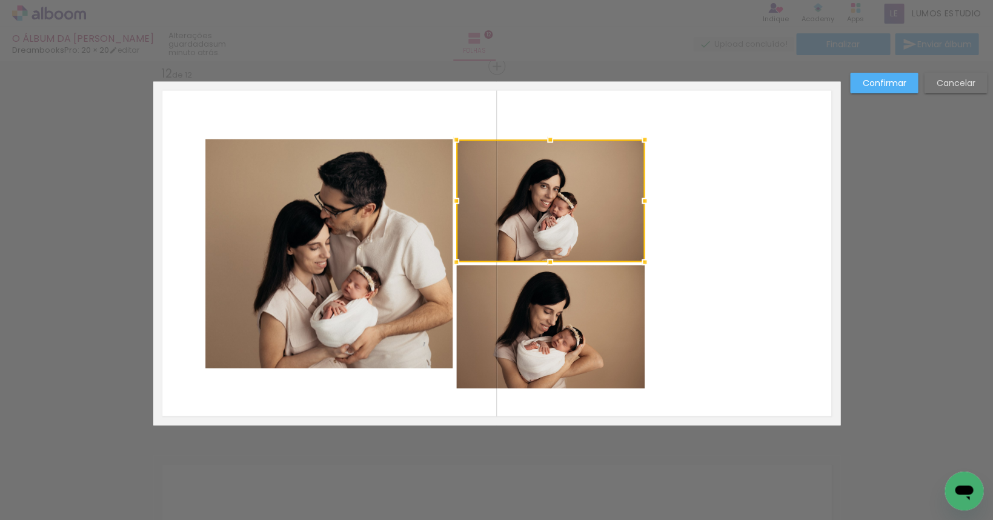
click at [587, 347] on quentale-photo at bounding box center [550, 326] width 189 height 123
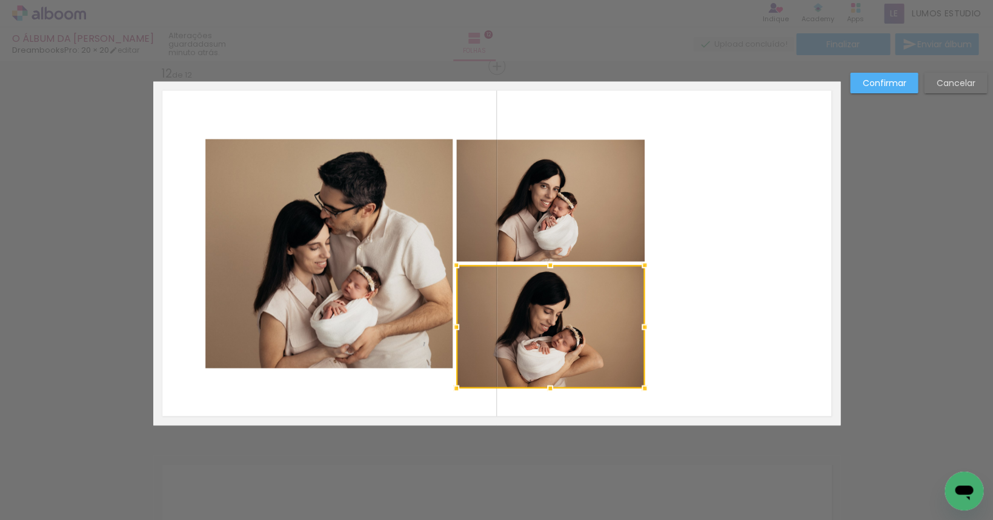
drag, startPoint x: 572, startPoint y: 244, endPoint x: 578, endPoint y: 245, distance: 6.2
click at [573, 243] on quentale-photo at bounding box center [550, 200] width 189 height 122
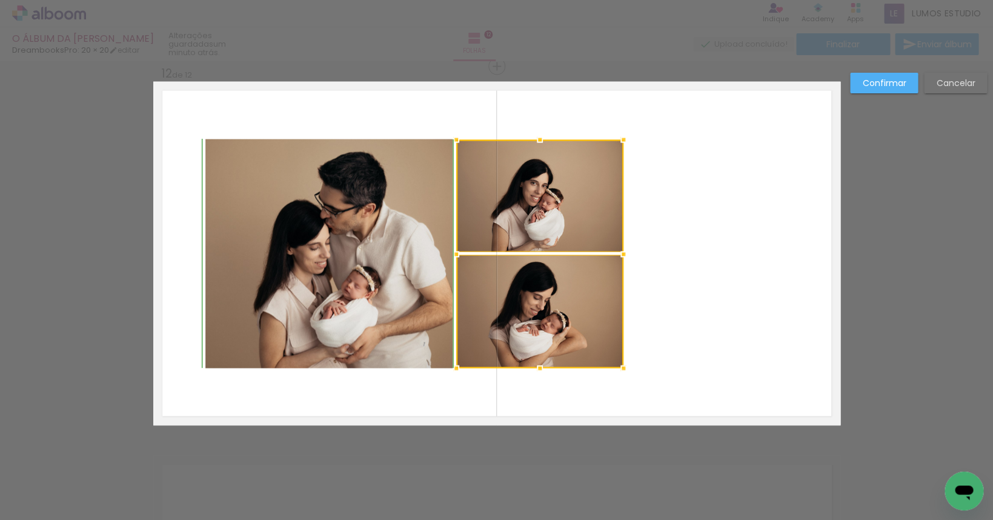
drag, startPoint x: 643, startPoint y: 390, endPoint x: 616, endPoint y: 371, distance: 33.1
click at [616, 371] on div at bounding box center [624, 368] width 24 height 24
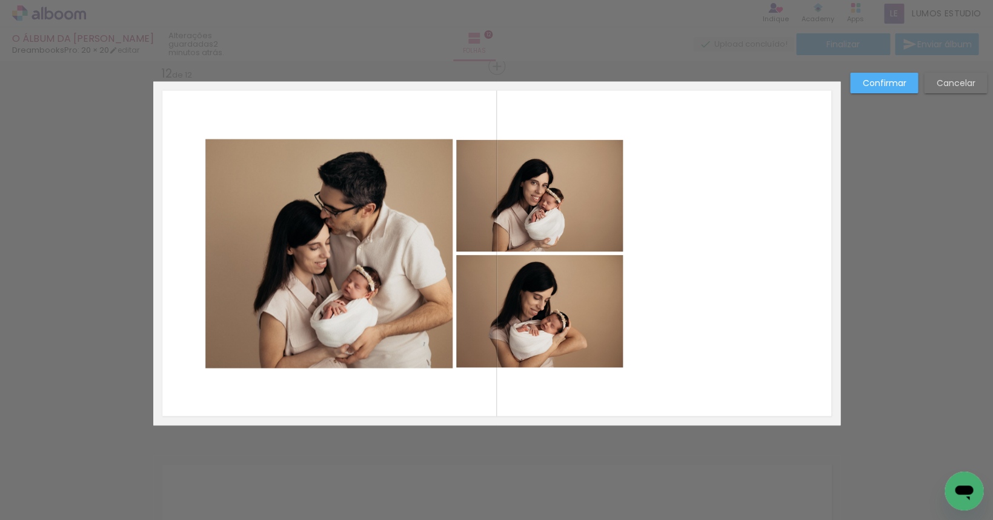
click at [546, 207] on quentale-photo at bounding box center [539, 195] width 167 height 112
click at [553, 274] on quentale-photo at bounding box center [539, 311] width 167 height 113
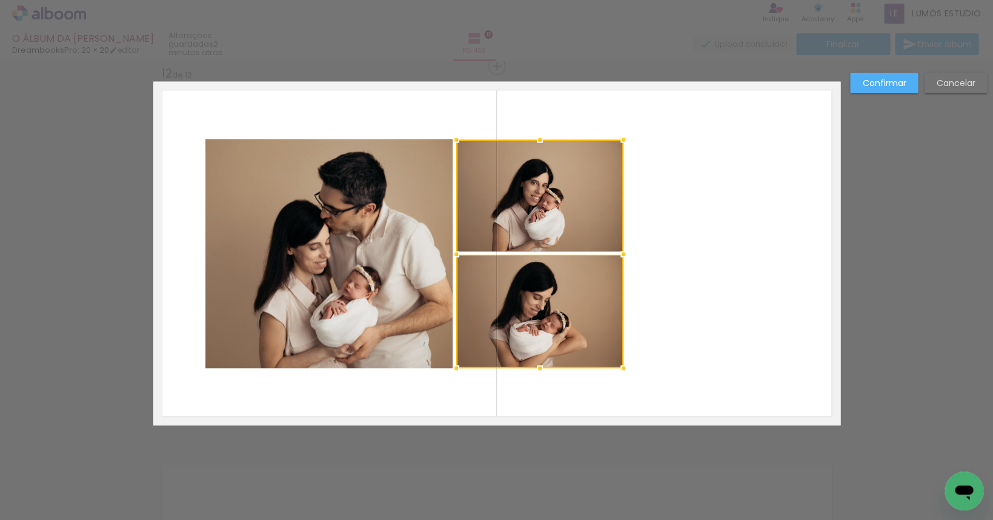
click at [723, 245] on quentale-layouter at bounding box center [496, 253] width 687 height 344
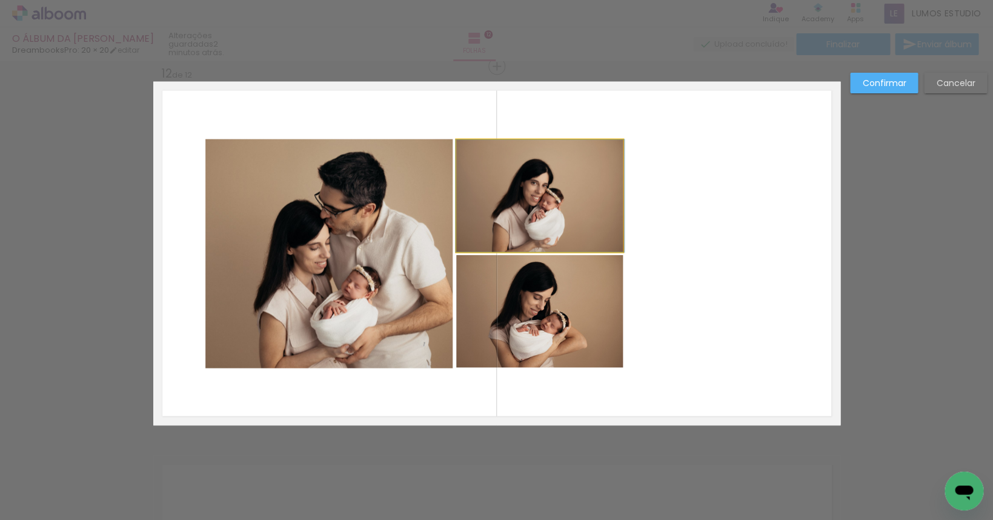
click at [590, 236] on quentale-photo at bounding box center [539, 195] width 167 height 112
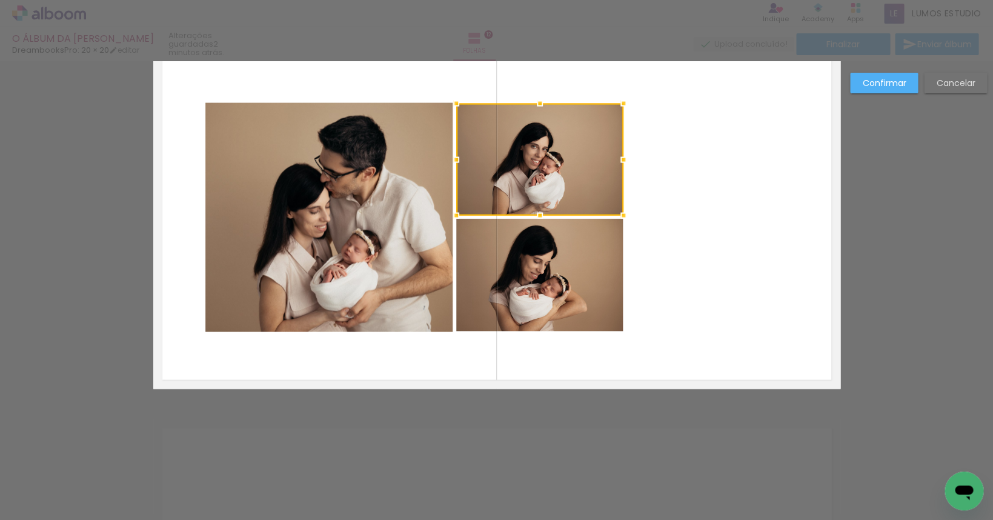
scroll to position [4166, 0]
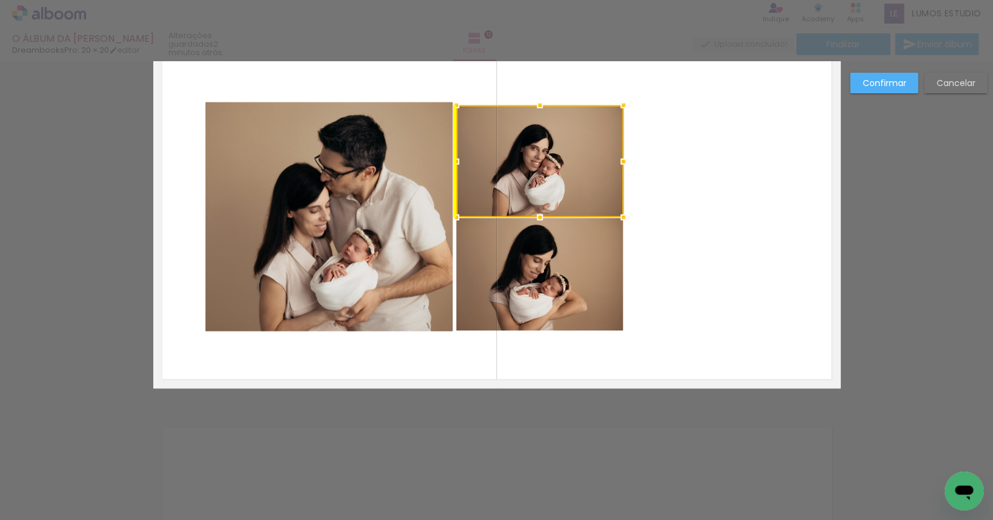
click at [560, 190] on div at bounding box center [539, 161] width 167 height 112
drag, startPoint x: 626, startPoint y: 104, endPoint x: 629, endPoint y: 98, distance: 6.8
click at [629, 98] on div at bounding box center [624, 104] width 24 height 24
click at [607, 115] on quentale-photo at bounding box center [539, 160] width 167 height 113
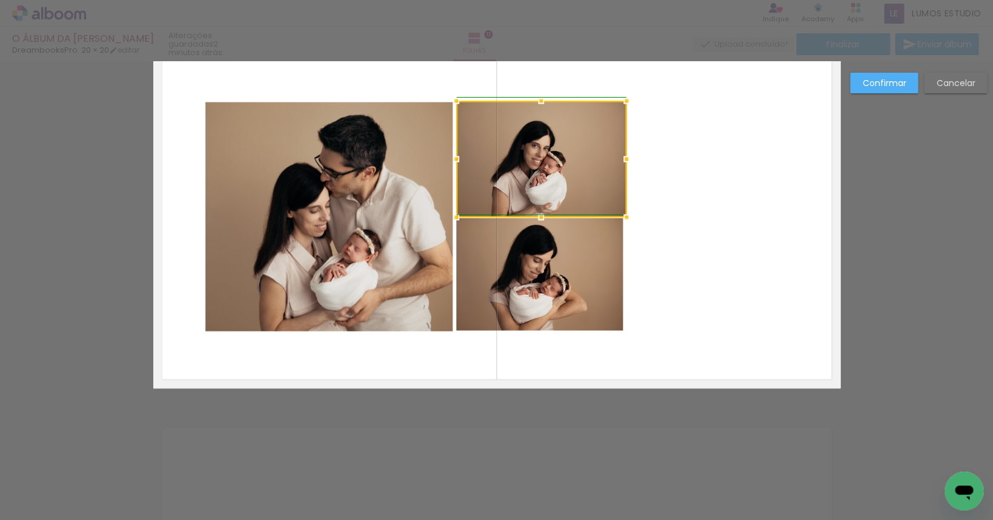
click at [621, 104] on div at bounding box center [627, 100] width 24 height 24
click at [700, 104] on quentale-layouter at bounding box center [496, 216] width 687 height 344
click at [607, 122] on quentale-photo at bounding box center [541, 159] width 170 height 116
click at [626, 101] on div at bounding box center [624, 102] width 24 height 24
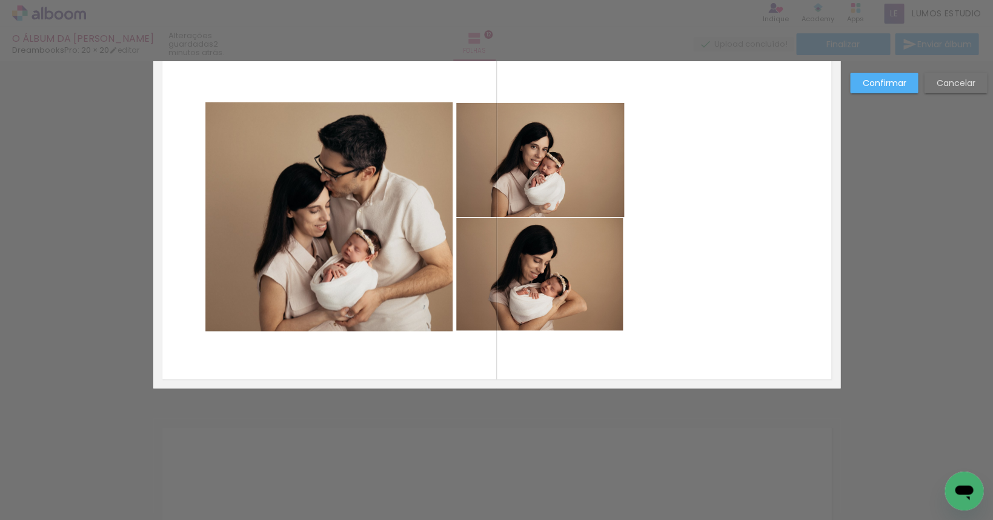
click at [676, 118] on quentale-layouter at bounding box center [496, 216] width 687 height 344
click at [549, 161] on quentale-photo at bounding box center [540, 159] width 168 height 115
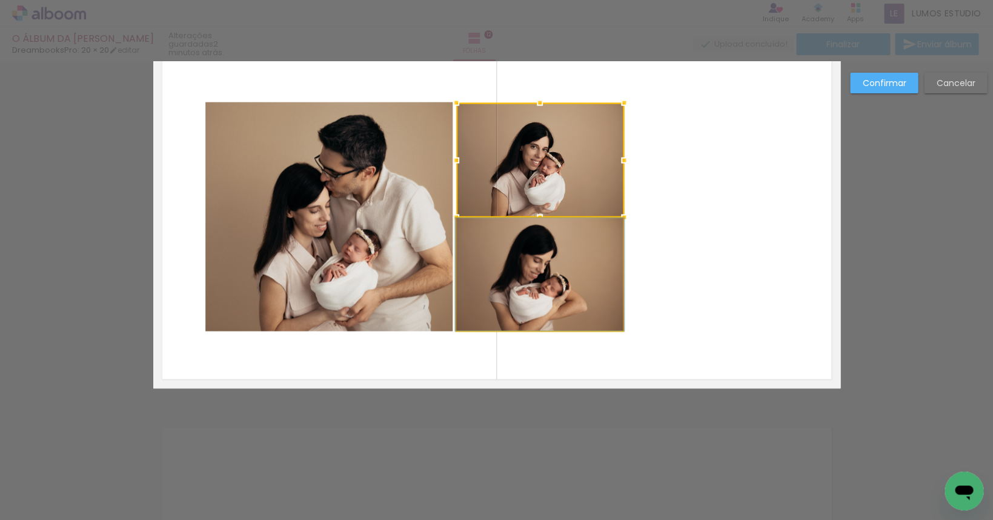
click at [545, 239] on quentale-photo at bounding box center [539, 274] width 167 height 113
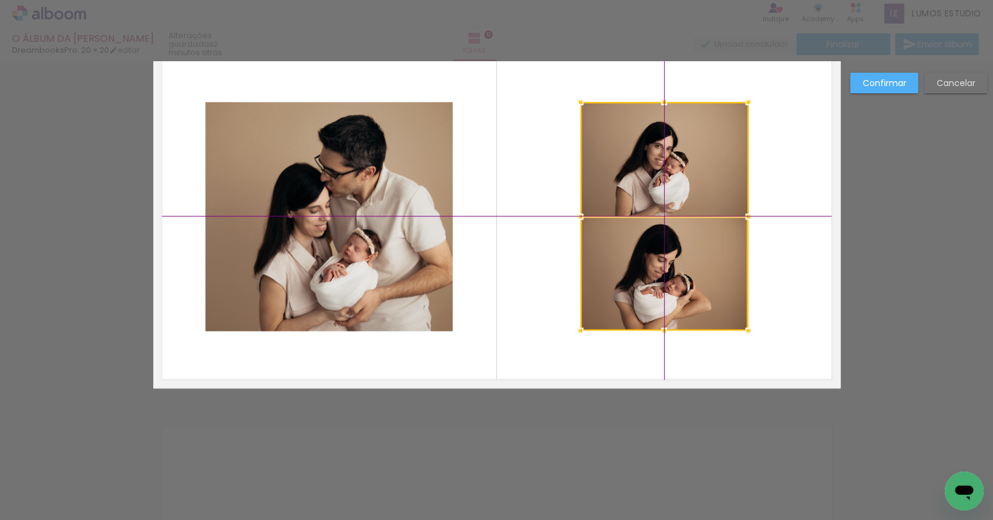
drag, startPoint x: 574, startPoint y: 185, endPoint x: 686, endPoint y: 191, distance: 112.3
click at [686, 191] on div at bounding box center [665, 216] width 168 height 229
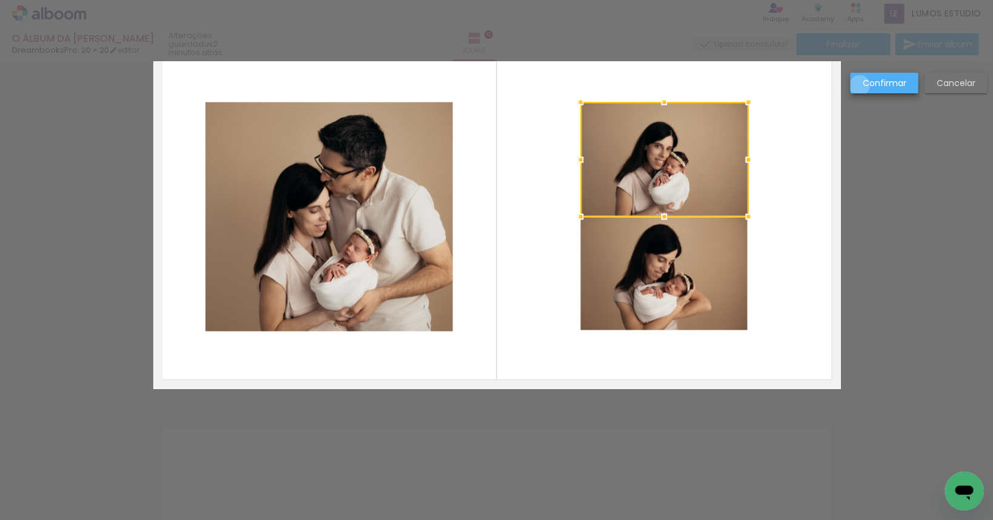
click at [859, 85] on paper-button "Confirmar" at bounding box center [884, 83] width 68 height 21
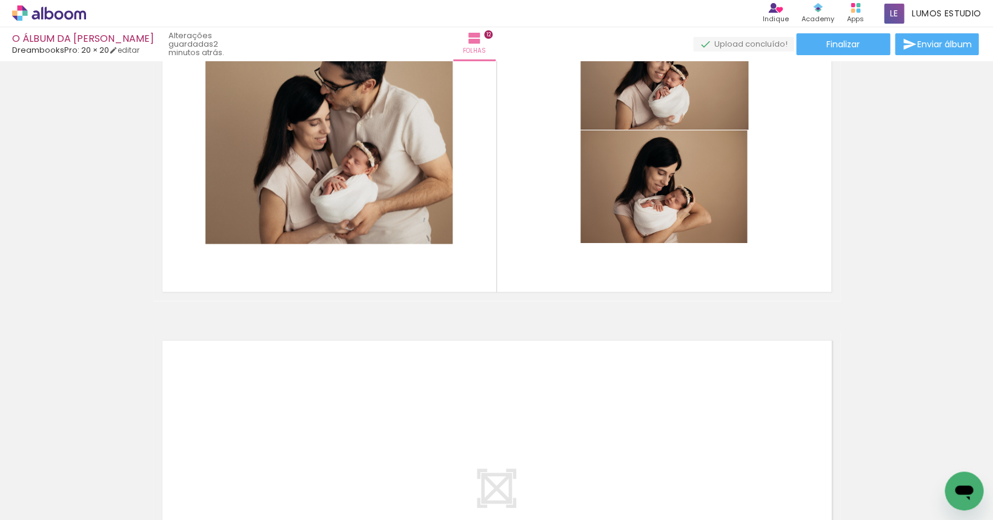
scroll to position [4151, 0]
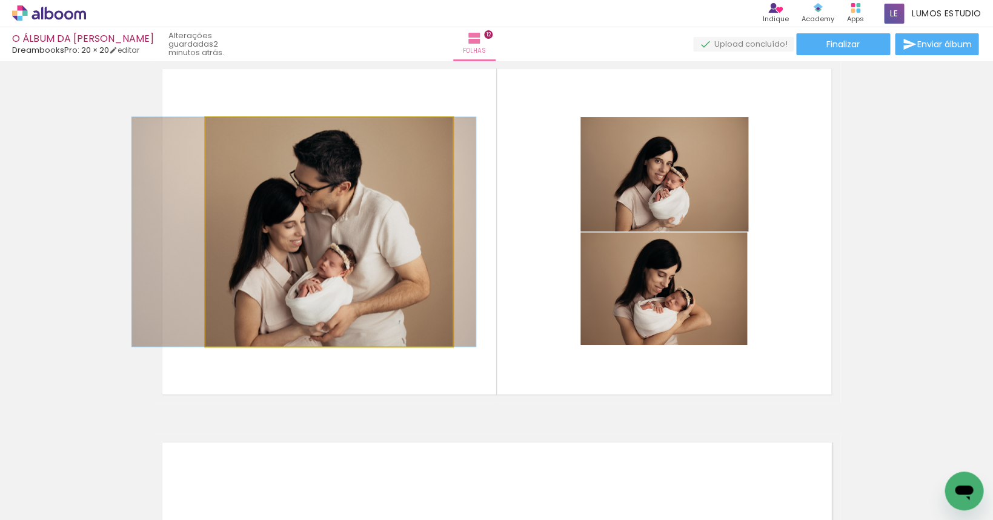
drag, startPoint x: 417, startPoint y: 299, endPoint x: 392, endPoint y: 299, distance: 24.9
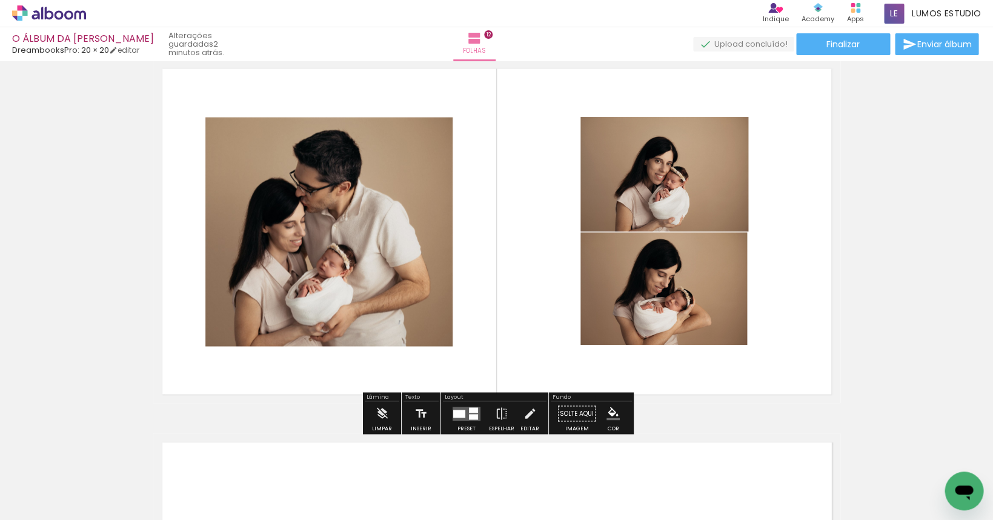
scroll to position [4305, 0]
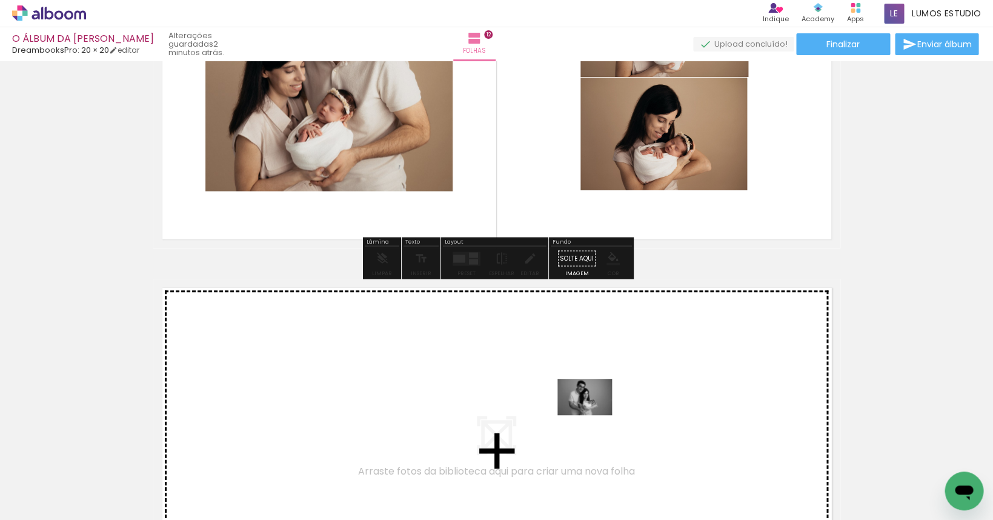
drag, startPoint x: 613, startPoint y: 482, endPoint x: 593, endPoint y: 411, distance: 74.3
click at [593, 411] on quentale-workspace at bounding box center [496, 260] width 993 height 520
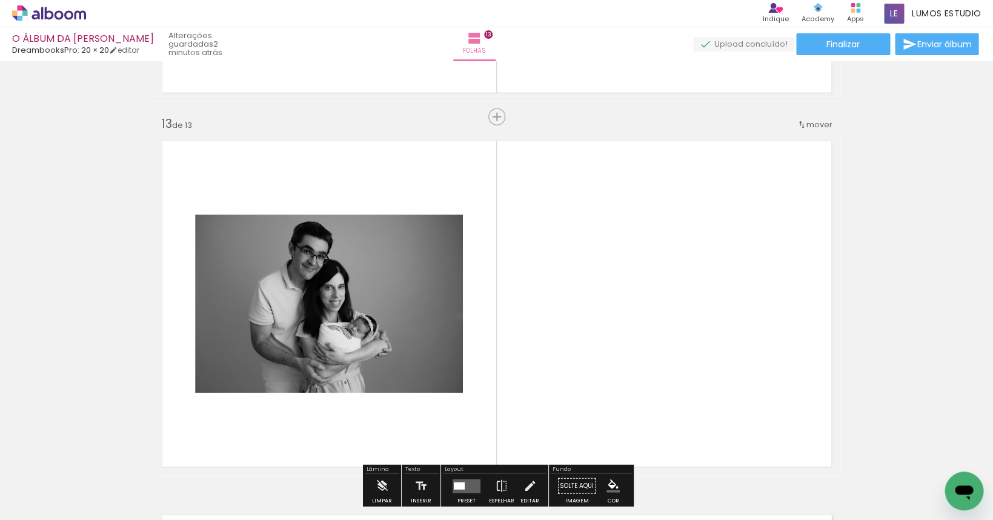
scroll to position [4531, 0]
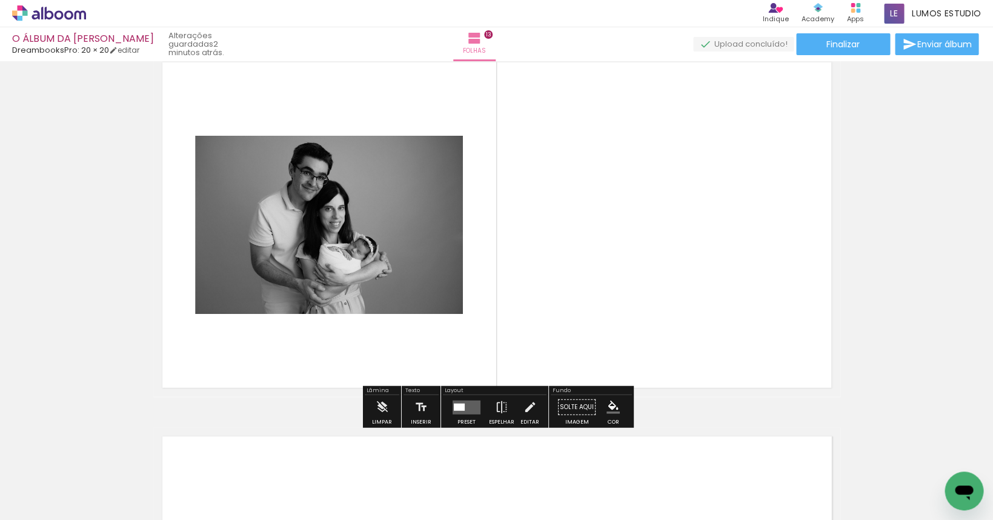
click at [467, 410] on quentale-layouter at bounding box center [467, 407] width 28 height 14
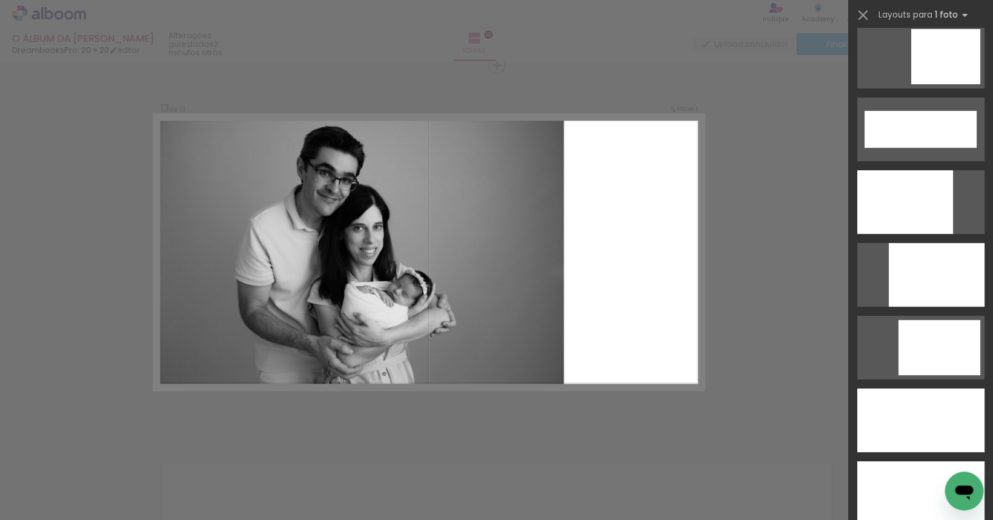
scroll to position [3182, 0]
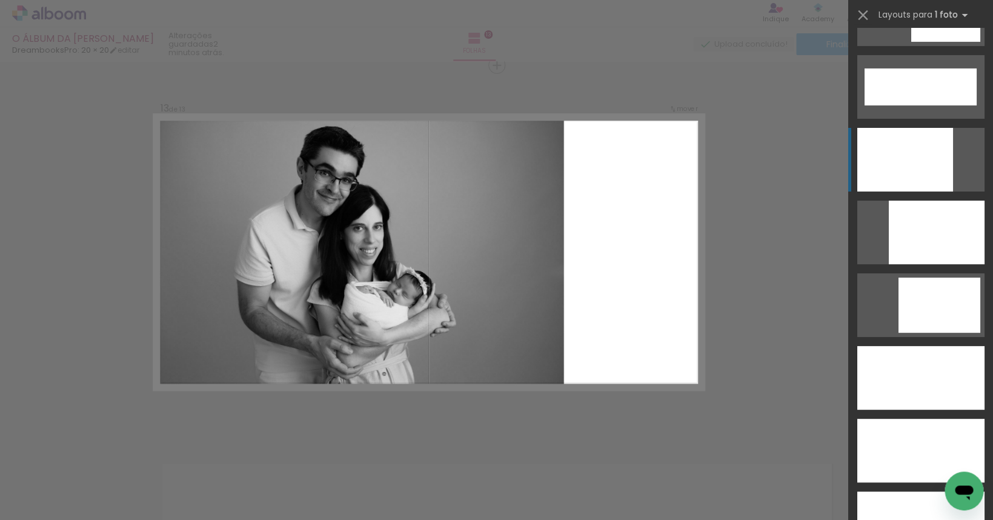
click at [921, 175] on div at bounding box center [905, 160] width 96 height 64
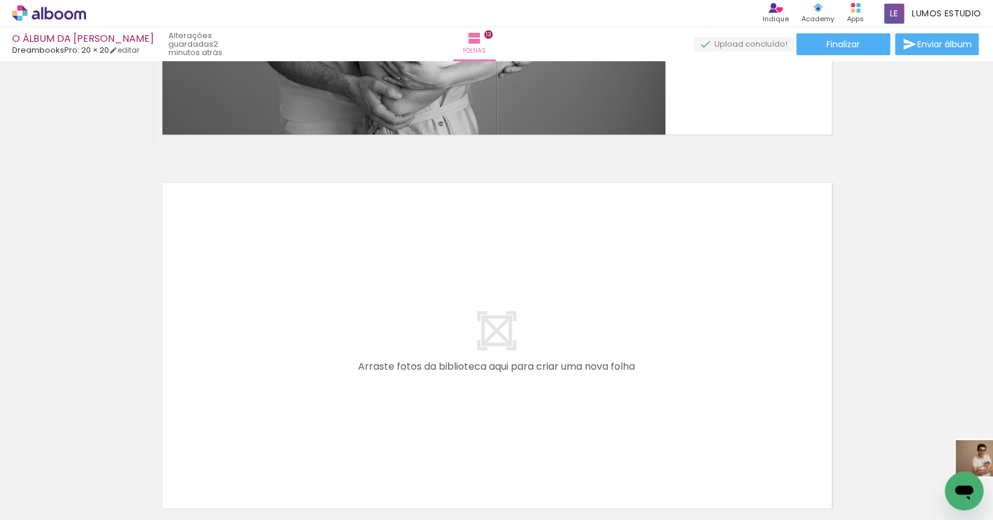
scroll to position [0, 2221]
drag, startPoint x: 928, startPoint y: 470, endPoint x: 875, endPoint y: 500, distance: 61.3
click at [0, 0] on slot at bounding box center [0, 0] width 0 height 0
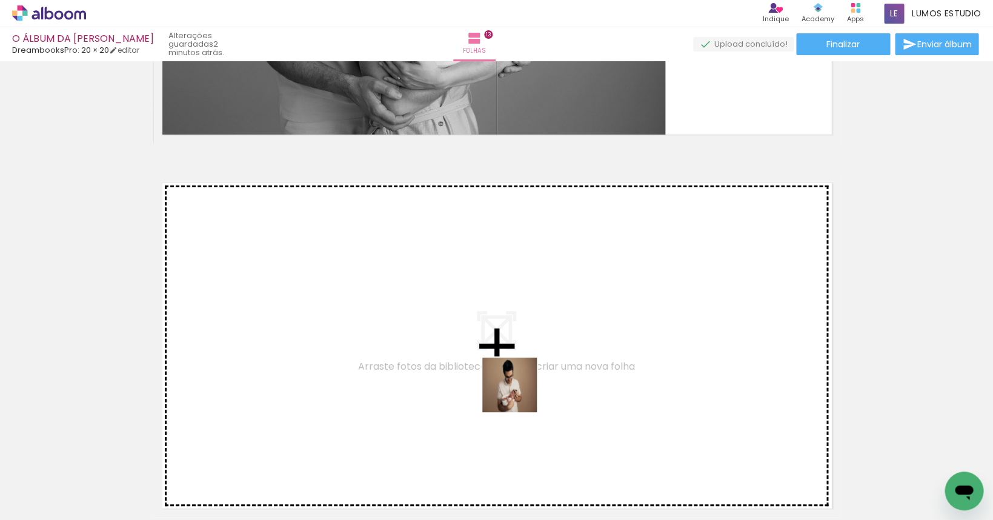
drag, startPoint x: 697, startPoint y: 486, endPoint x: 518, endPoint y: 393, distance: 201.1
click at [518, 393] on quentale-workspace at bounding box center [496, 260] width 993 height 520
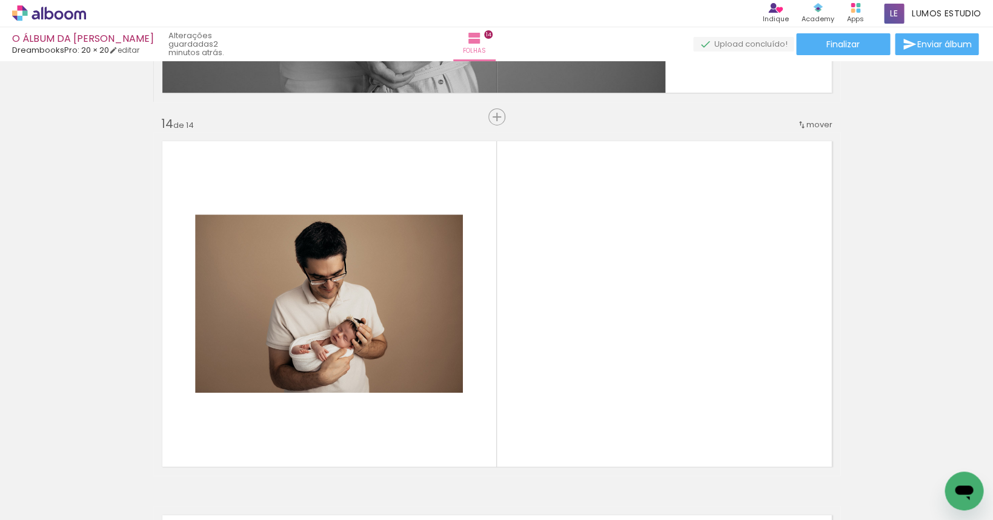
scroll to position [4877, 0]
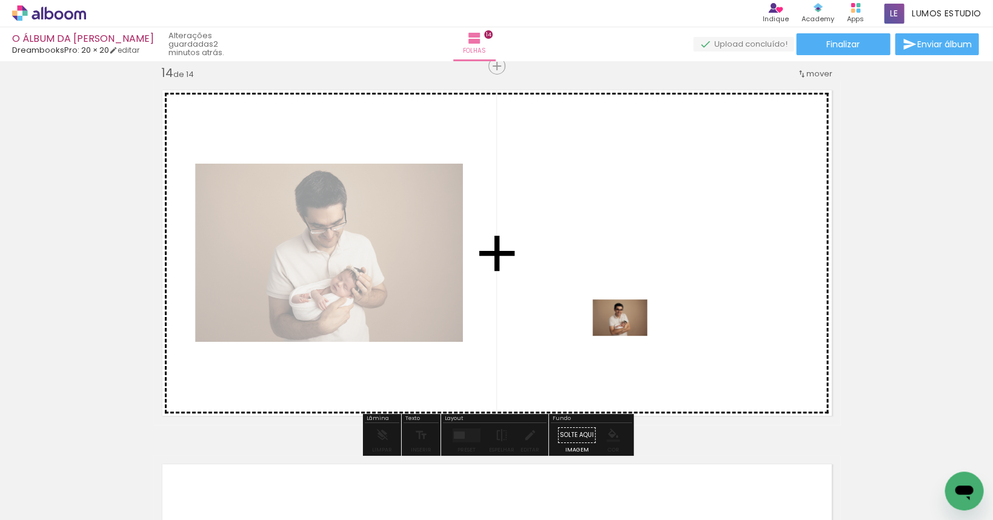
drag, startPoint x: 828, startPoint y: 481, endPoint x: 629, endPoint y: 336, distance: 246.3
click at [629, 336] on quentale-workspace at bounding box center [496, 260] width 993 height 520
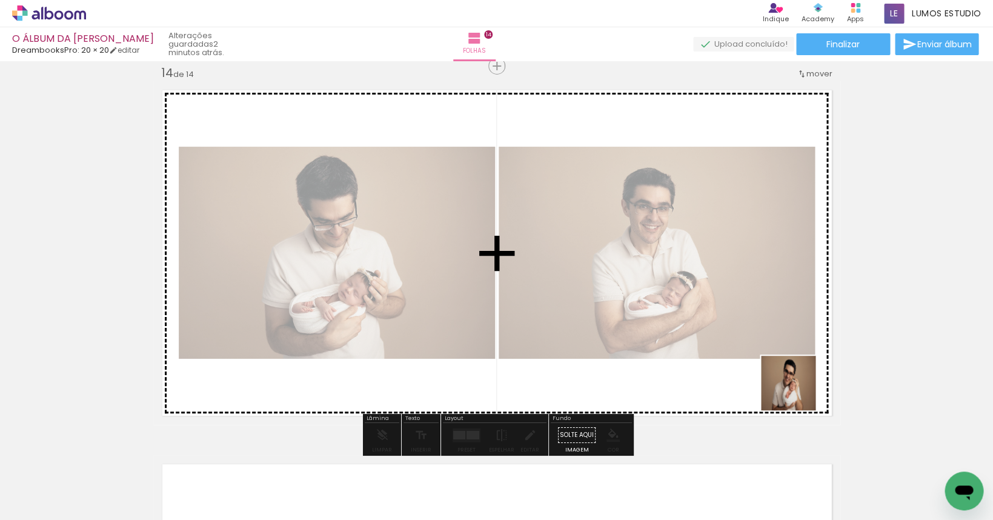
drag, startPoint x: 944, startPoint y: 461, endPoint x: 759, endPoint y: 379, distance: 202.2
click at [759, 379] on quentale-workspace at bounding box center [496, 260] width 993 height 520
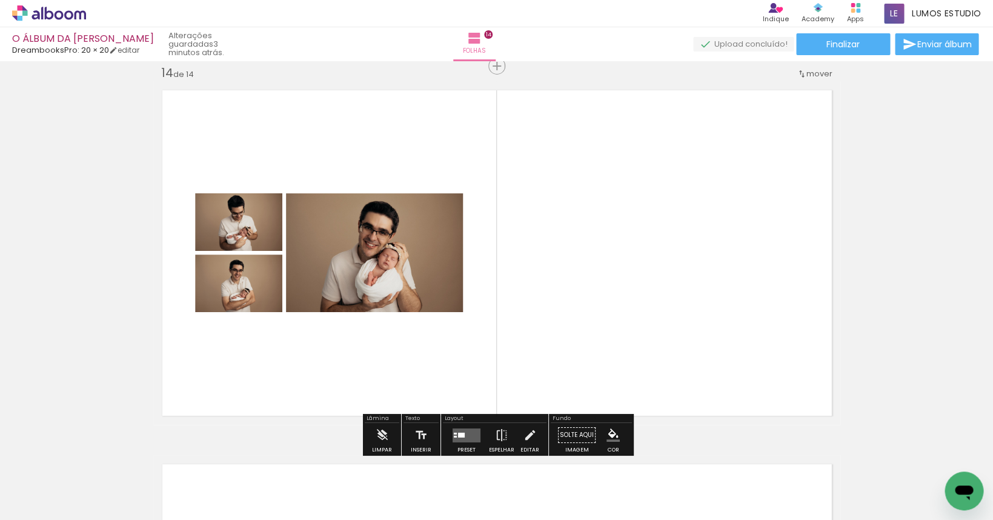
click at [464, 434] on quentale-layouter at bounding box center [467, 435] width 28 height 14
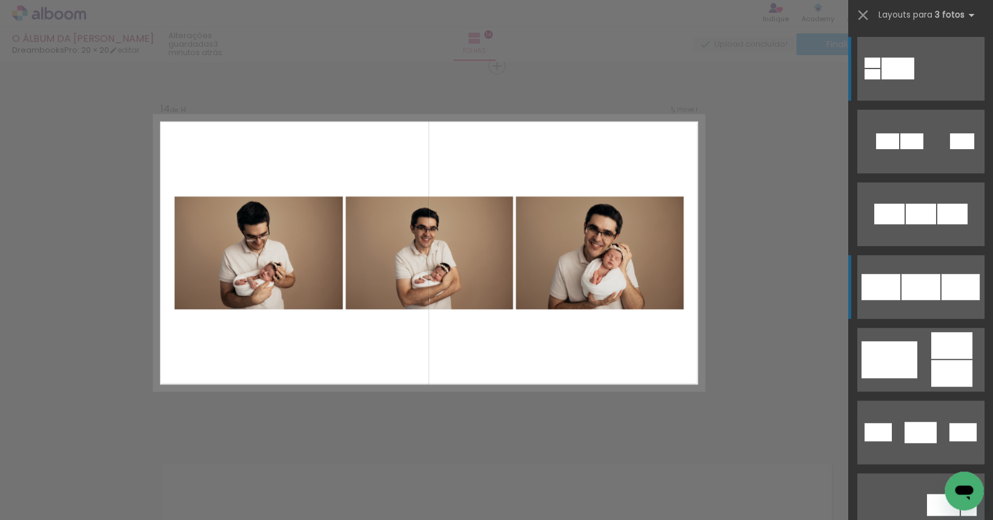
scroll to position [4878, 0]
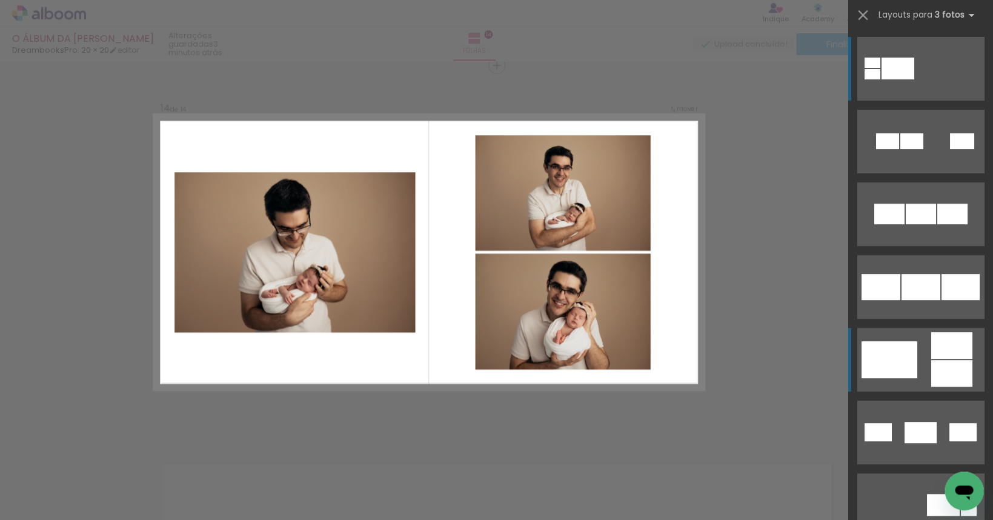
click at [940, 350] on div at bounding box center [951, 345] width 41 height 27
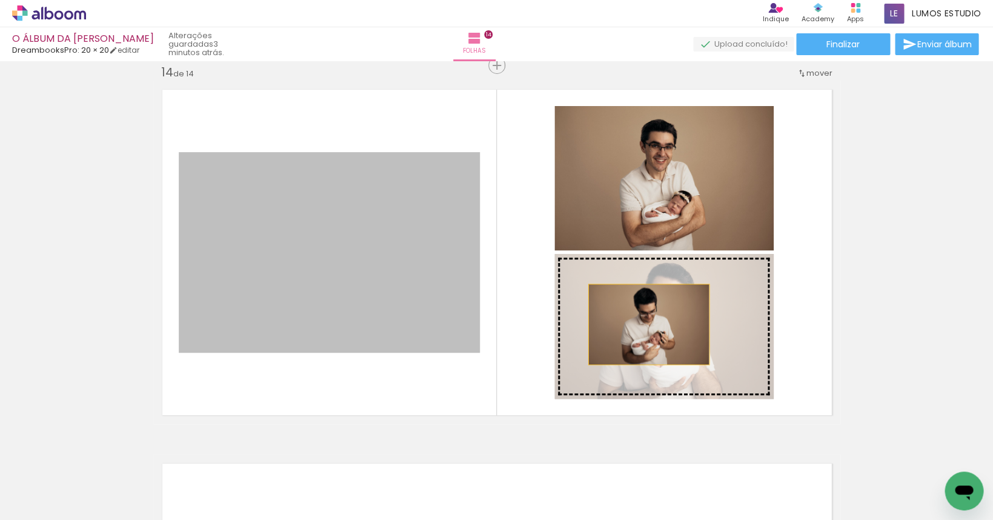
drag, startPoint x: 434, startPoint y: 265, endPoint x: 649, endPoint y: 325, distance: 222.6
click at [0, 0] on slot at bounding box center [0, 0] width 0 height 0
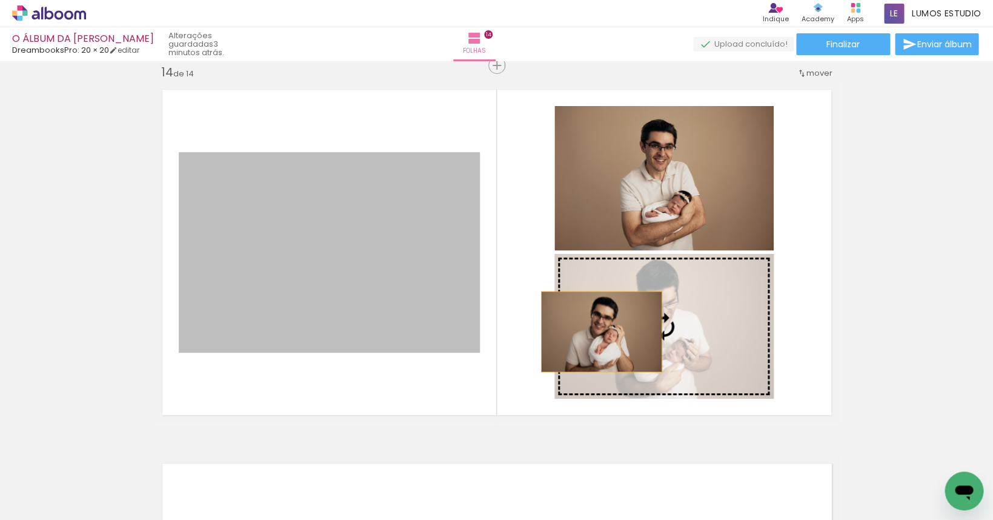
drag, startPoint x: 359, startPoint y: 302, endPoint x: 601, endPoint y: 332, distance: 243.7
click at [0, 0] on slot at bounding box center [0, 0] width 0 height 0
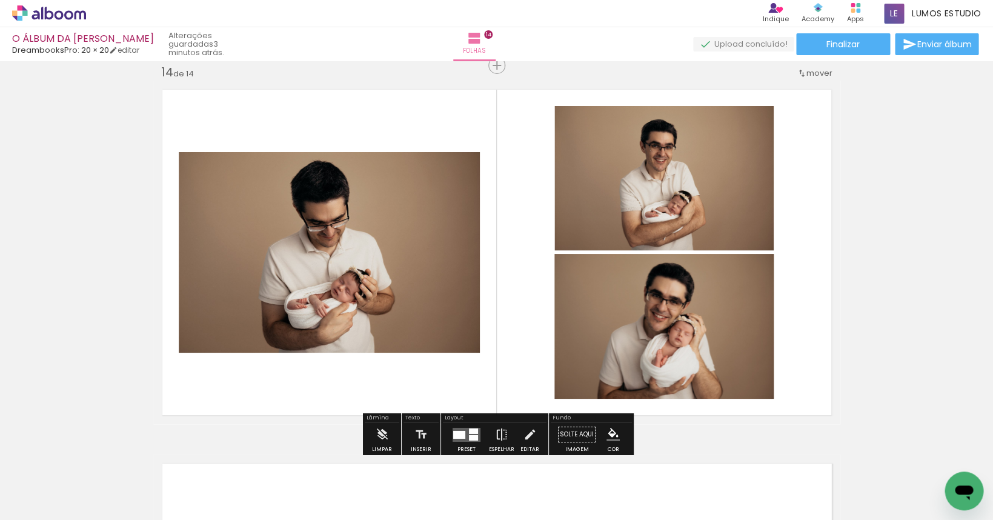
click at [499, 429] on iron-icon at bounding box center [501, 434] width 13 height 24
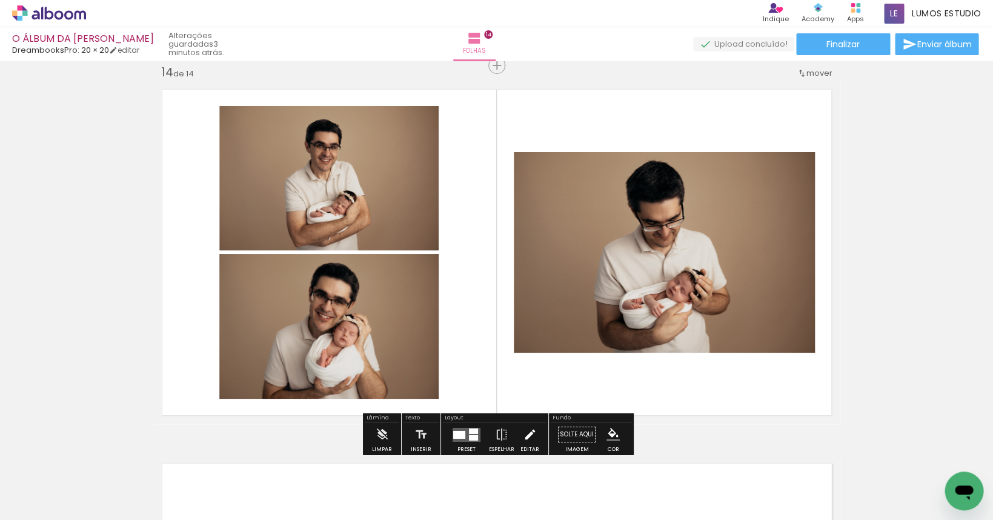
click at [523, 435] on iron-icon at bounding box center [529, 434] width 13 height 24
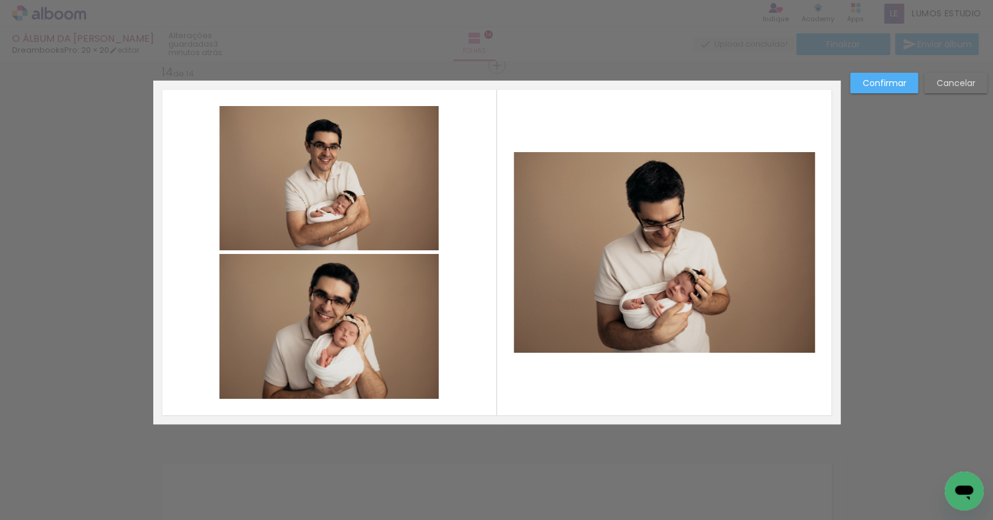
click at [638, 266] on quentale-photo at bounding box center [664, 252] width 301 height 201
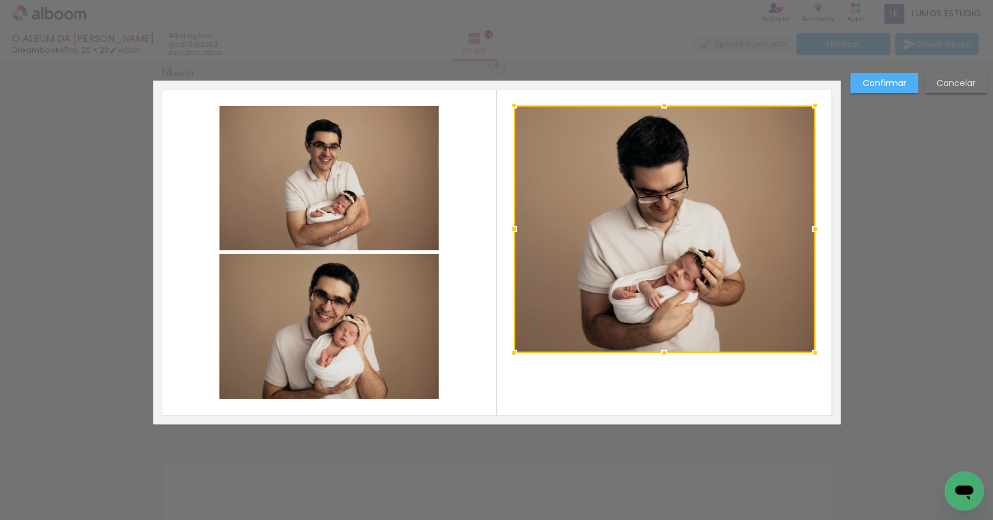
drag, startPoint x: 662, startPoint y: 150, endPoint x: 661, endPoint y: 98, distance: 52.8
click at [661, 98] on div at bounding box center [664, 105] width 24 height 24
click at [649, 227] on quentale-photo at bounding box center [664, 228] width 301 height 247
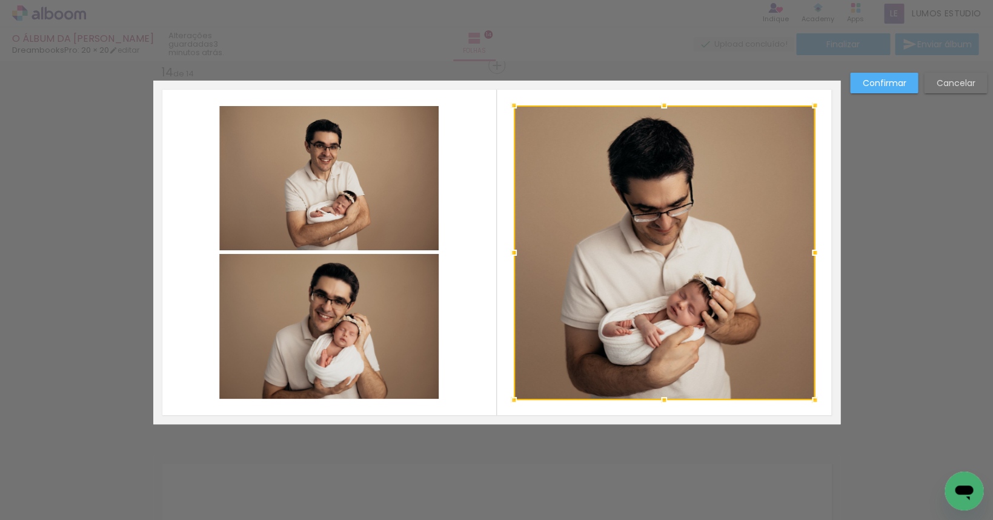
drag, startPoint x: 666, startPoint y: 354, endPoint x: 662, endPoint y: 401, distance: 47.4
click at [662, 401] on div at bounding box center [664, 400] width 24 height 24
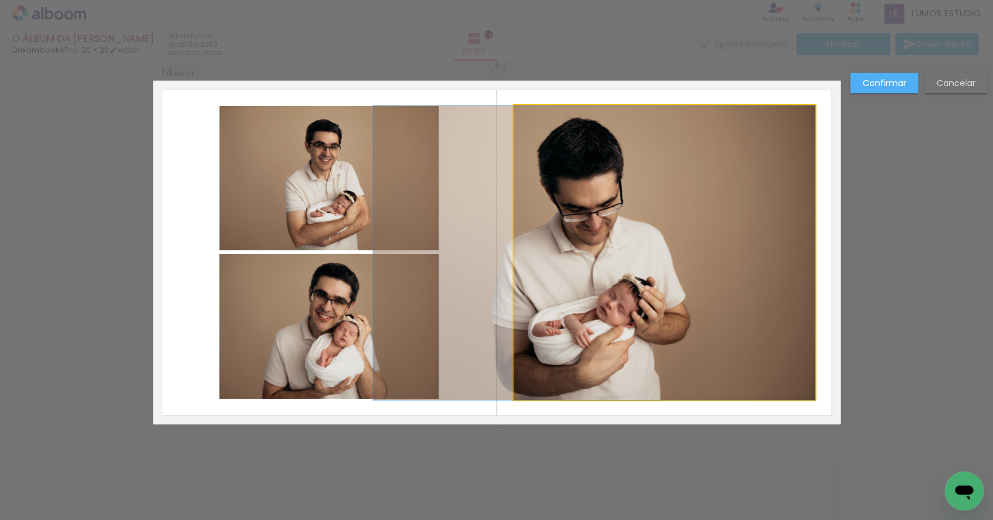
drag, startPoint x: 646, startPoint y: 252, endPoint x: 572, endPoint y: 253, distance: 73.4
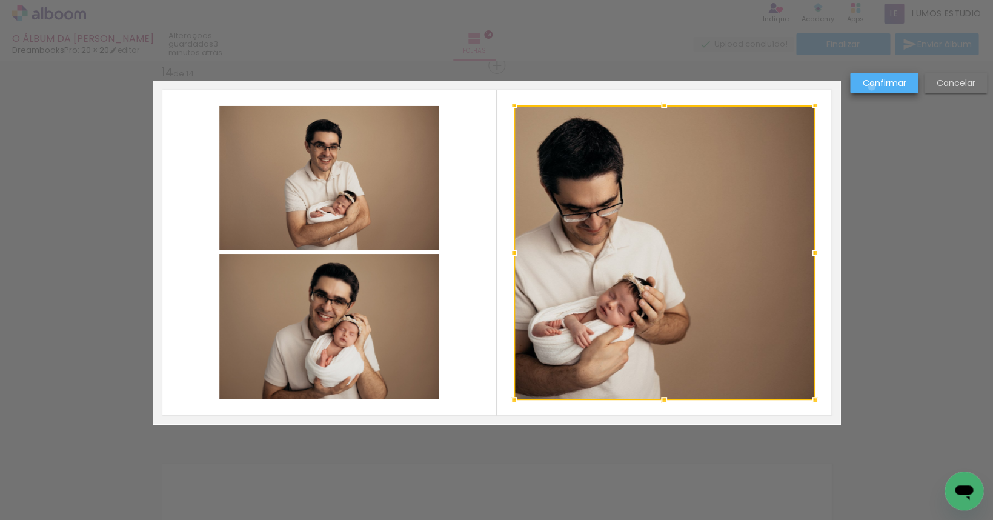
click at [0, 0] on slot "Confirmar" at bounding box center [0, 0] width 0 height 0
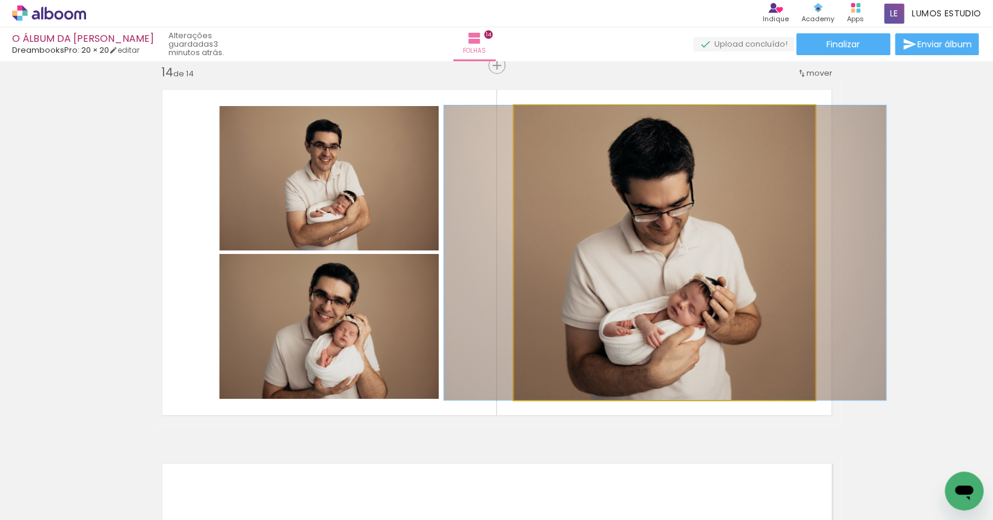
drag, startPoint x: 633, startPoint y: 225, endPoint x: 704, endPoint y: 227, distance: 70.9
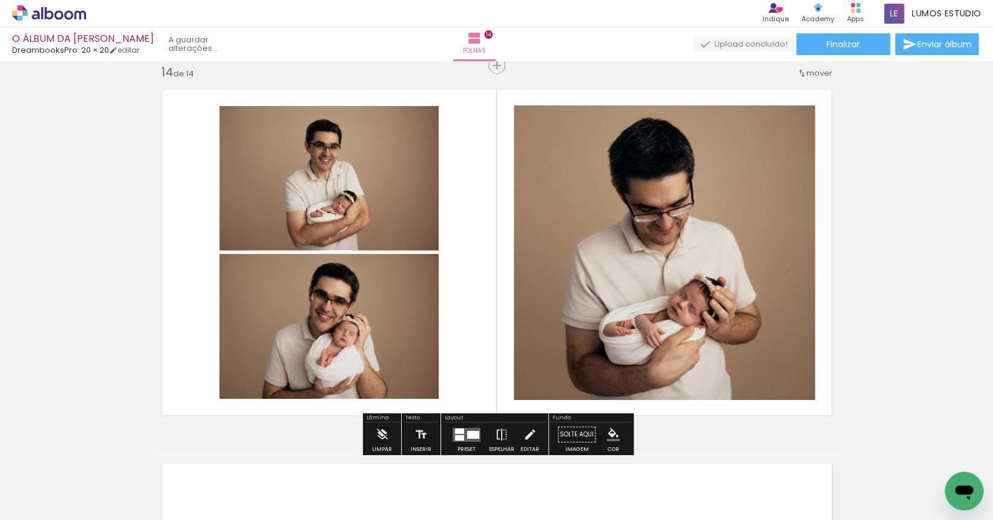
click at [955, 475] on div "Abrir janela de mensagens" at bounding box center [964, 491] width 36 height 36
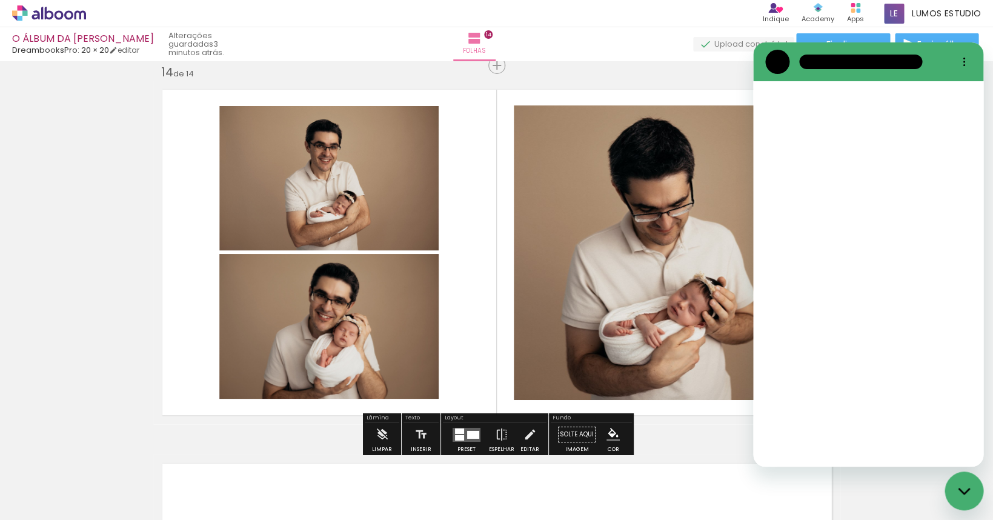
scroll to position [0, 0]
click at [678, 93] on quentale-layouter at bounding box center [496, 253] width 687 height 344
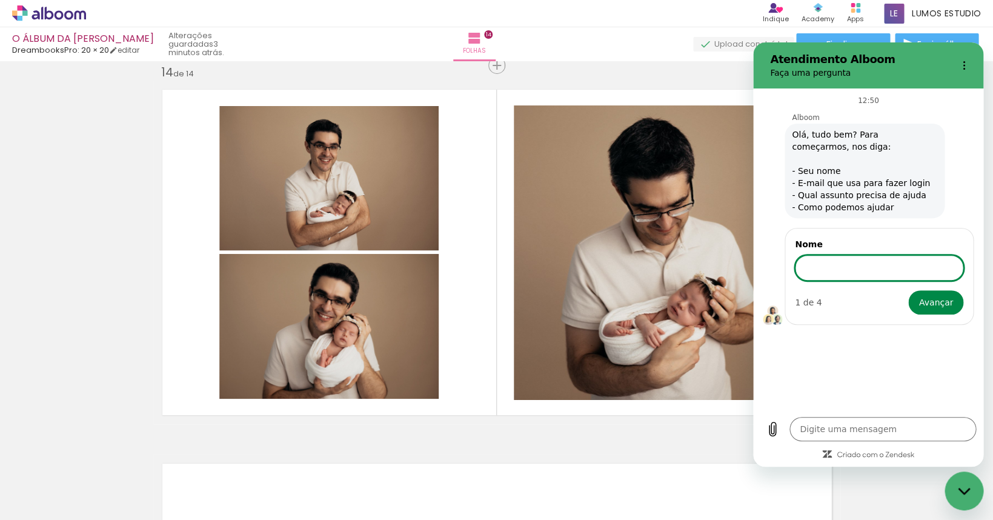
click at [956, 69] on button "Menu de opções" at bounding box center [964, 65] width 24 height 24
click at [952, 491] on div "Fechar janela de mensagens" at bounding box center [964, 491] width 36 height 36
type textarea "x"
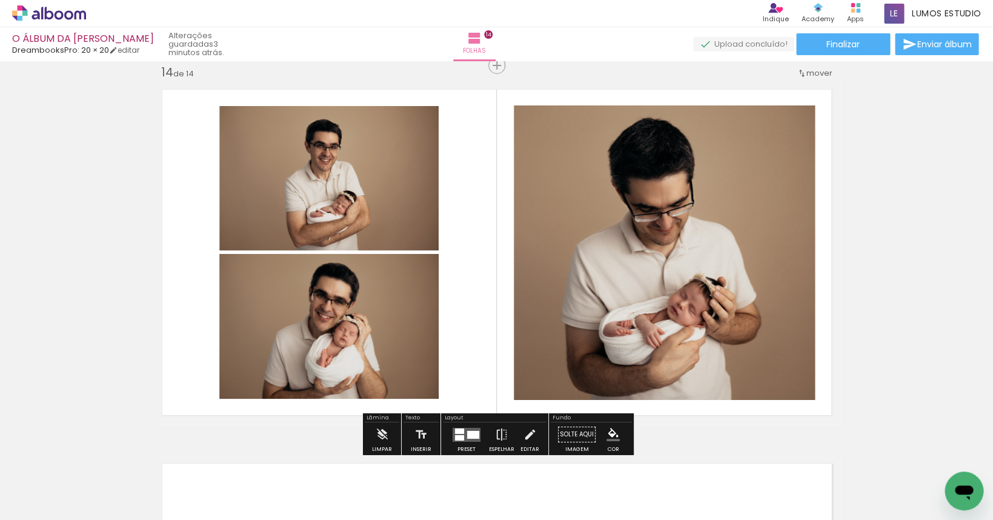
scroll to position [4943, 0]
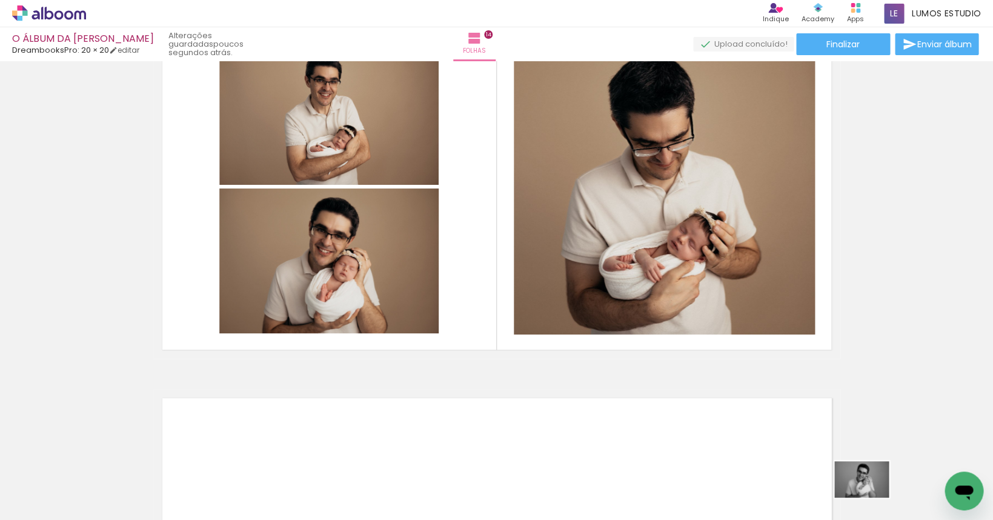
drag, startPoint x: 904, startPoint y: 486, endPoint x: 871, endPoint y: 498, distance: 35.5
click at [871, 498] on div at bounding box center [888, 479] width 60 height 40
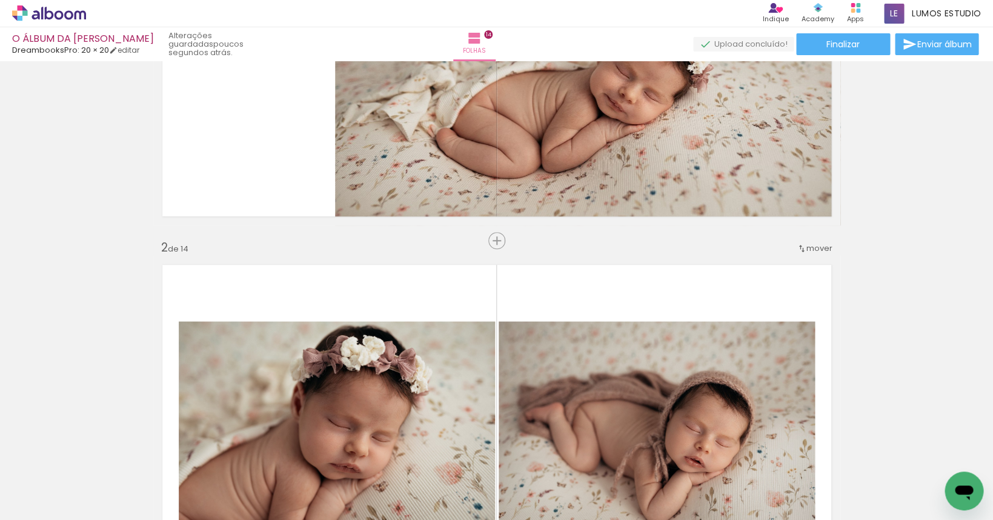
scroll to position [0, 0]
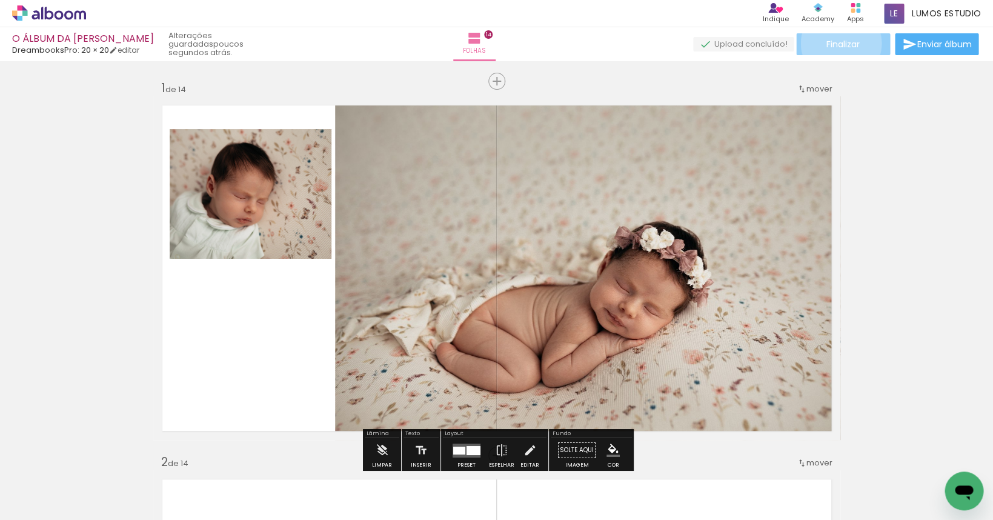
click at [836, 43] on span "Finalizar" at bounding box center [843, 44] width 33 height 8
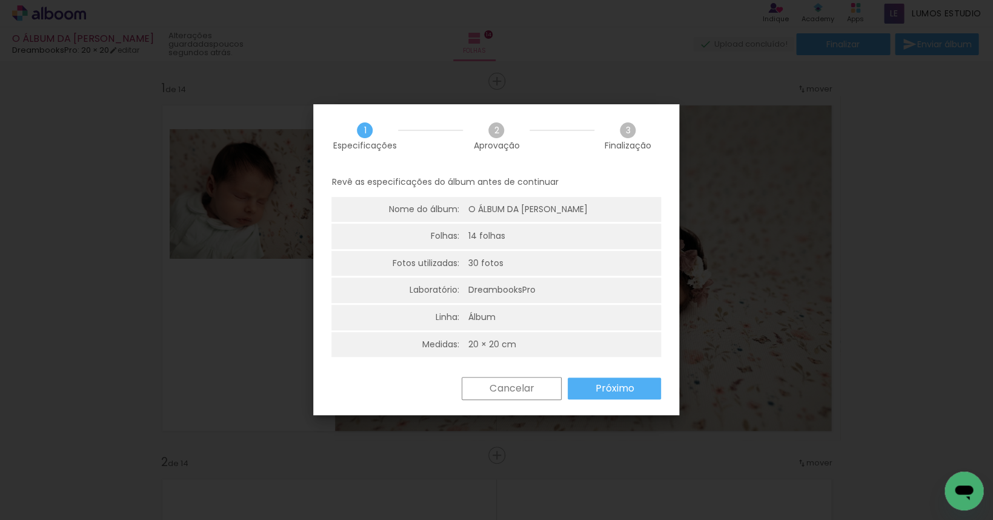
click at [0, 0] on slot "Próximo" at bounding box center [0, 0] width 0 height 0
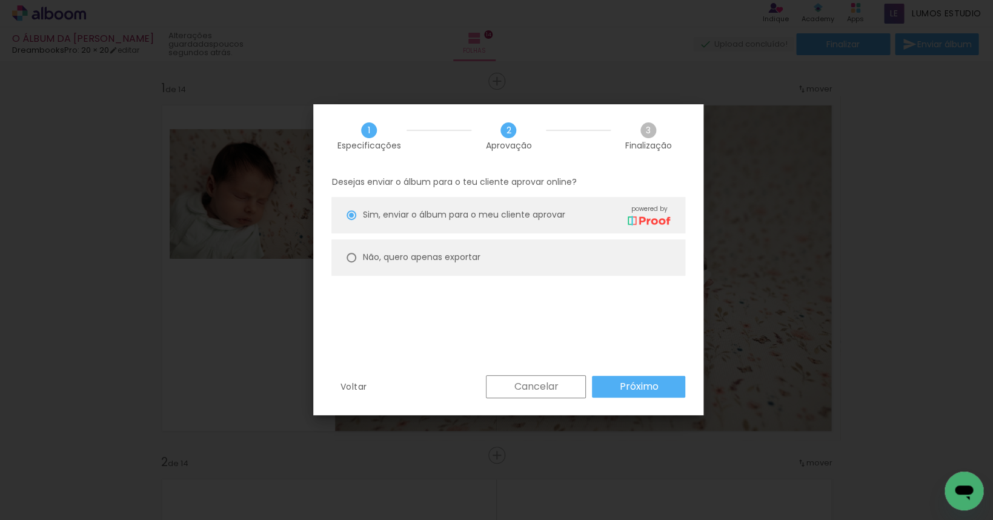
click at [441, 264] on paper-radio-button "Não, quero apenas exportar" at bounding box center [509, 257] width 354 height 36
type paper-radio-button "on"
click at [632, 400] on div "Voltar Cancelar Próximo" at bounding box center [508, 395] width 390 height 41
click at [0, 0] on slot "Próximo" at bounding box center [0, 0] width 0 height 0
type input "Alta, 300 DPI"
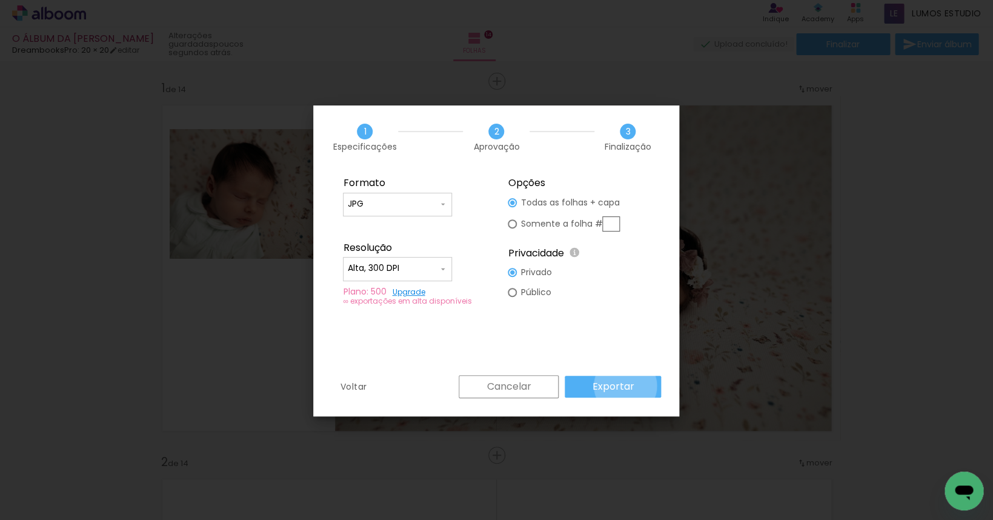
click at [0, 0] on slot "Exportar" at bounding box center [0, 0] width 0 height 0
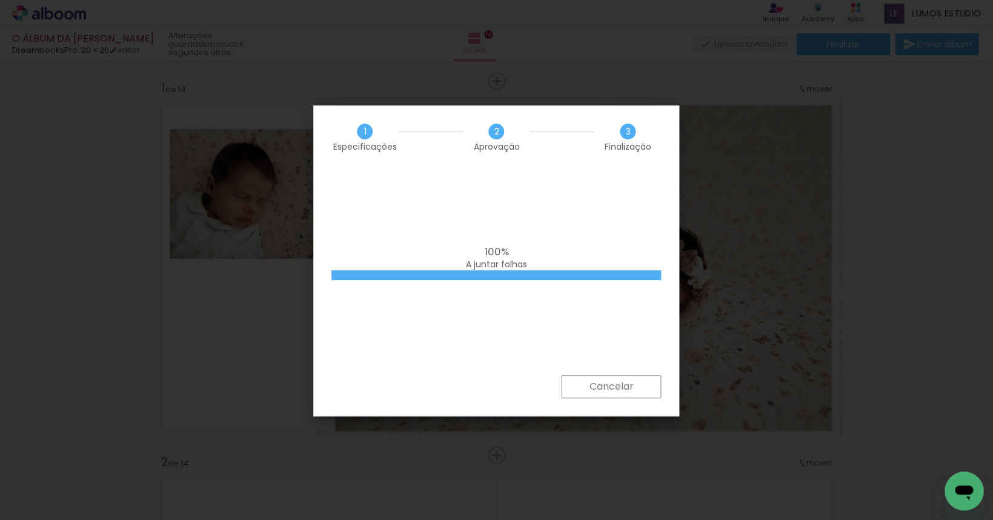
scroll to position [0, 2221]
